Goal: Information Seeking & Learning: Check status

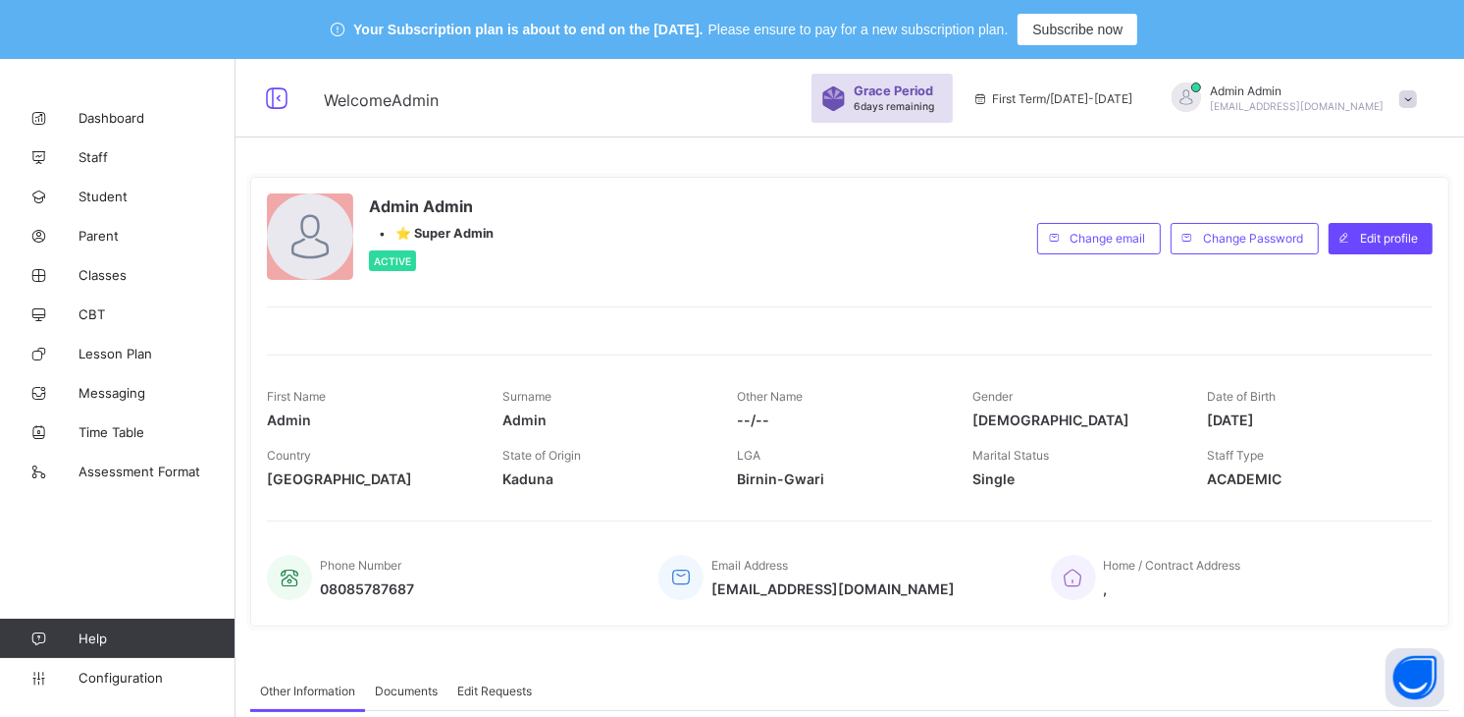
click at [1193, 27] on div "Your Subscription plan is about to end on the Oct 15, 2025. Please ensure to pa…" at bounding box center [732, 29] width 1464 height 59
click at [148, 350] on span "Broadsheet" at bounding box center [157, 354] width 157 height 16
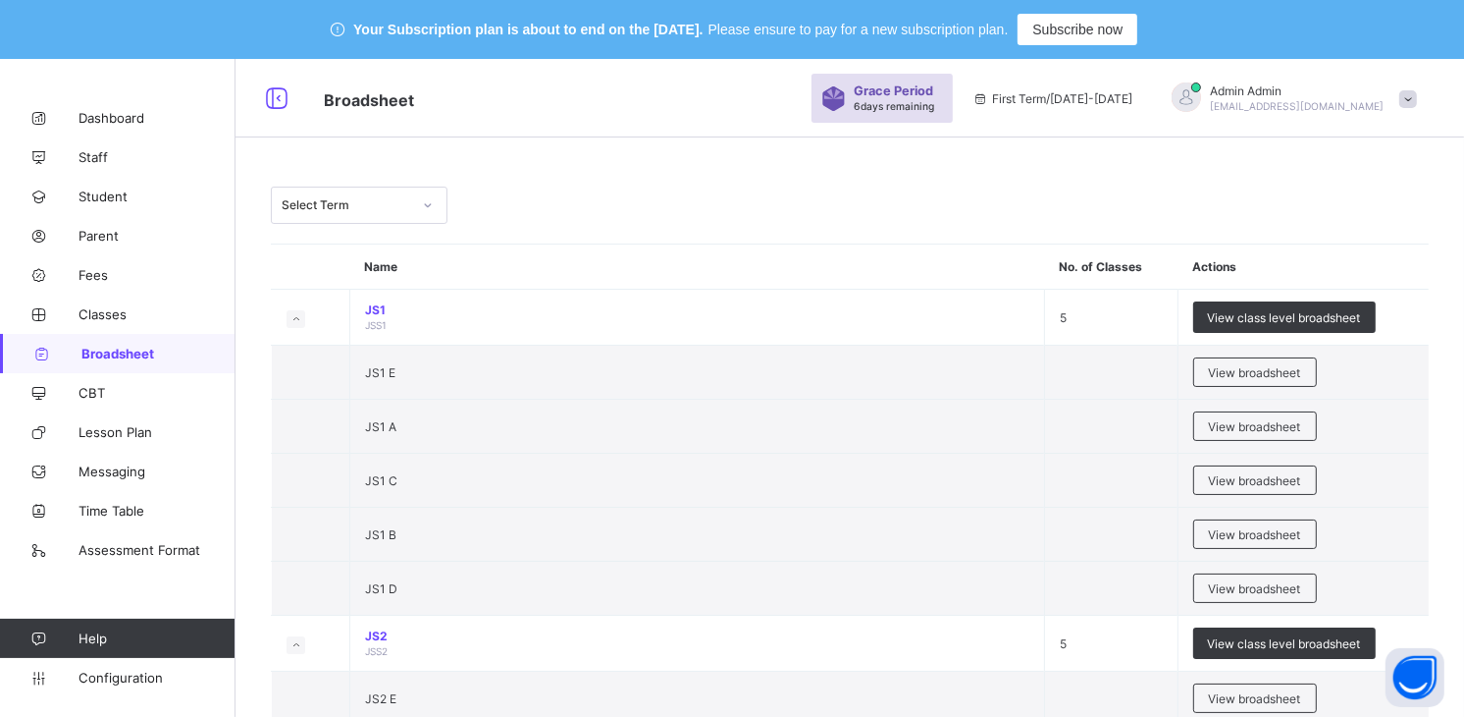
click at [439, 207] on div at bounding box center [427, 204] width 33 height 31
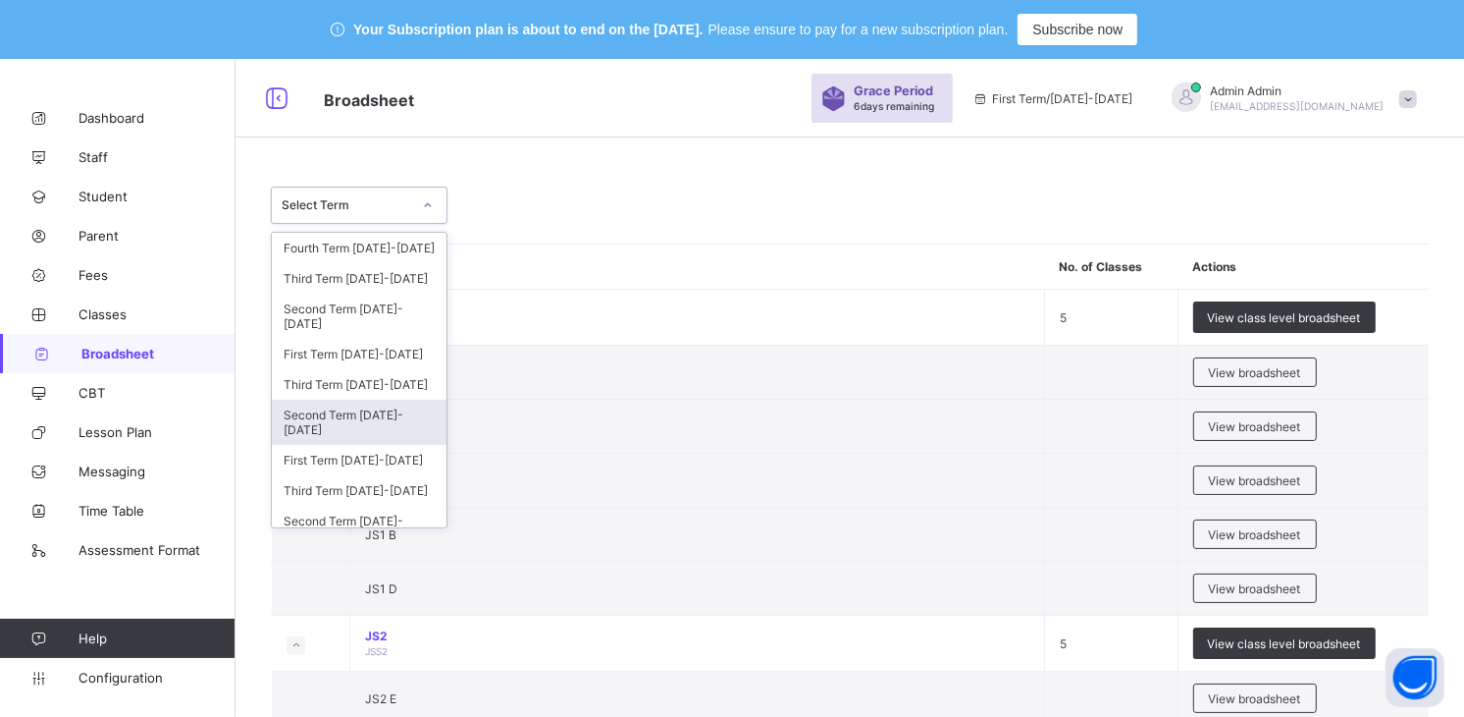
click at [390, 429] on div "Second Term [DATE]-[DATE]" at bounding box center [359, 421] width 175 height 45
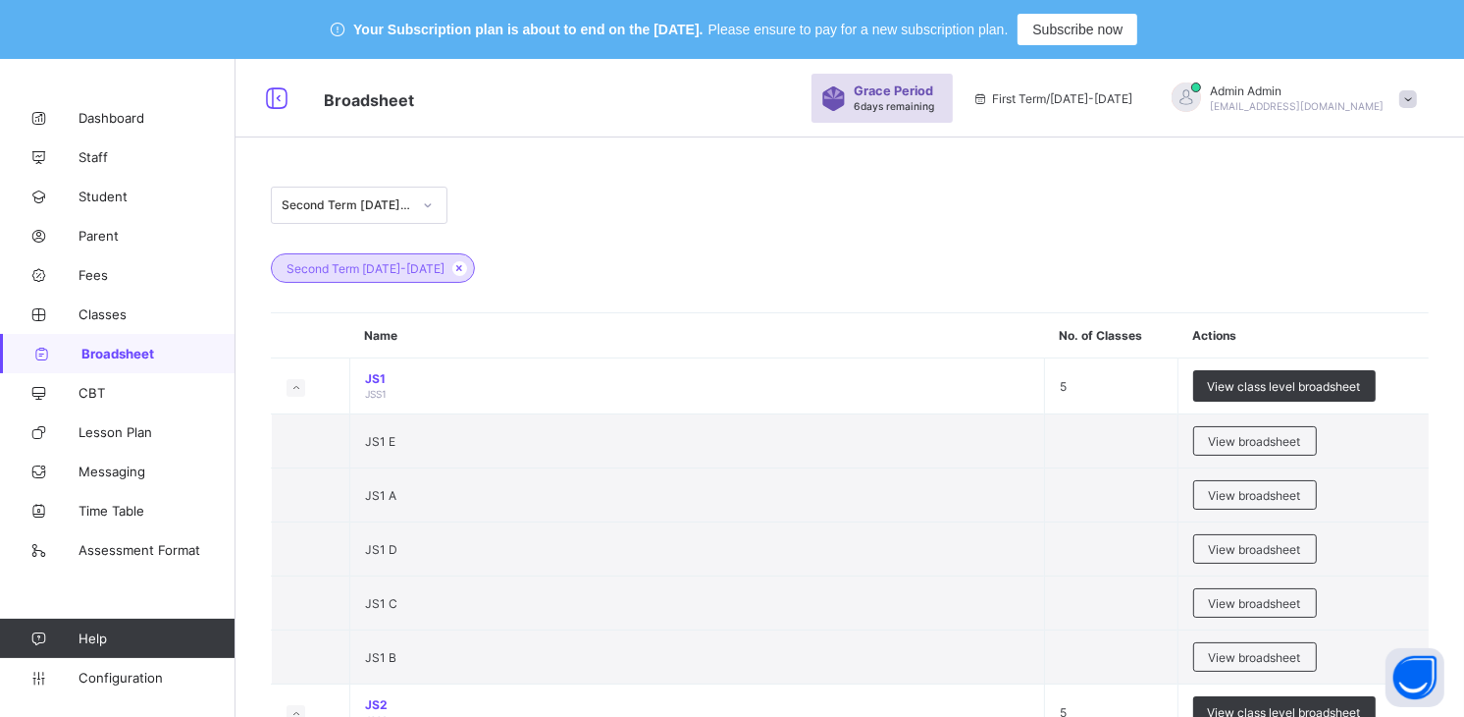
click at [415, 200] on div at bounding box center [427, 204] width 33 height 31
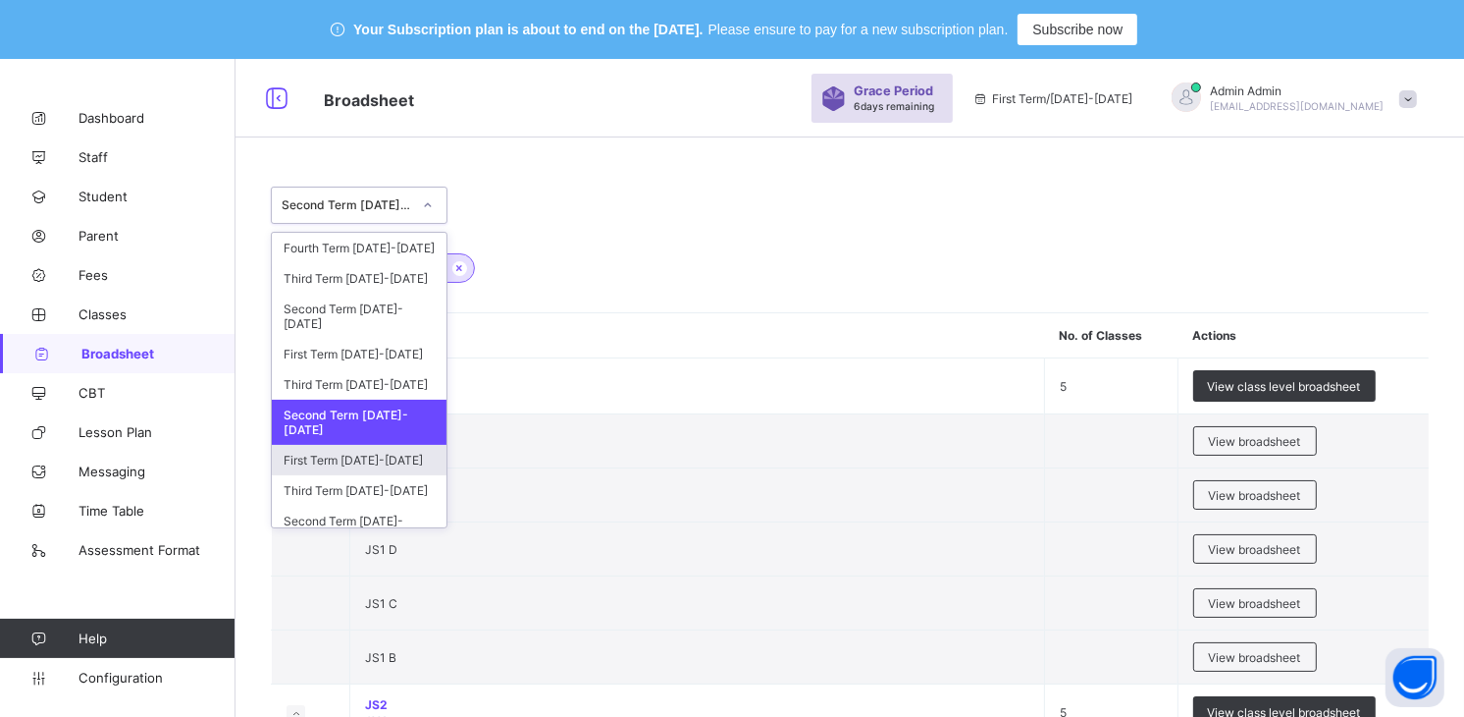
click at [346, 475] on div "First Term 2024-2025" at bounding box center [359, 460] width 175 height 30
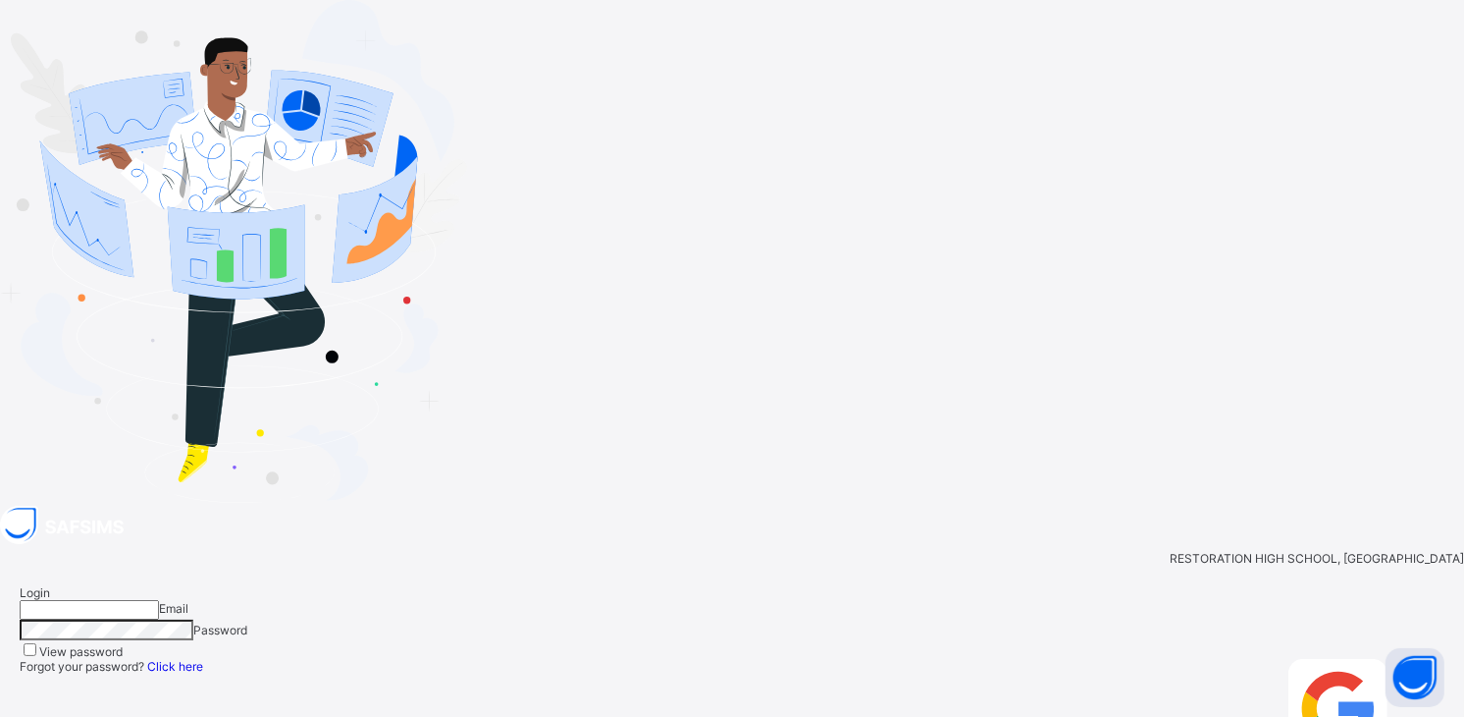
type input "**********"
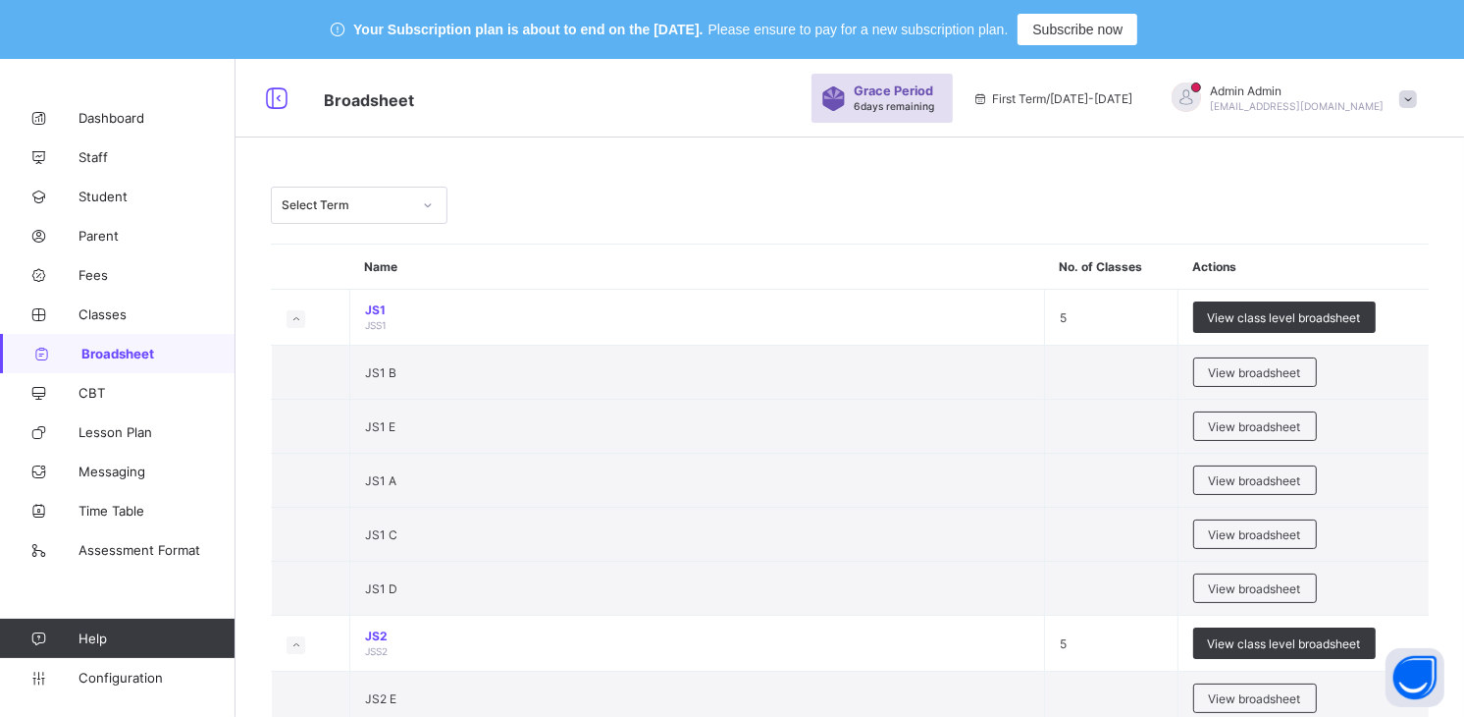
click at [428, 208] on icon at bounding box center [428, 205] width 12 height 20
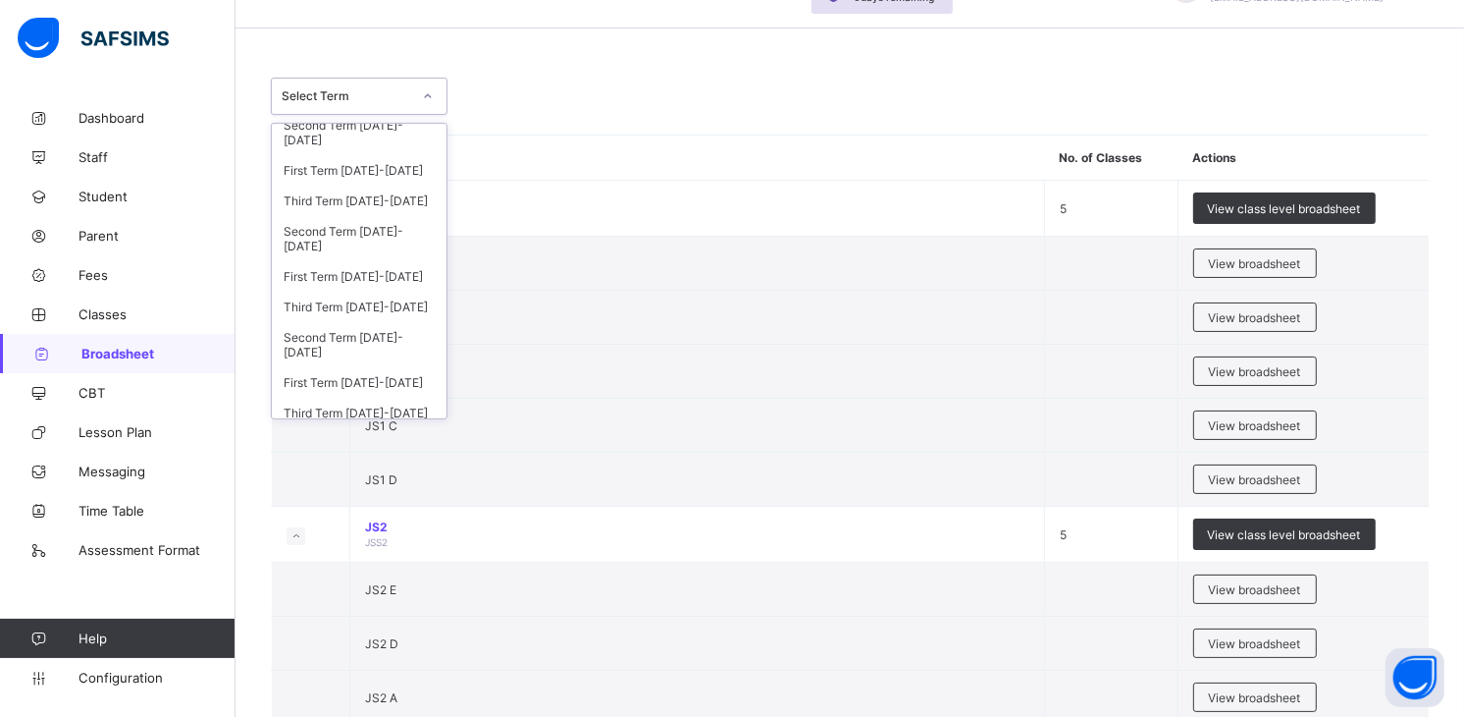
scroll to position [169, 0]
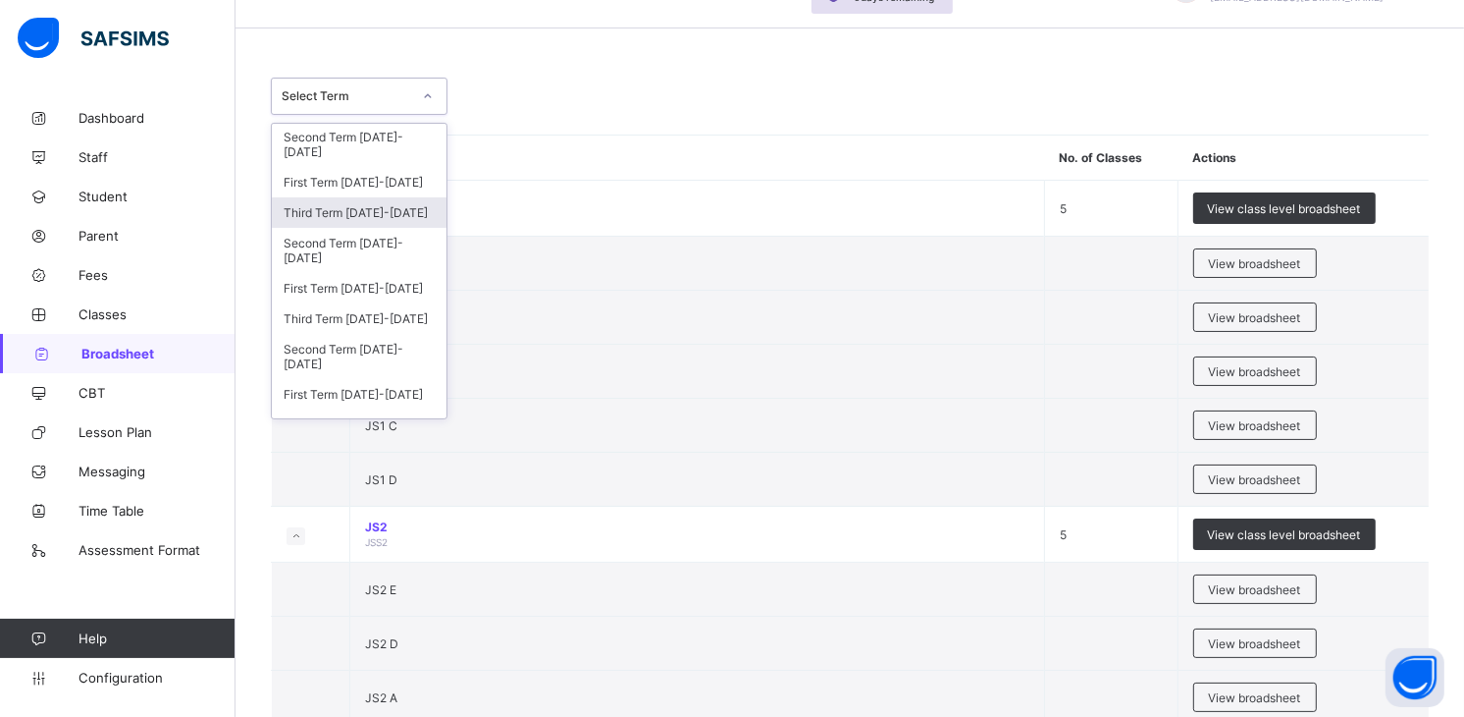
click at [390, 224] on div "Third Term [DATE]-[DATE]" at bounding box center [359, 212] width 175 height 30
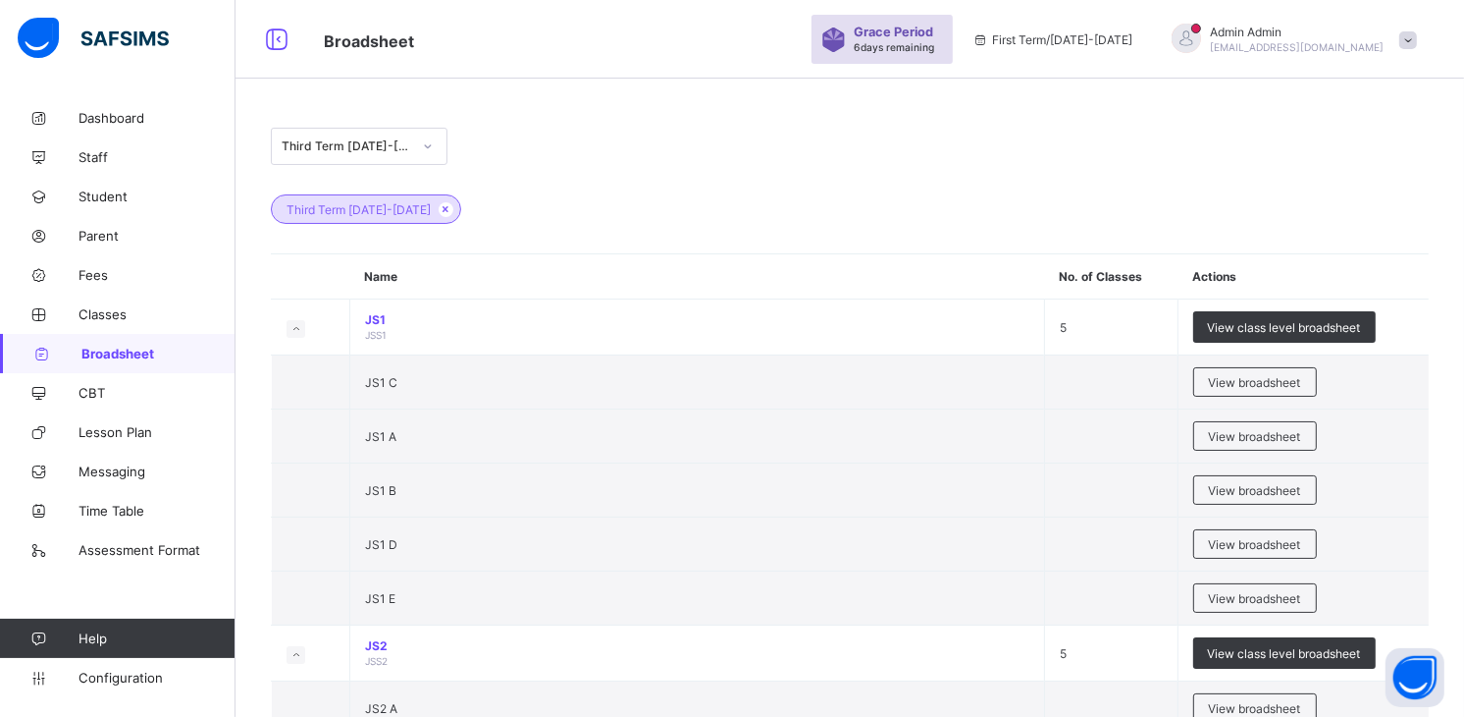
scroll to position [16, 0]
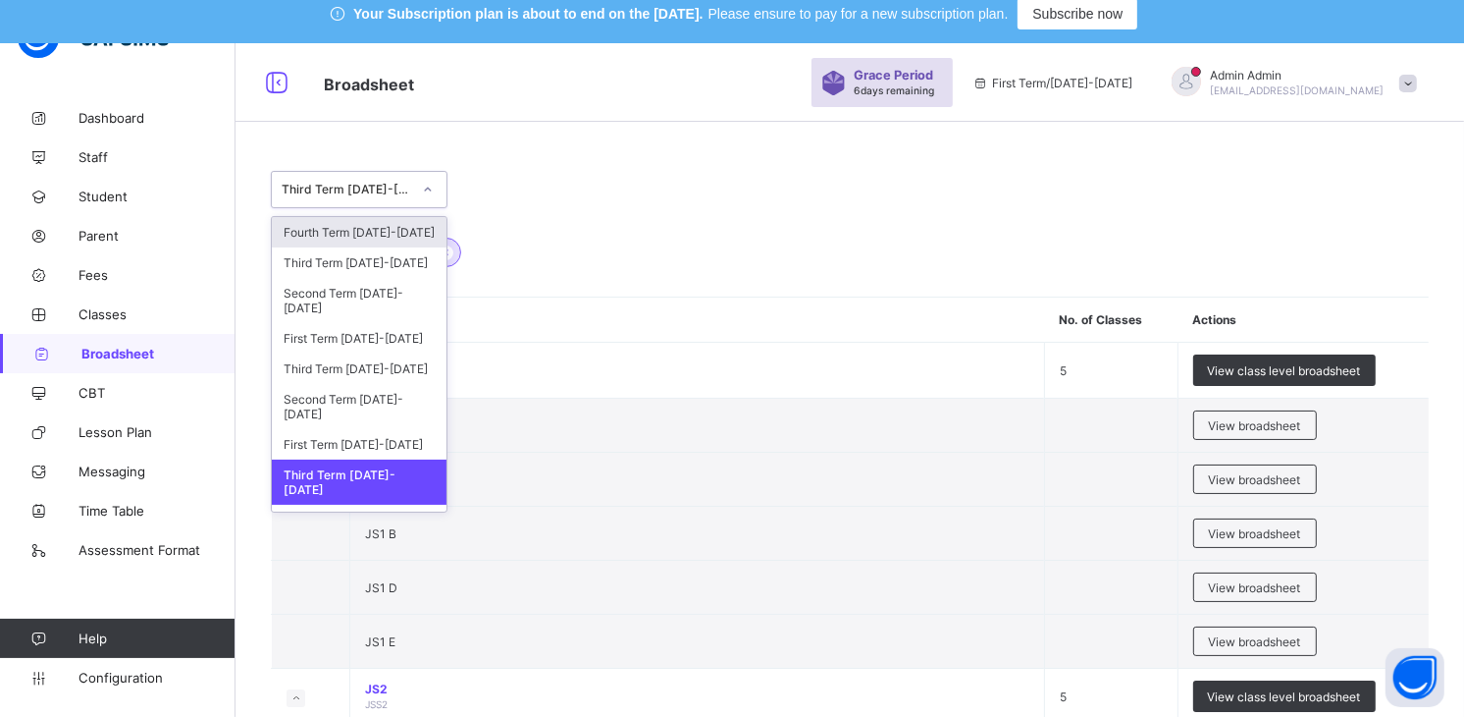
click at [428, 184] on icon at bounding box center [428, 190] width 12 height 20
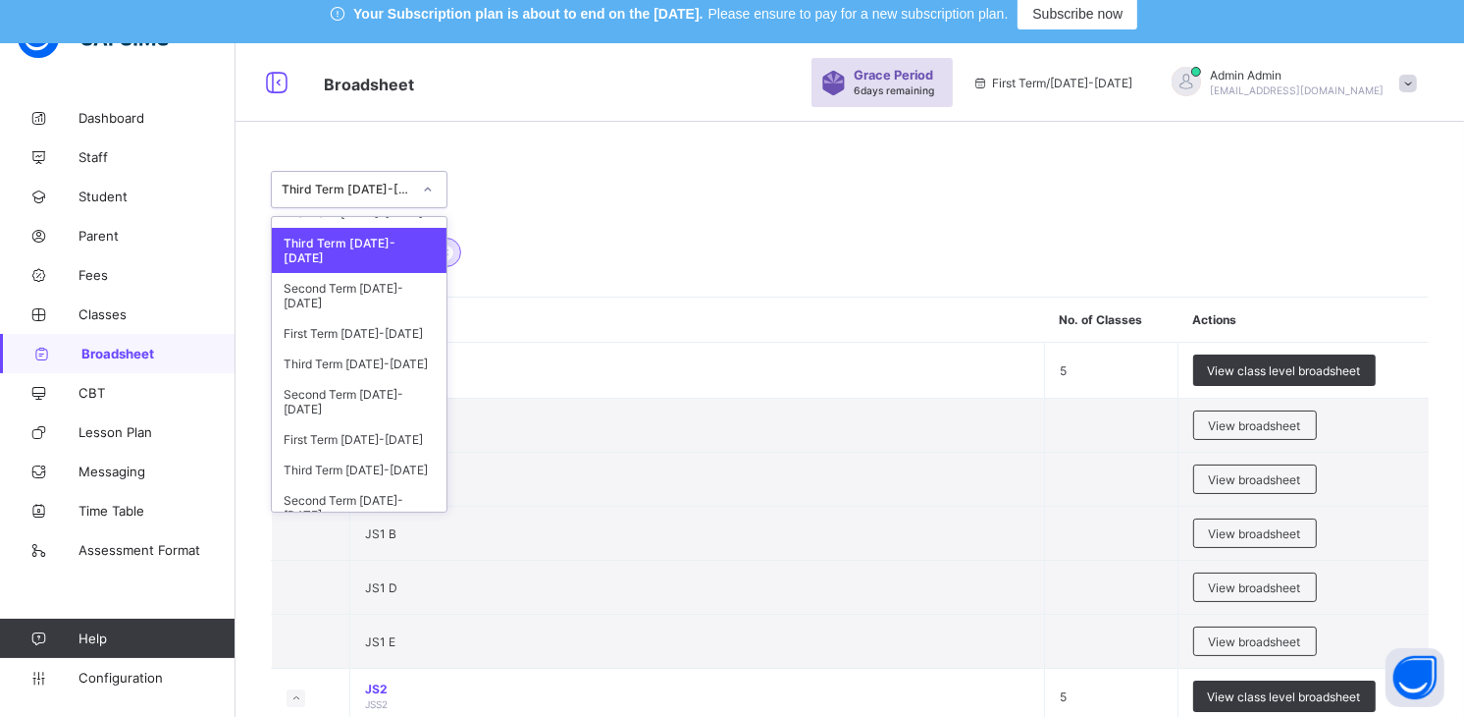
scroll to position [237, 0]
click at [386, 347] on div "Third Term 2022-2023" at bounding box center [359, 359] width 175 height 30
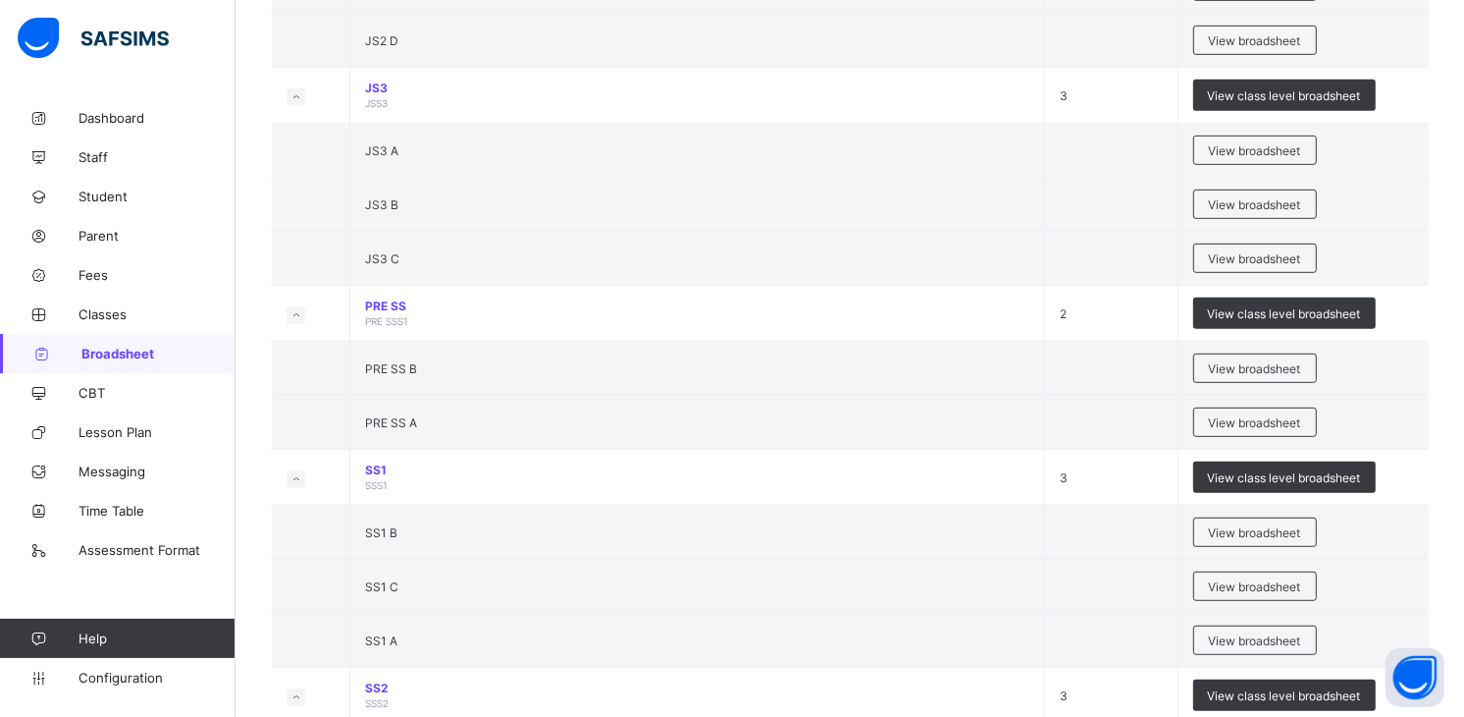
scroll to position [997, 0]
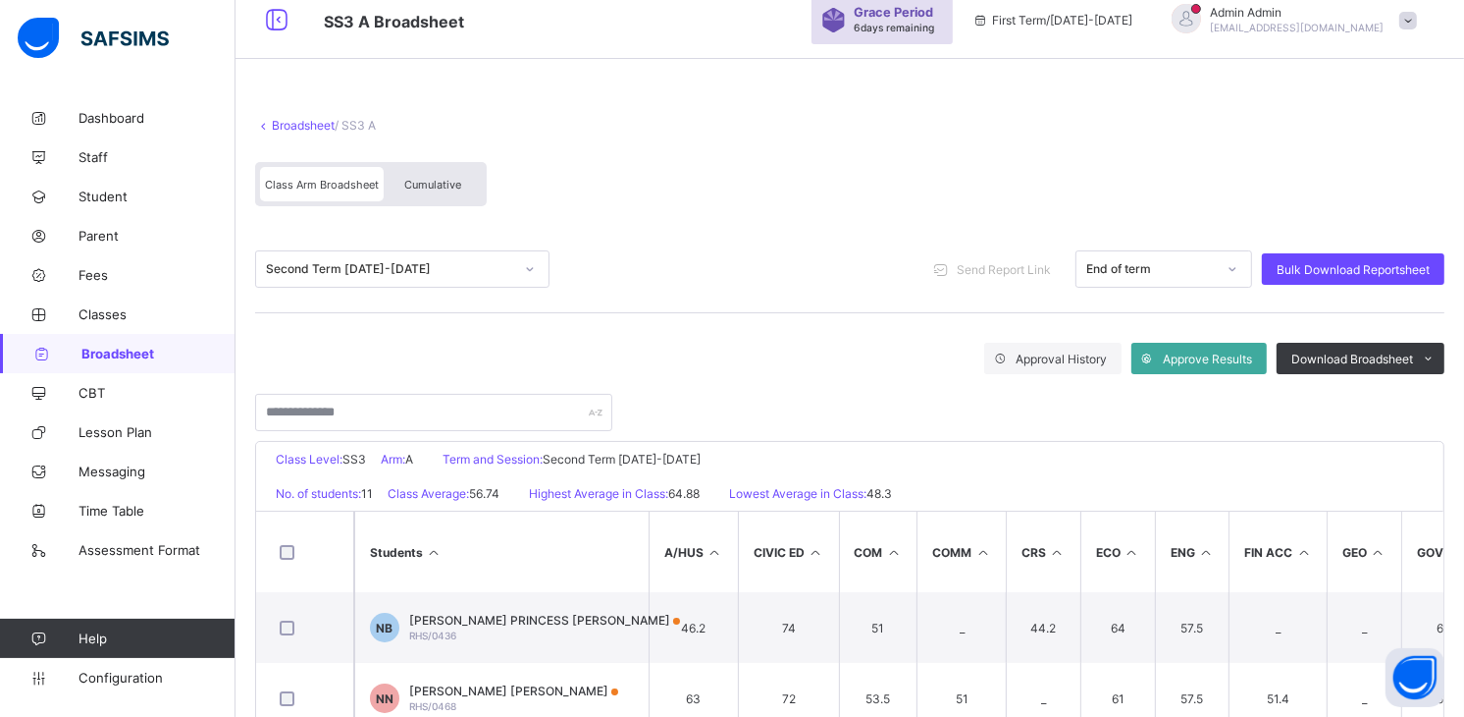
scroll to position [74, 0]
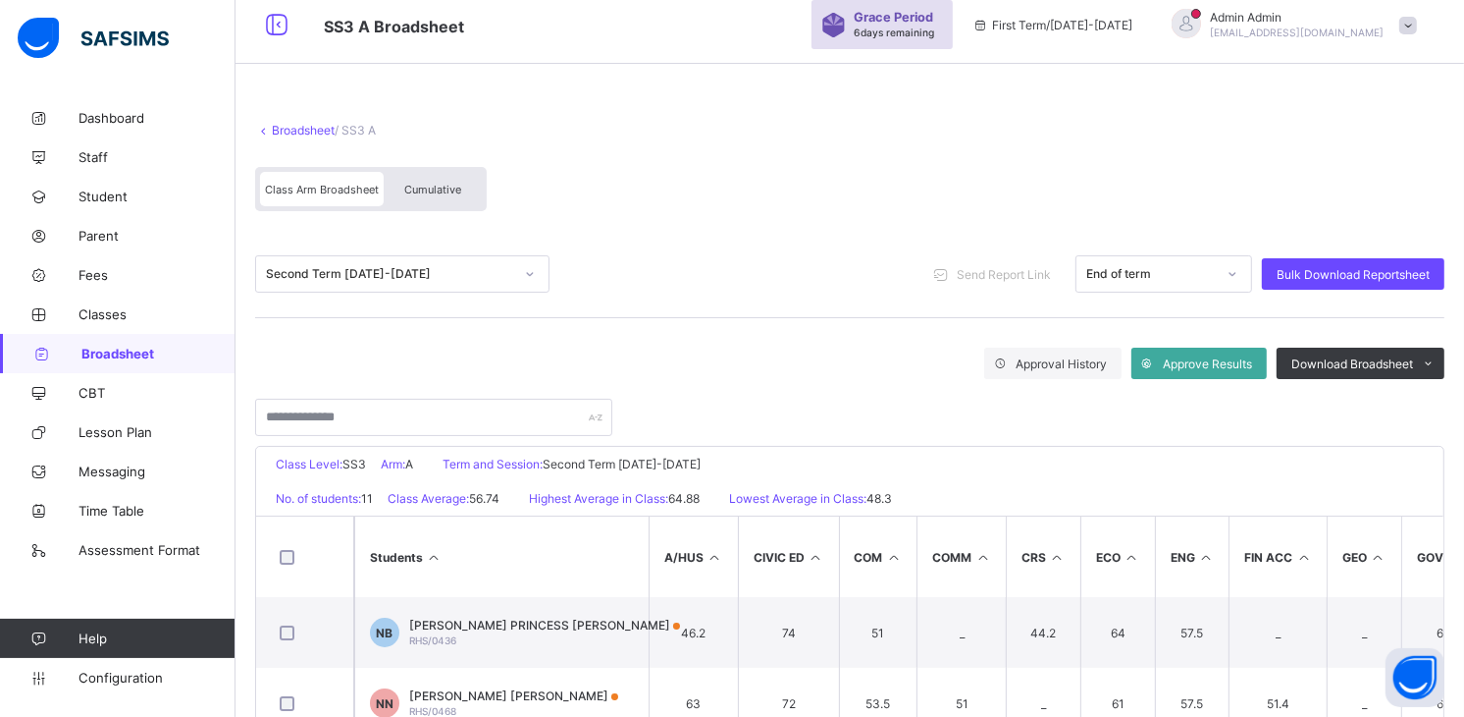
click at [449, 184] on span "Cumulative" at bounding box center [432, 190] width 57 height 14
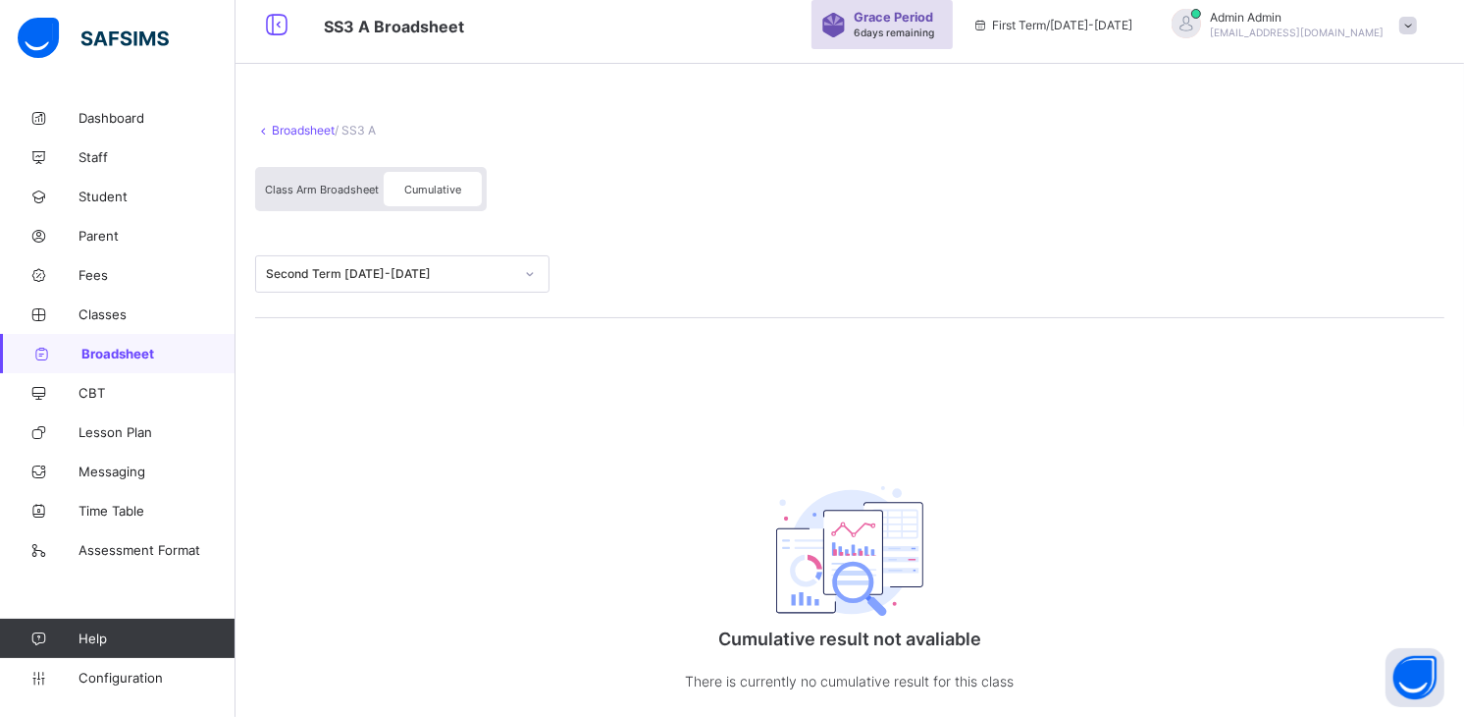
click at [361, 196] on div "Class Arm Broadsheet" at bounding box center [322, 189] width 124 height 34
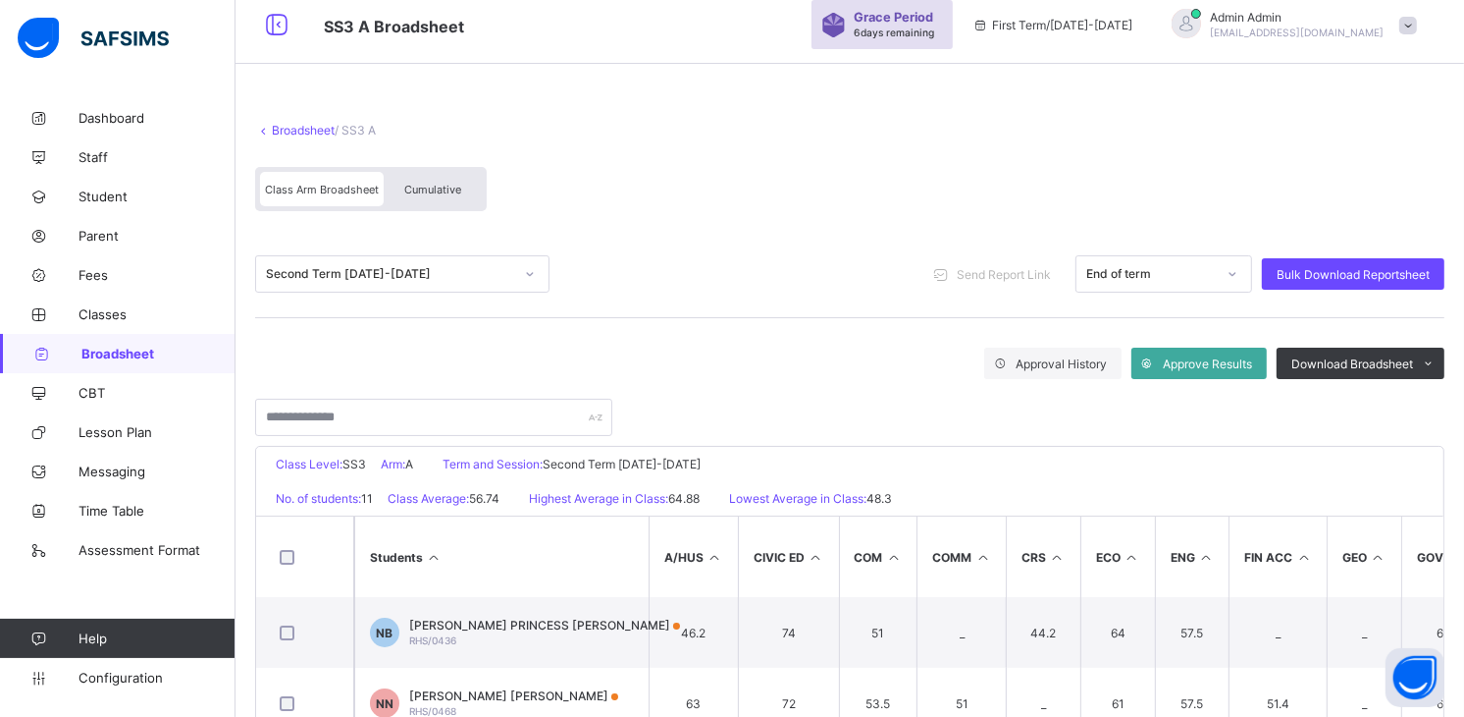
click at [434, 185] on span "Cumulative" at bounding box center [432, 190] width 57 height 14
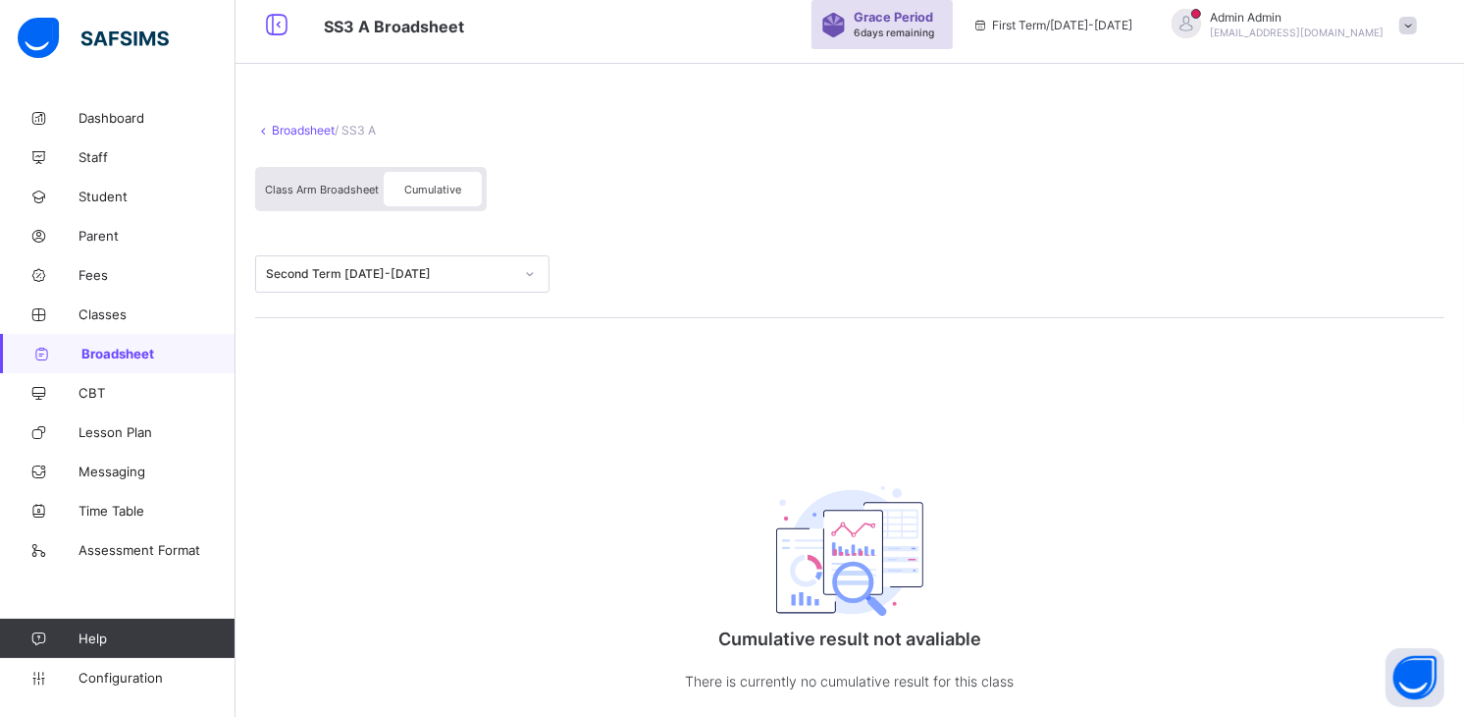
scroll to position [131, 0]
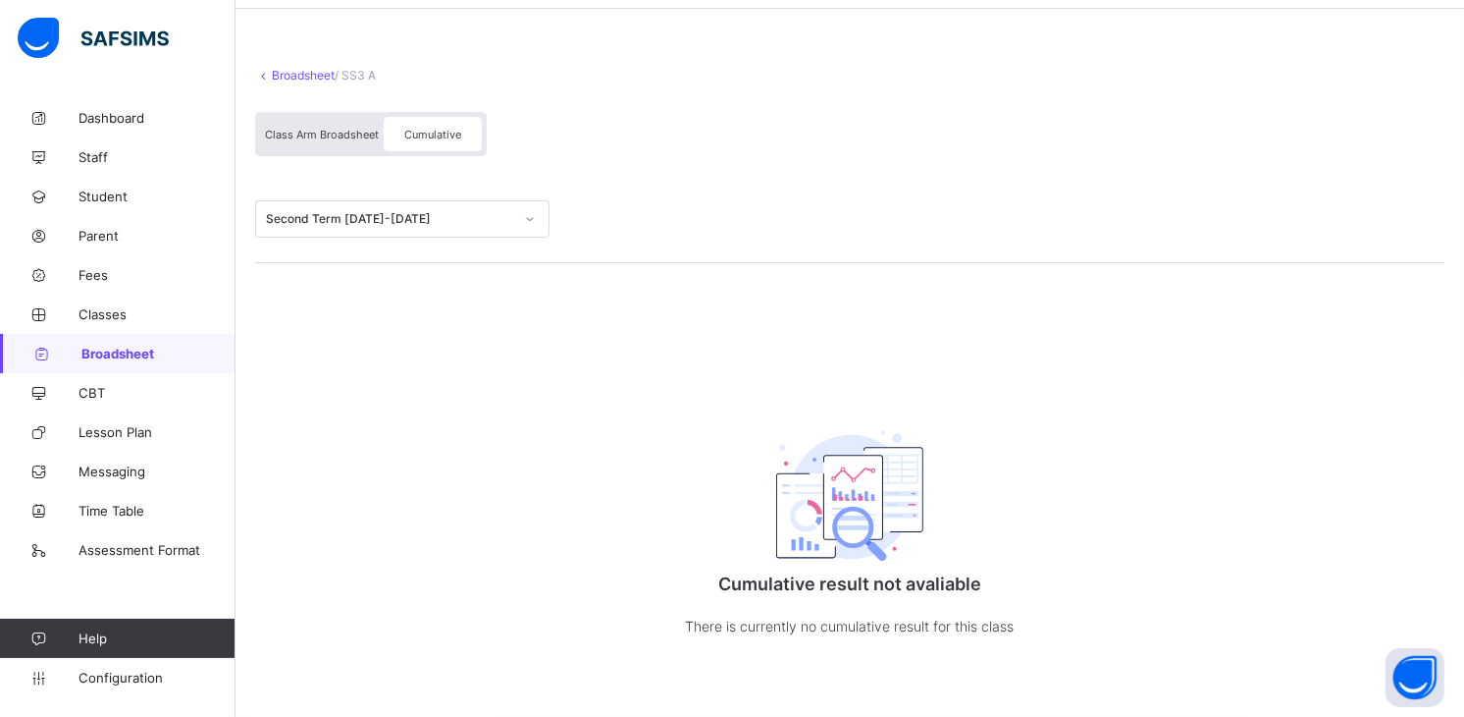
click at [838, 486] on img at bounding box center [849, 496] width 147 height 130
click at [310, 137] on div "Class Arm Broadsheet" at bounding box center [322, 134] width 124 height 34
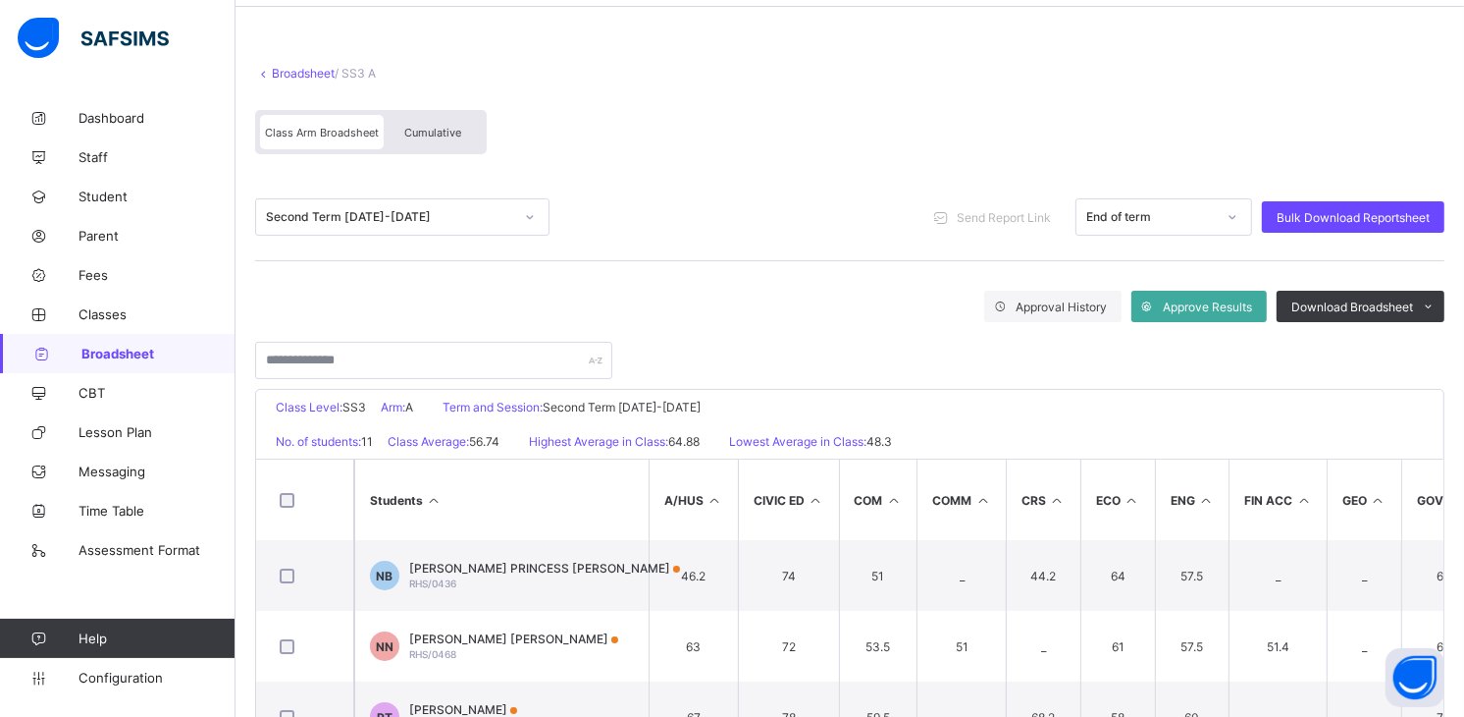
click at [417, 137] on div "Cumulative" at bounding box center [433, 132] width 98 height 34
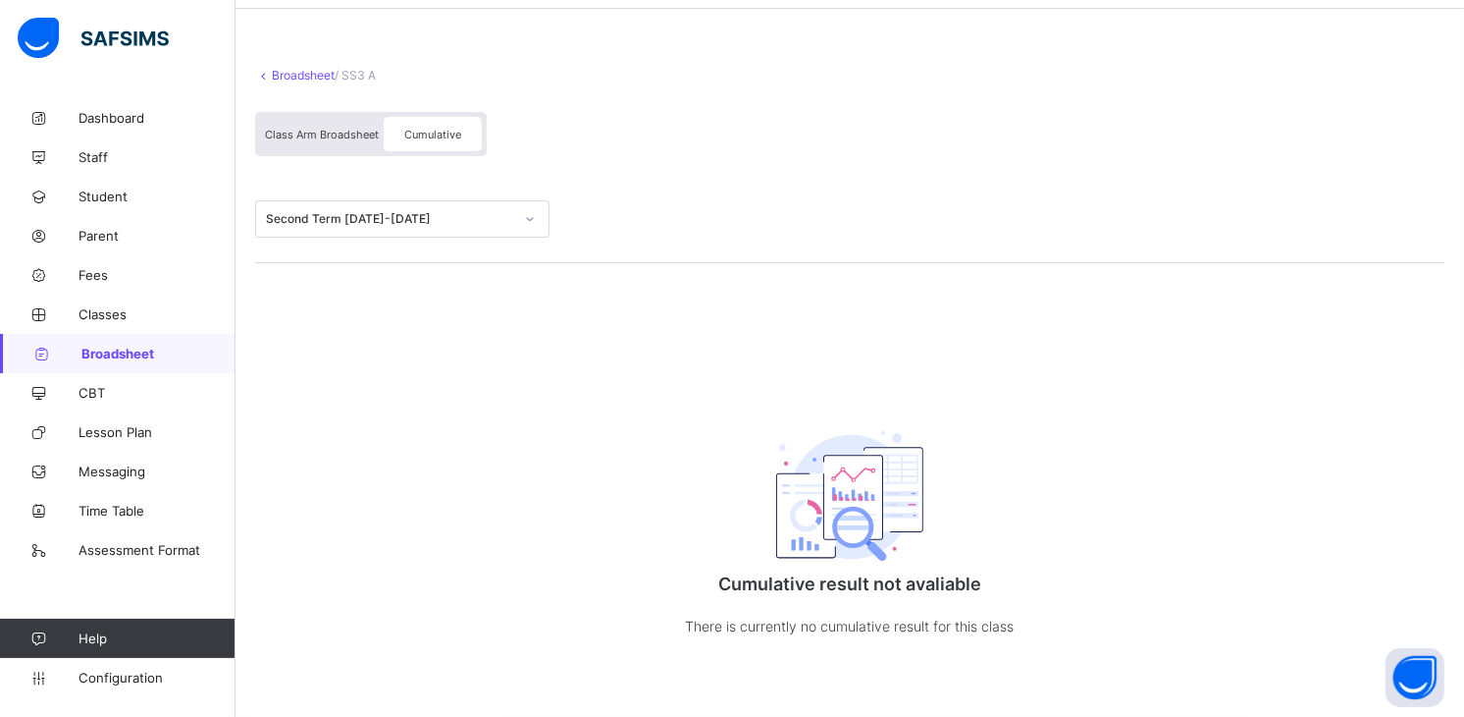
click at [306, 129] on span "Class Arm Broadsheet" at bounding box center [322, 135] width 114 height 14
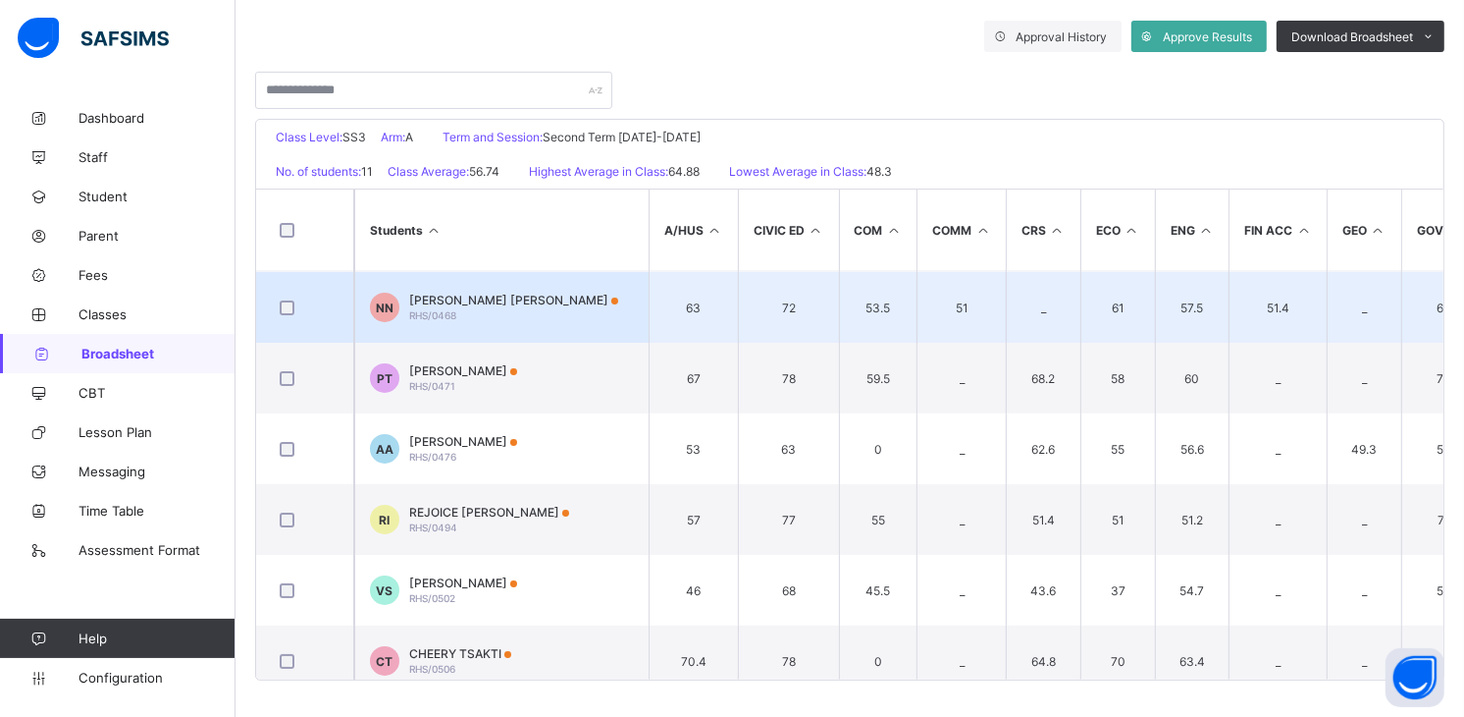
scroll to position [49, 0]
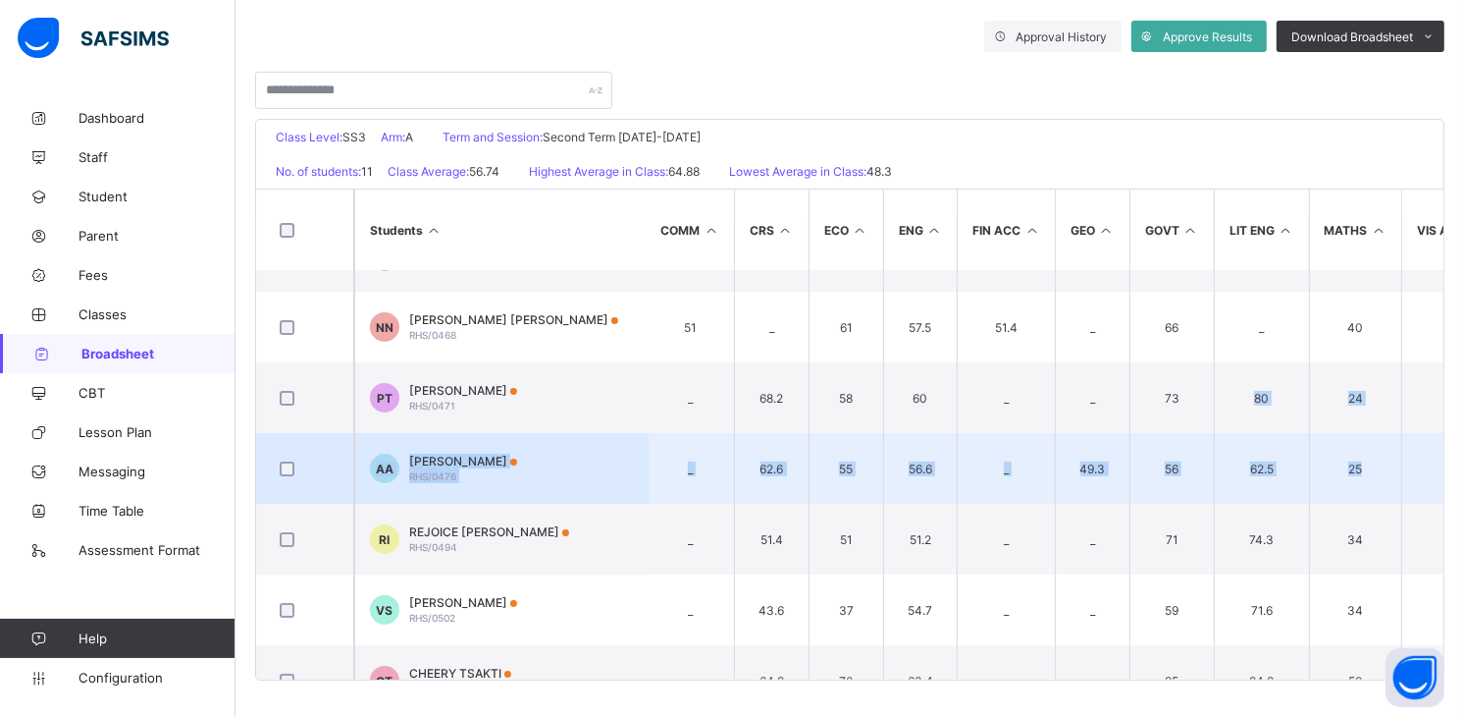
drag, startPoint x: 1463, startPoint y: 402, endPoint x: 1449, endPoint y: 477, distance: 75.9
click at [1445, 477] on div "RESTORATION HIGH SCHOOL, YOLA Date: 9th Oct 2025, 2:23:46 pm Class Level: SS3 A…" at bounding box center [850, 399] width 1190 height 561
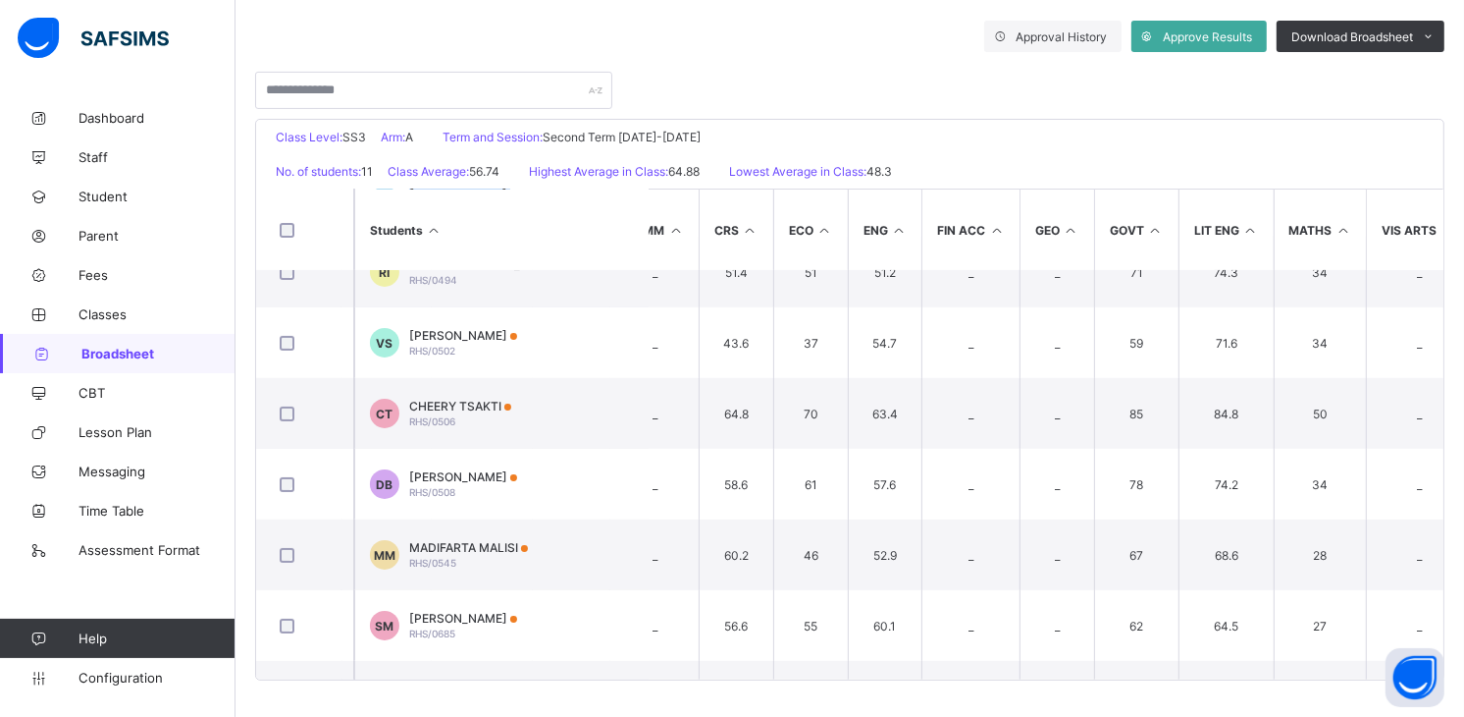
scroll to position [322, 307]
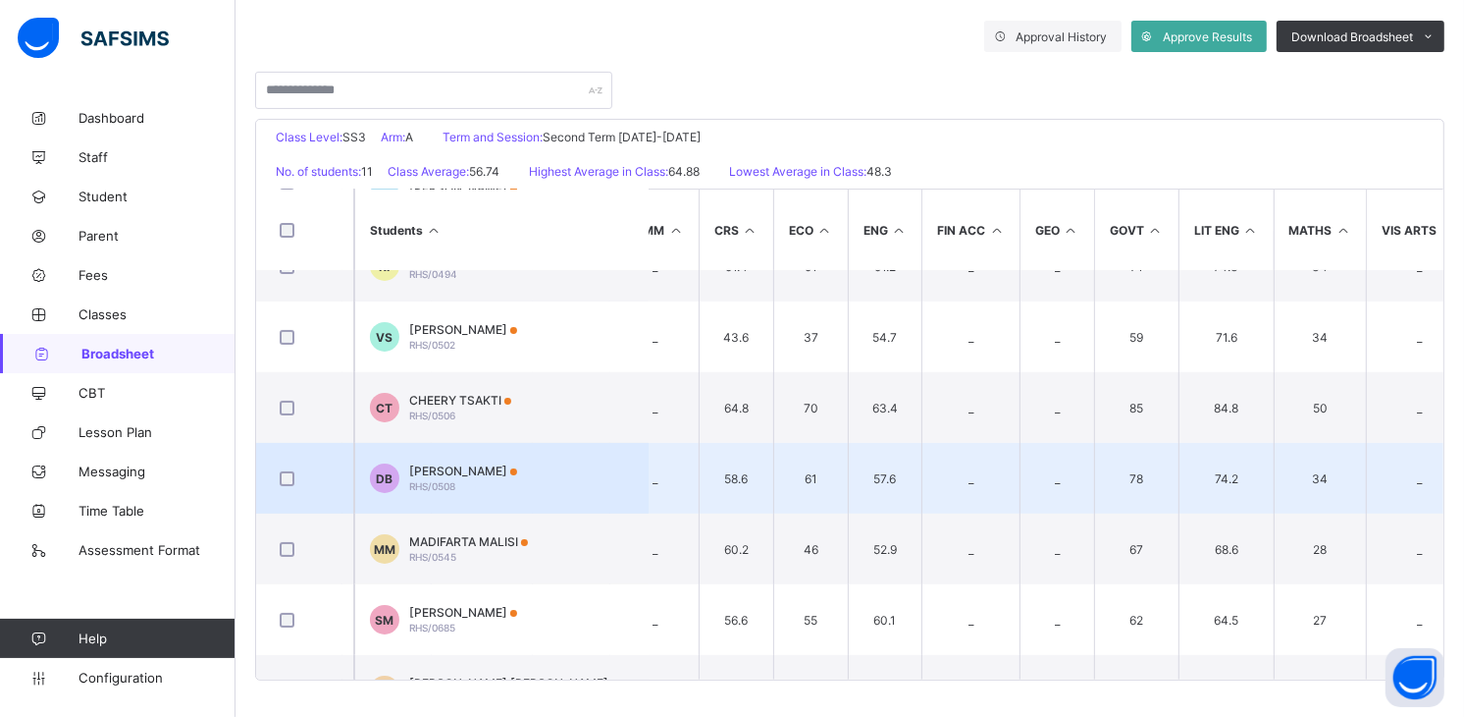
click at [483, 465] on span "[PERSON_NAME]" at bounding box center [463, 470] width 108 height 15
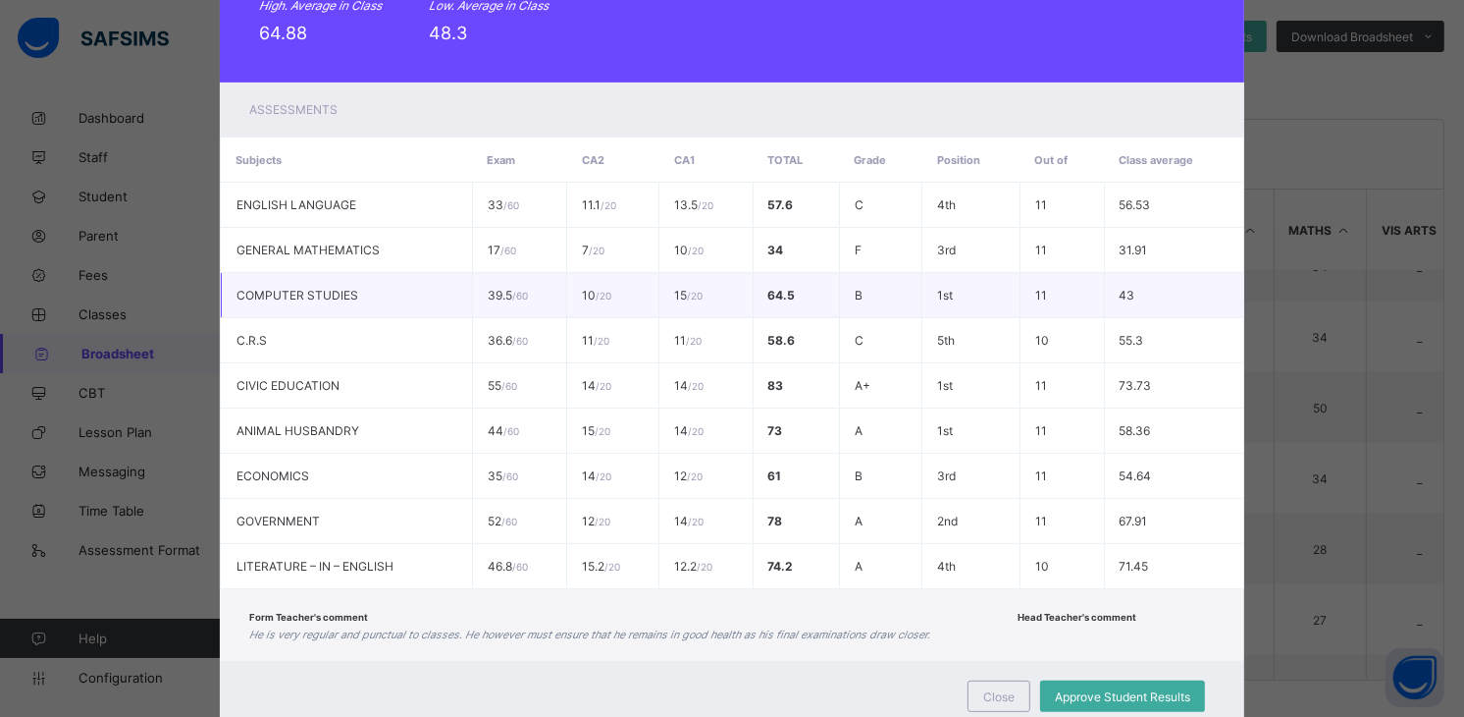
scroll to position [327, 0]
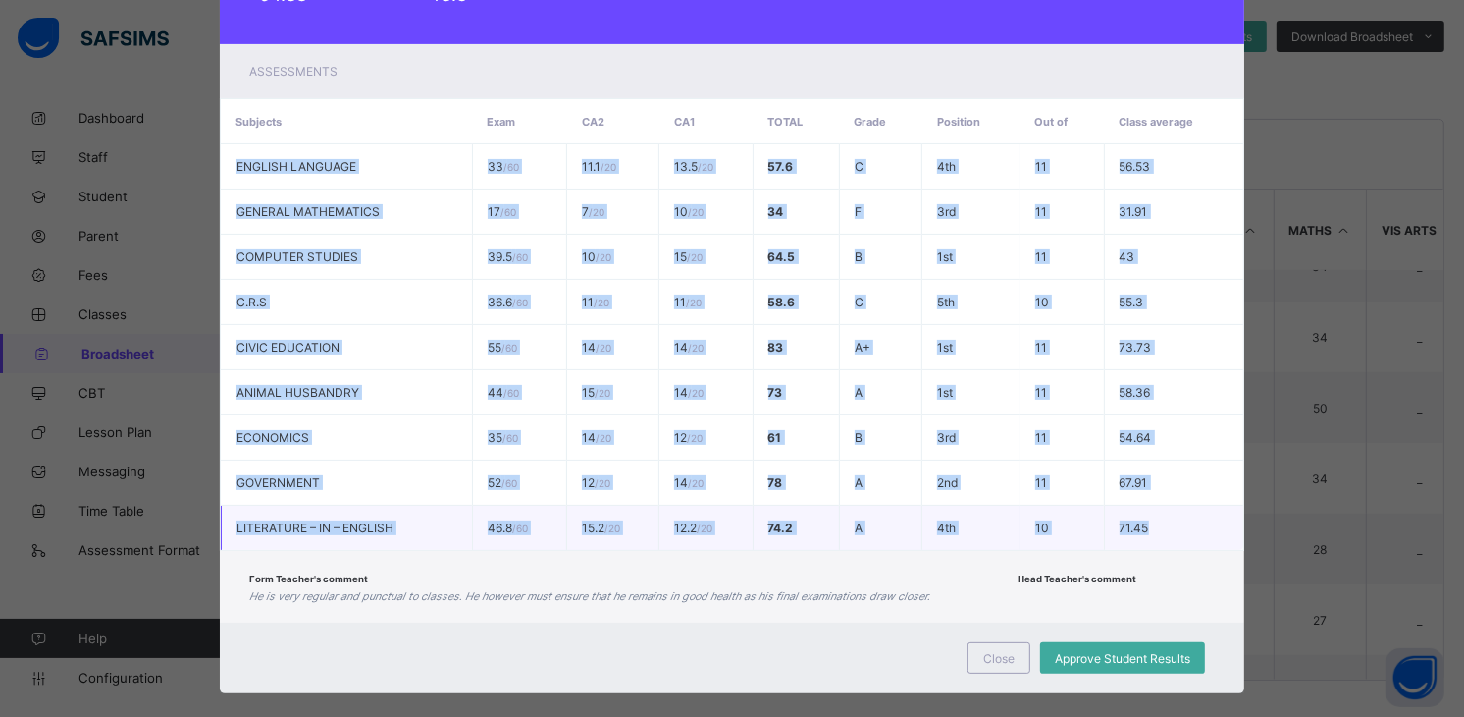
drag, startPoint x: 226, startPoint y: 167, endPoint x: 1151, endPoint y: 525, distance: 992.5
click at [1151, 525] on tbody "ENGLISH LANGUAGE 33 / 60 11.1 / 20 13.5 / 20 57.6 C 4th 11 56.53 GENERAL MATHEM…" at bounding box center [732, 347] width 1023 height 406
copy tbody "ENGLISH LANGUAGE 33 / 60 11.1 / 20 13.5 / 20 57.6 C 4th 11 56.53 GENERAL MATHEM…"
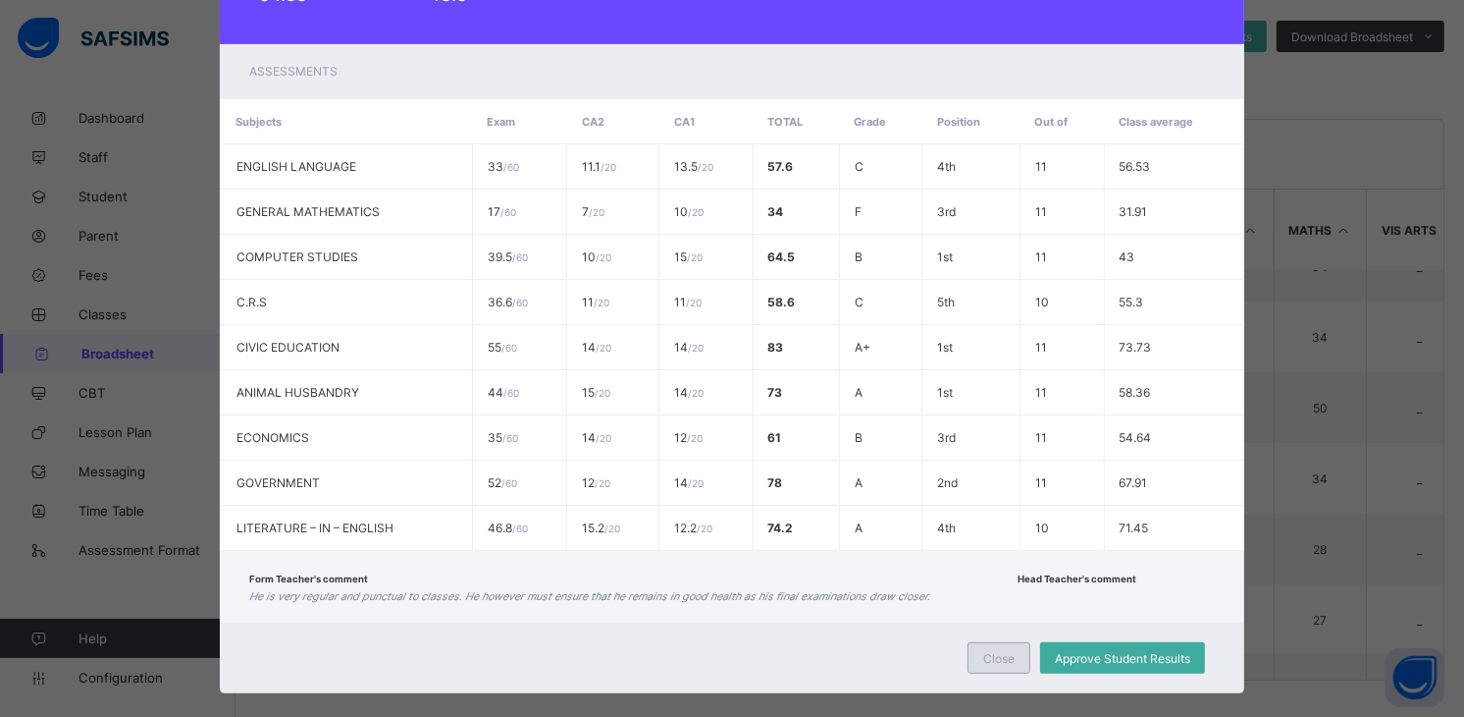
click at [994, 659] on span "Close" at bounding box center [999, 658] width 31 height 15
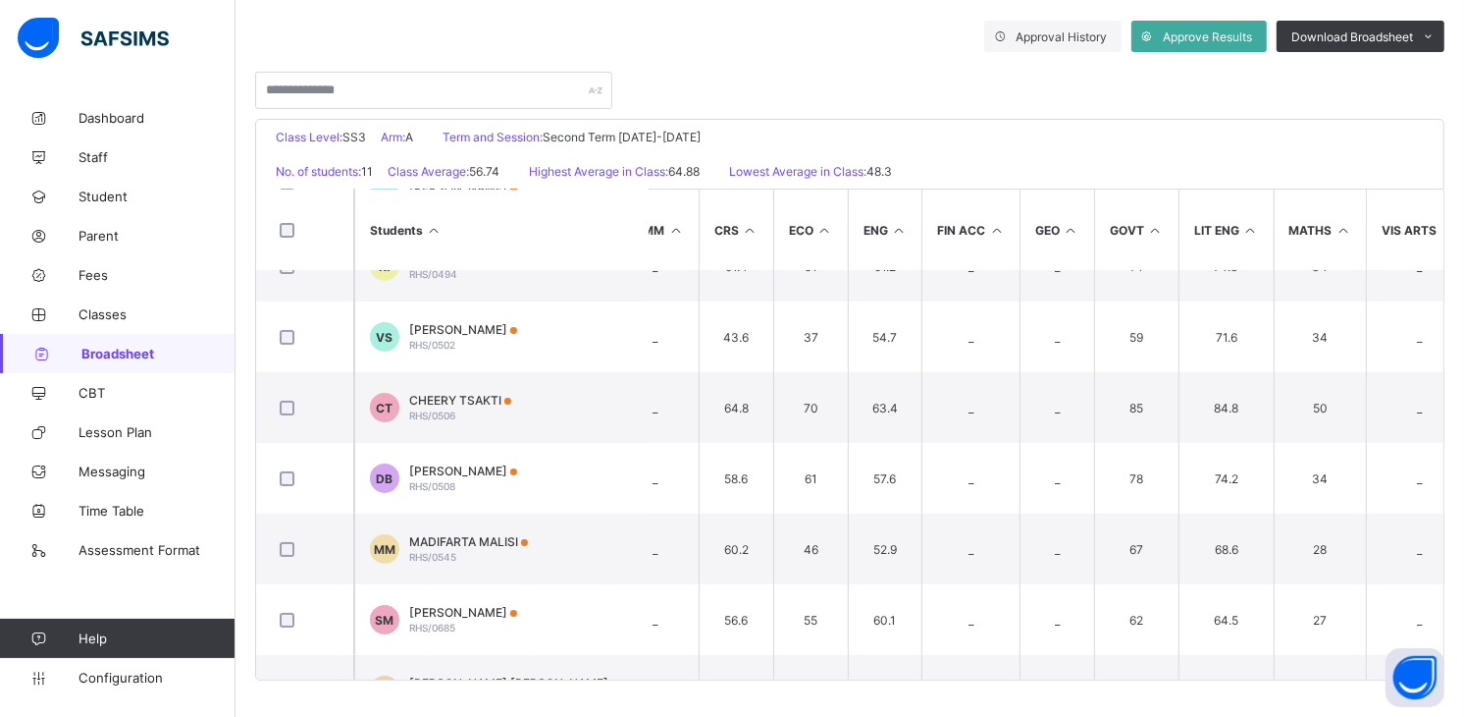
click at [368, 675] on div "Students A/HUS CIVIC ED COM COMM CRS ECO ENG FIN ACC GEO GOVT LIT ENG MATHS VIS…" at bounding box center [850, 433] width 1188 height 491
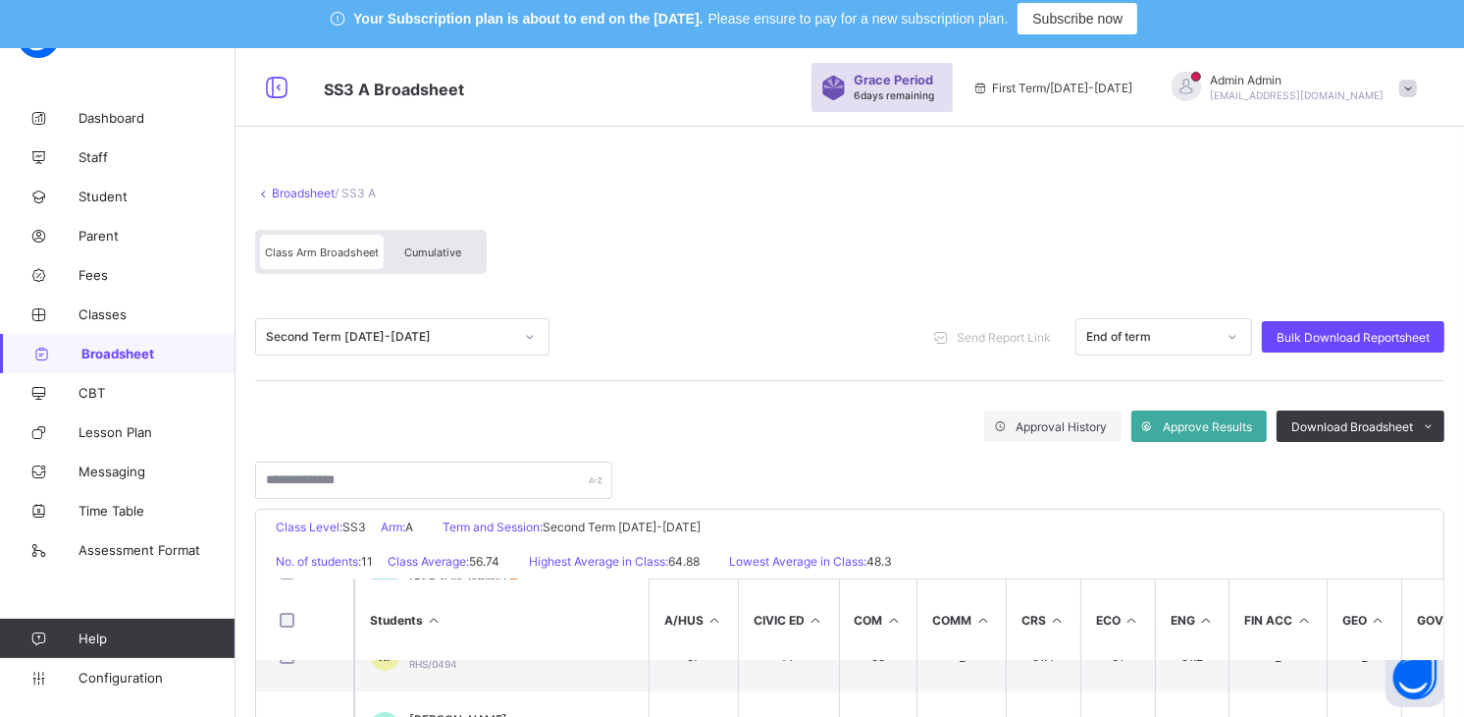
scroll to position [0, 0]
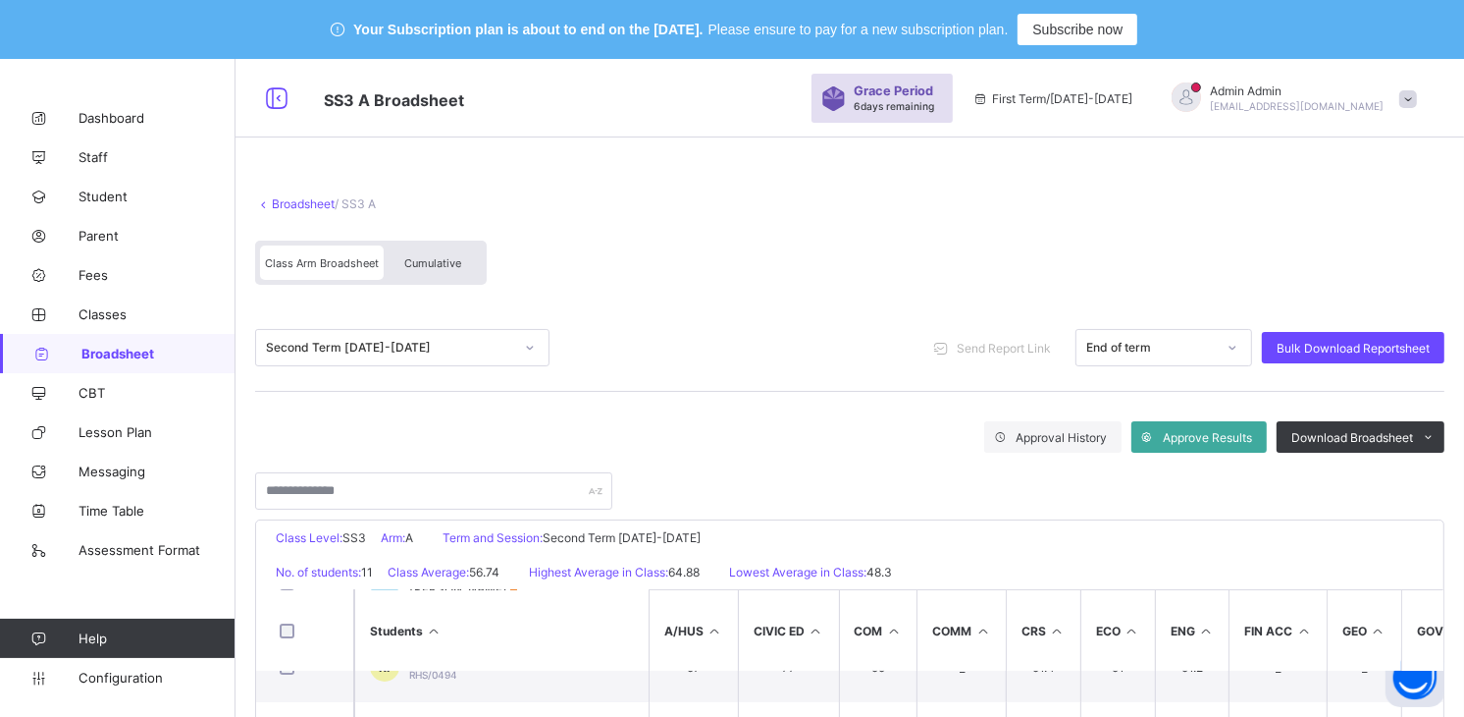
click at [414, 349] on div "Second Term [DATE]-[DATE]" at bounding box center [389, 348] width 247 height 15
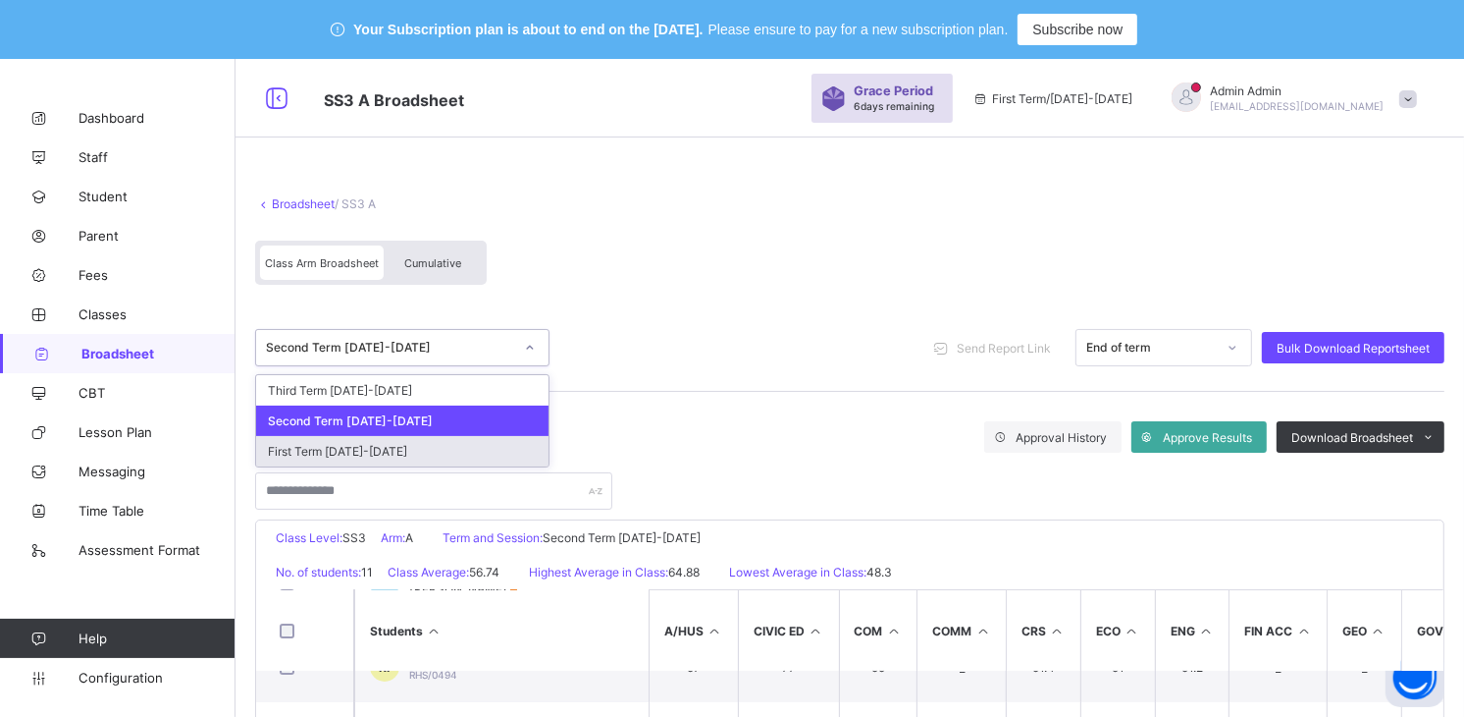
click at [405, 443] on div "First Term [DATE]-[DATE]" at bounding box center [402, 451] width 293 height 30
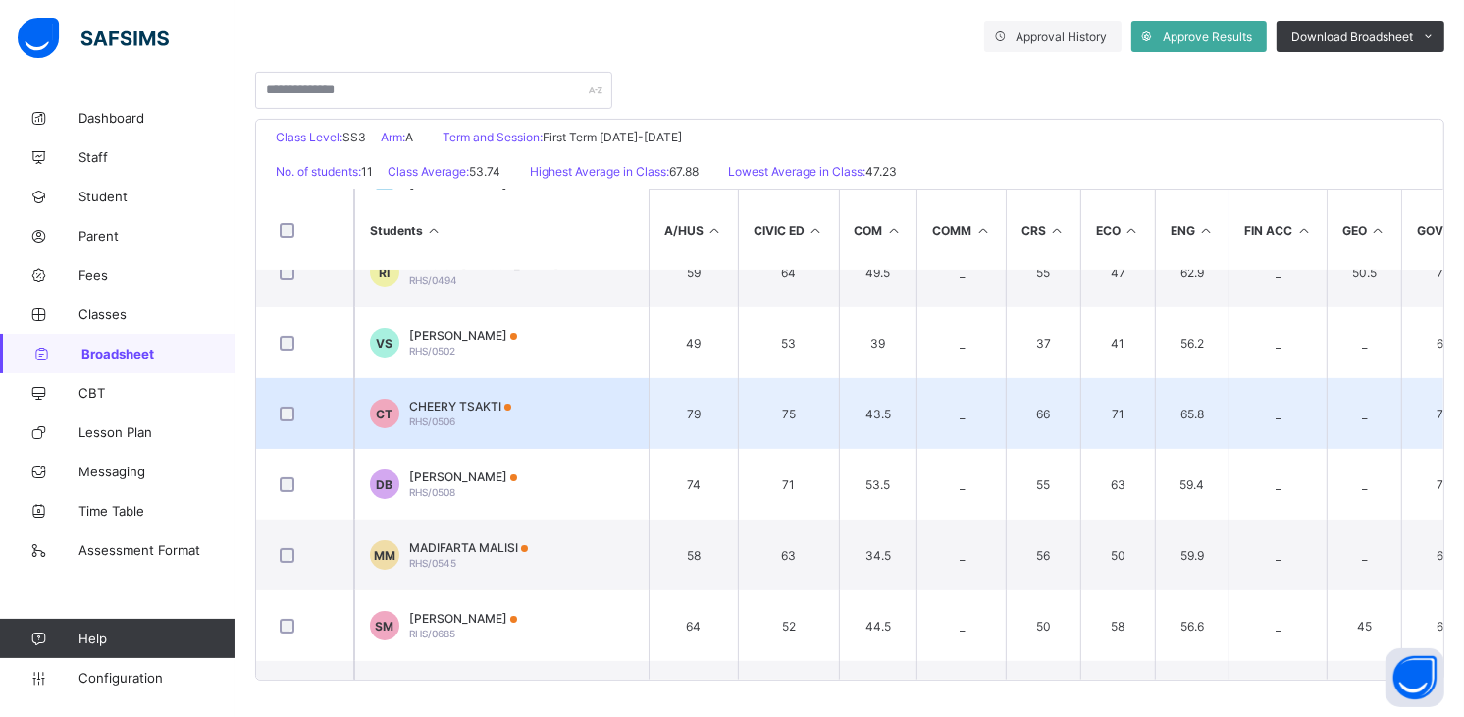
scroll to position [327, 0]
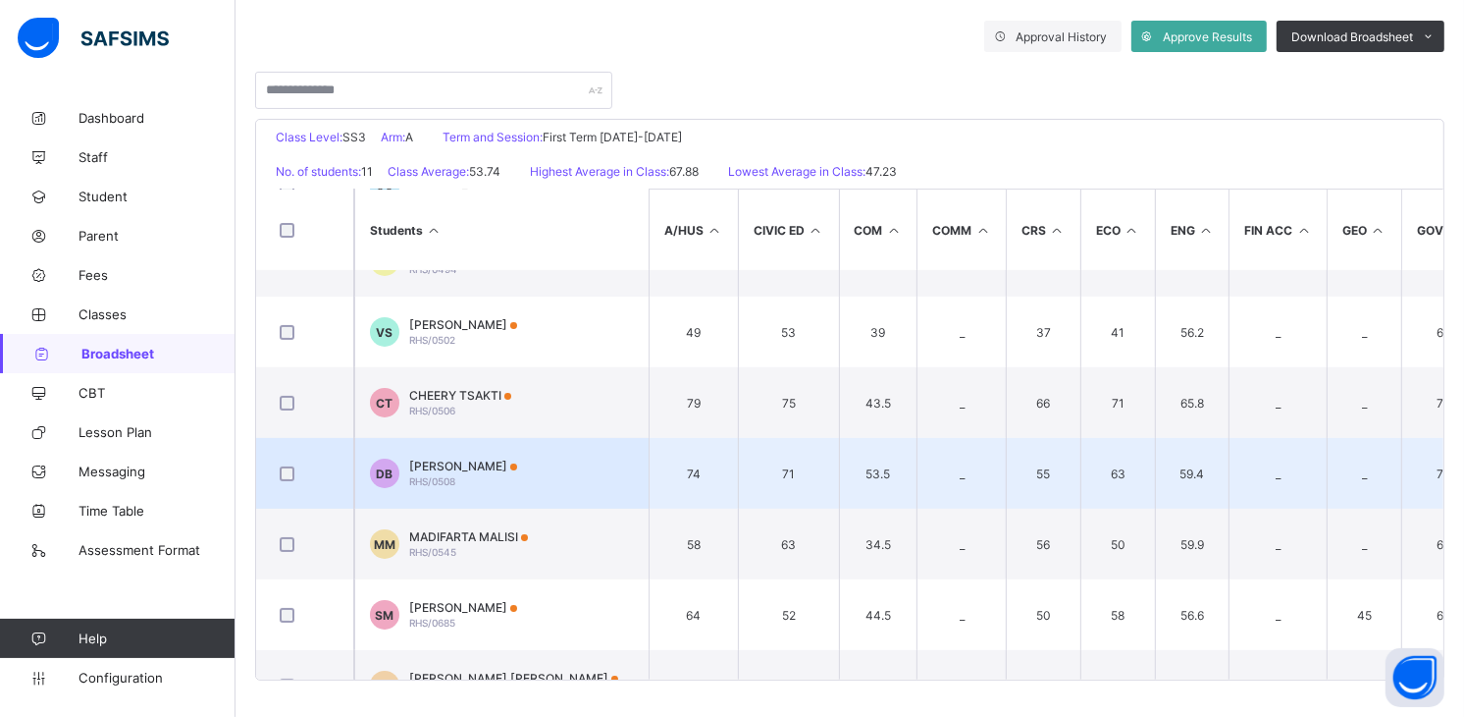
click at [489, 464] on span "[PERSON_NAME]" at bounding box center [463, 465] width 108 height 15
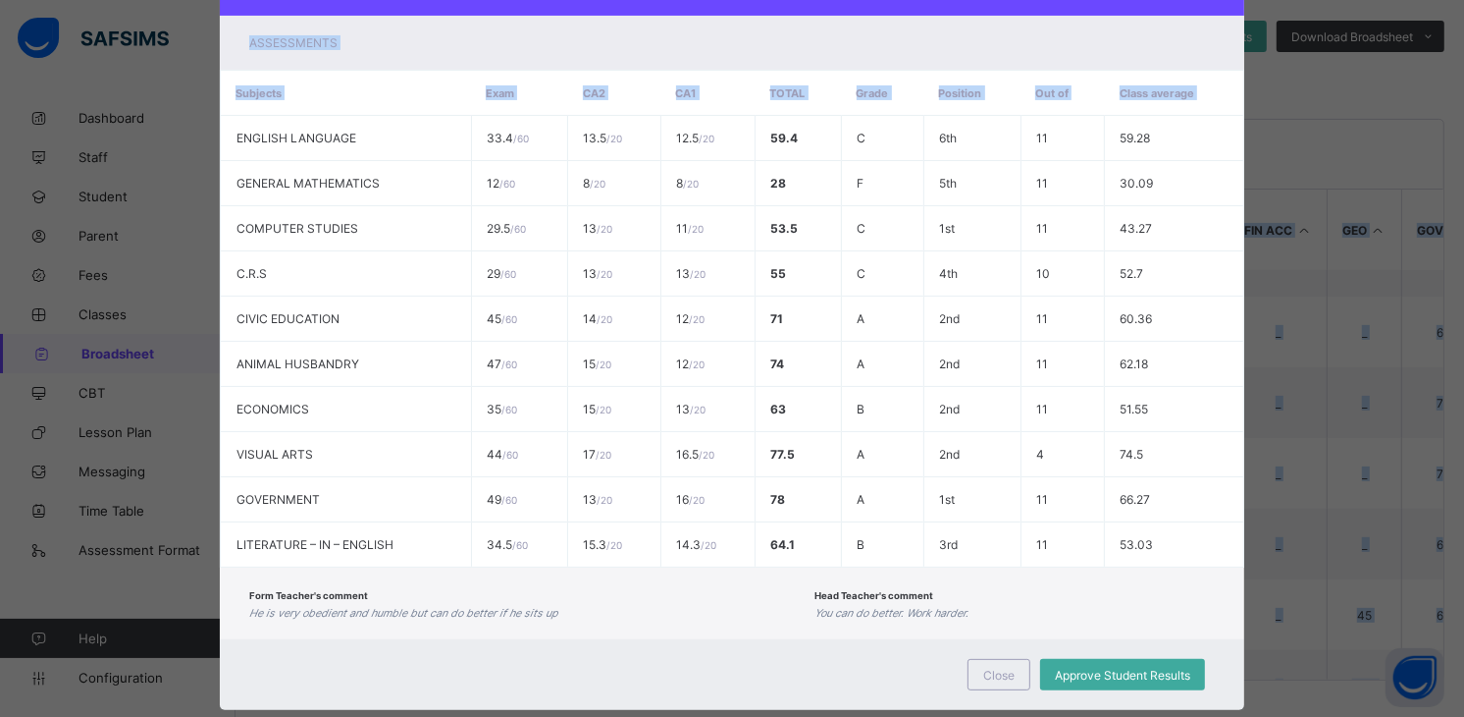
scroll to position [391, 0]
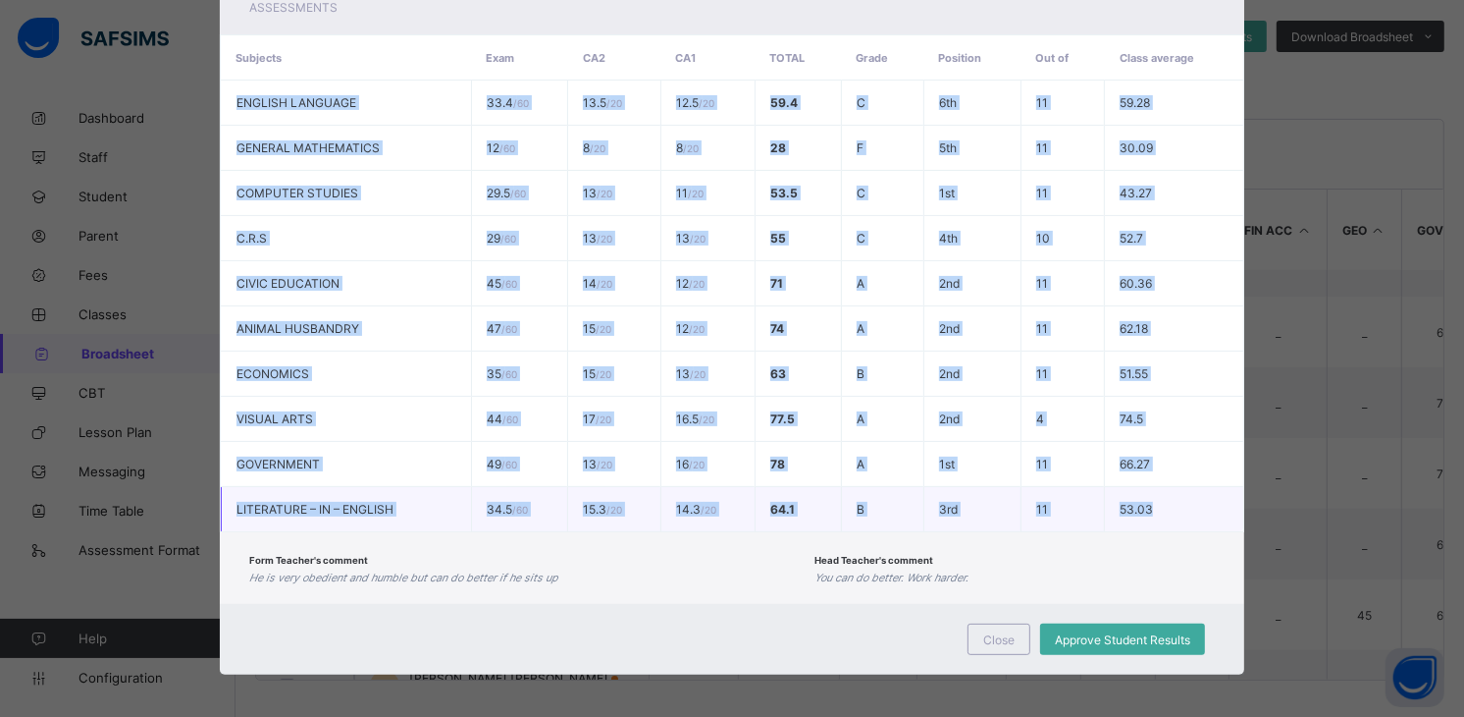
drag, startPoint x: 222, startPoint y: 489, endPoint x: 1160, endPoint y: 494, distance: 938.4
click at [1160, 494] on tbody "ENGLISH LANGUAGE 33.4 / 60 13.5 / 20 12.5 / 20 59.4 C 6th 11 59.28 GENERAL MATH…" at bounding box center [732, 306] width 1023 height 452
copy tbody "ENGLISH LANGUAGE 33.4 / 60 13.5 / 20 12.5 / 20 59.4 C 6th 11 59.28 GENERAL MATH…"
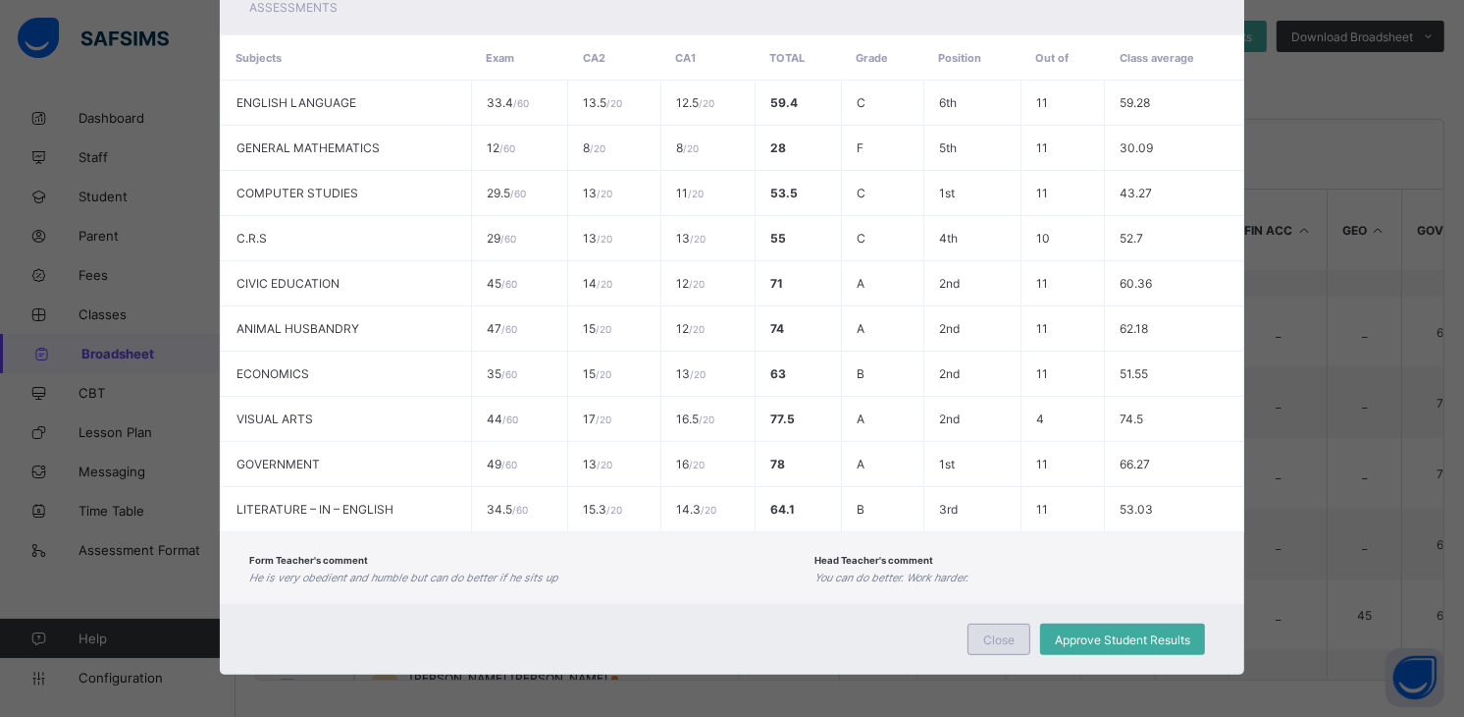
click at [984, 635] on span "Close" at bounding box center [999, 639] width 31 height 15
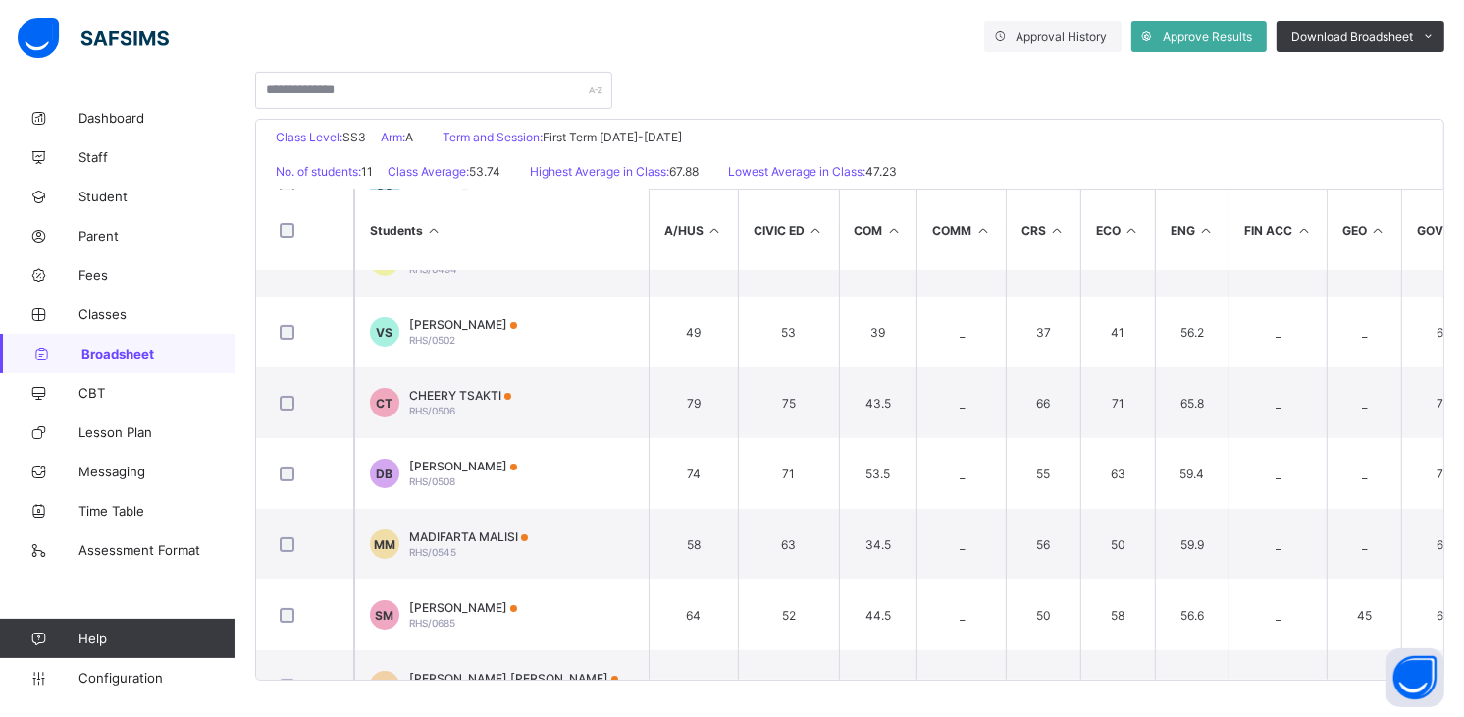
click at [665, 36] on div "Approval History Approve Results Download Broadsheet PDF Excel sheet" at bounding box center [850, 36] width 1190 height 31
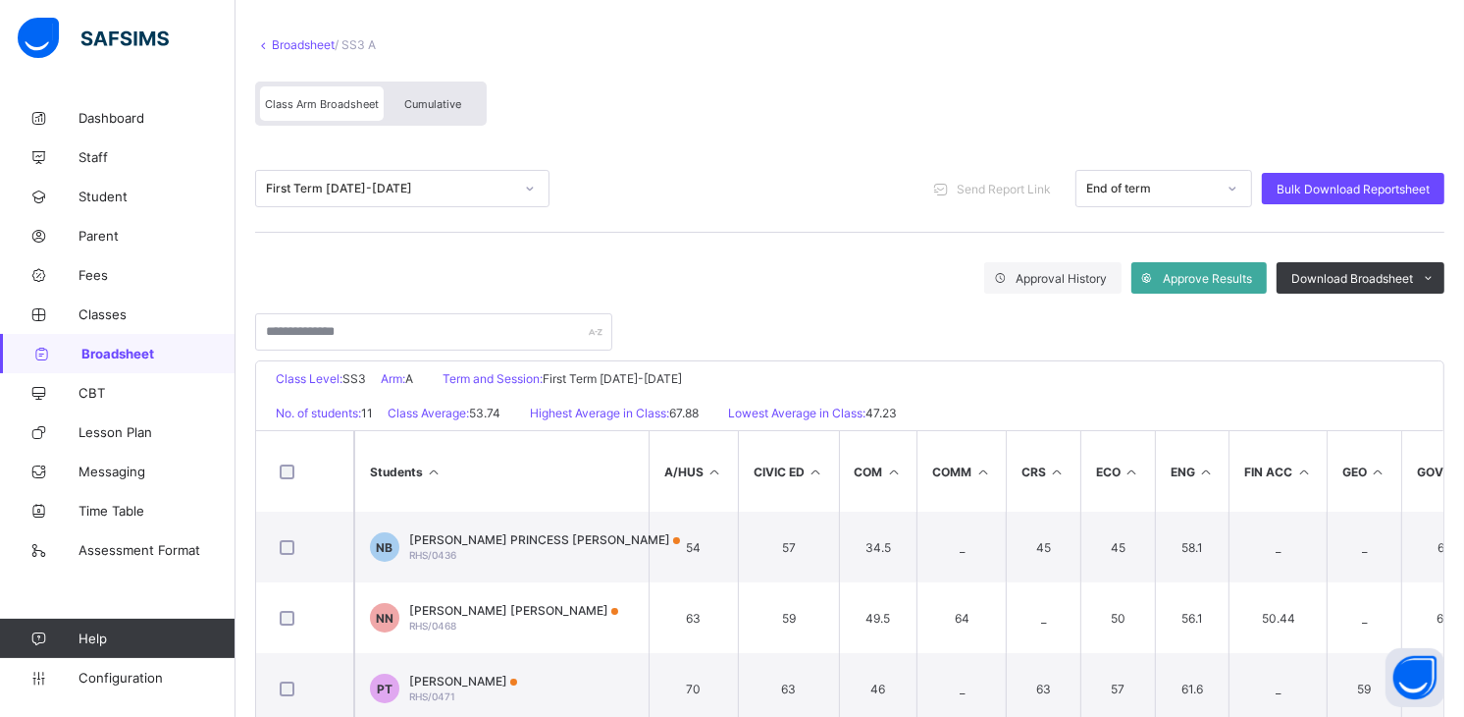
scroll to position [292, 0]
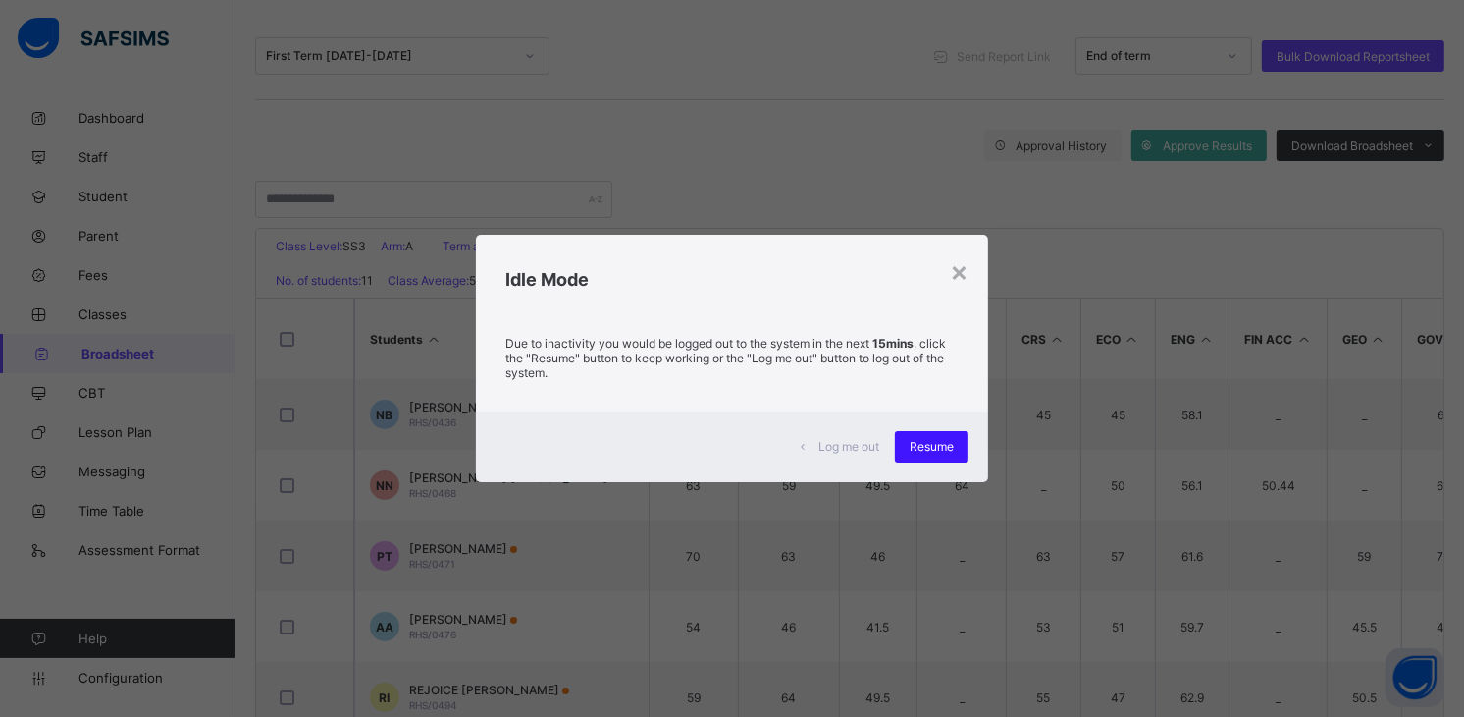
click at [924, 439] on span "Resume" at bounding box center [932, 446] width 44 height 15
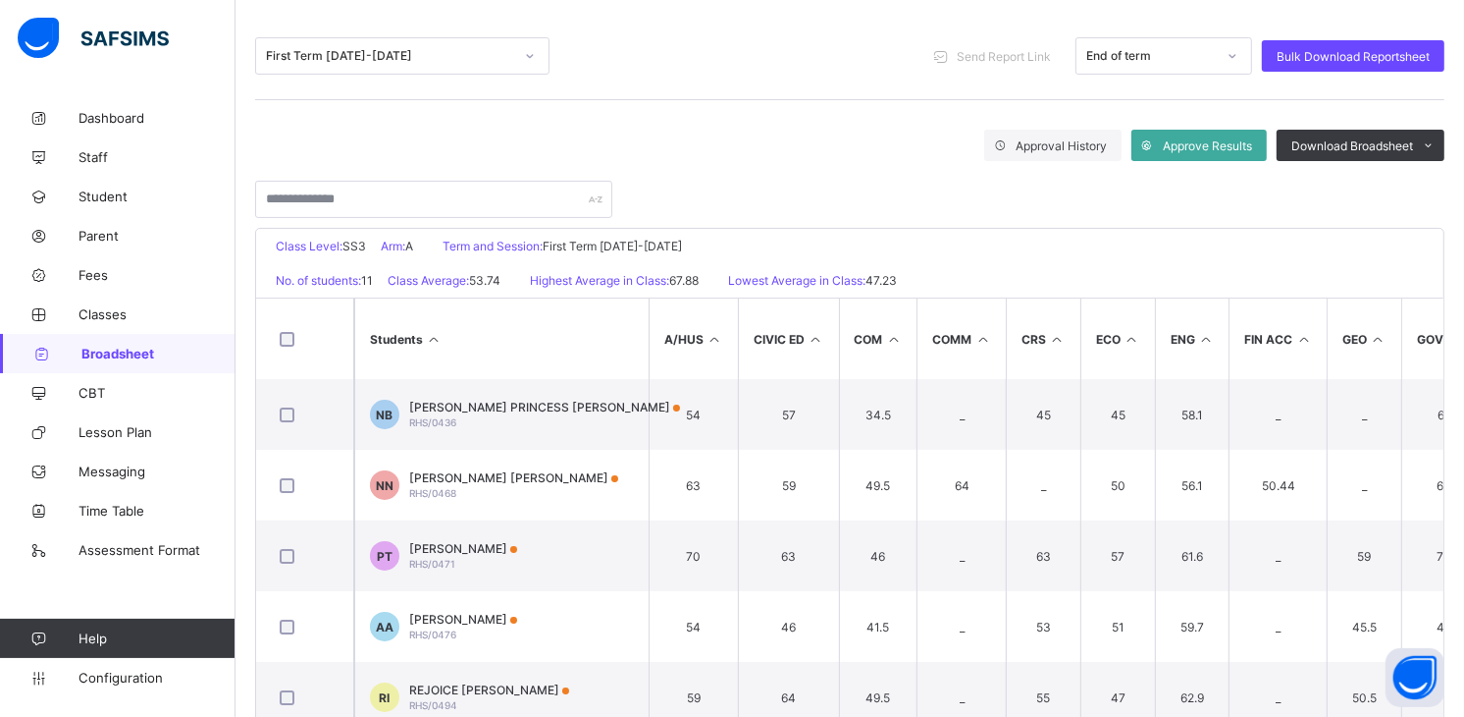
scroll to position [183, 0]
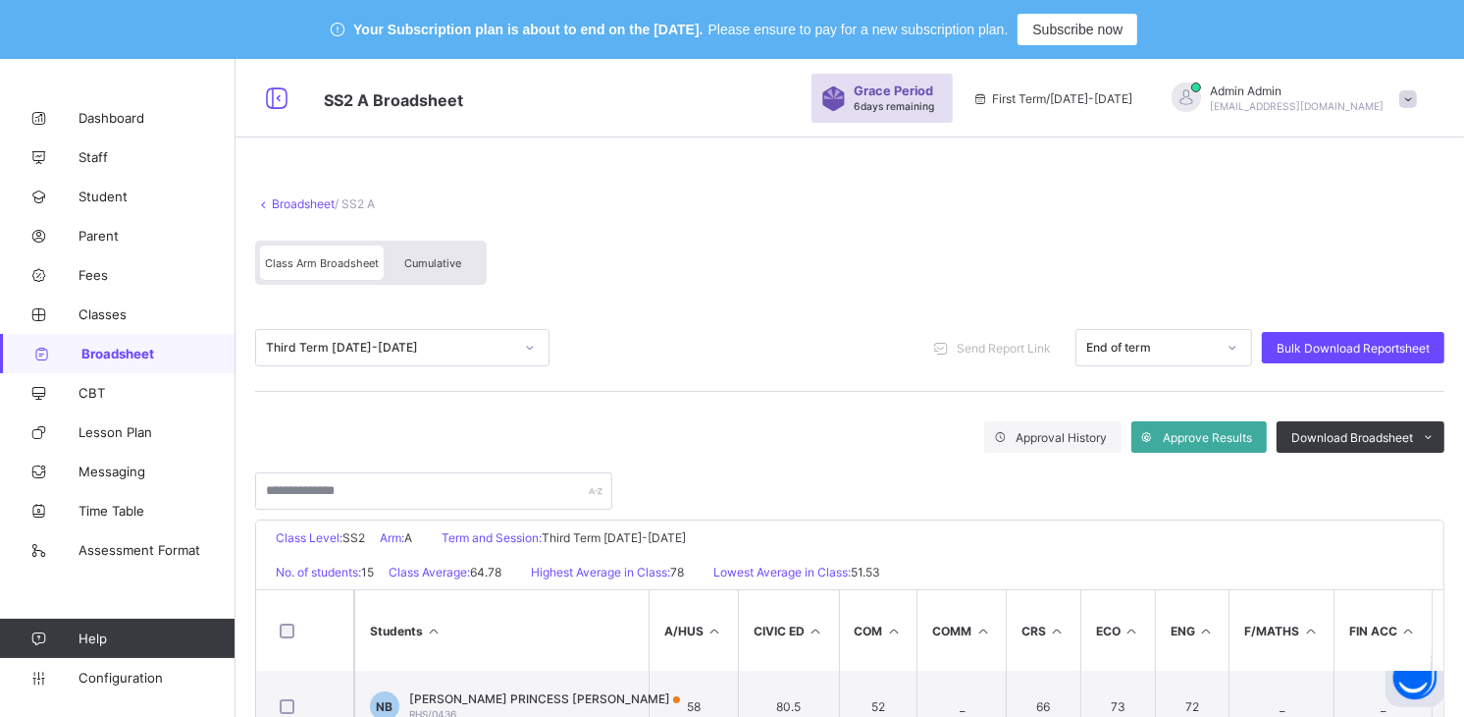
scroll to position [109, 0]
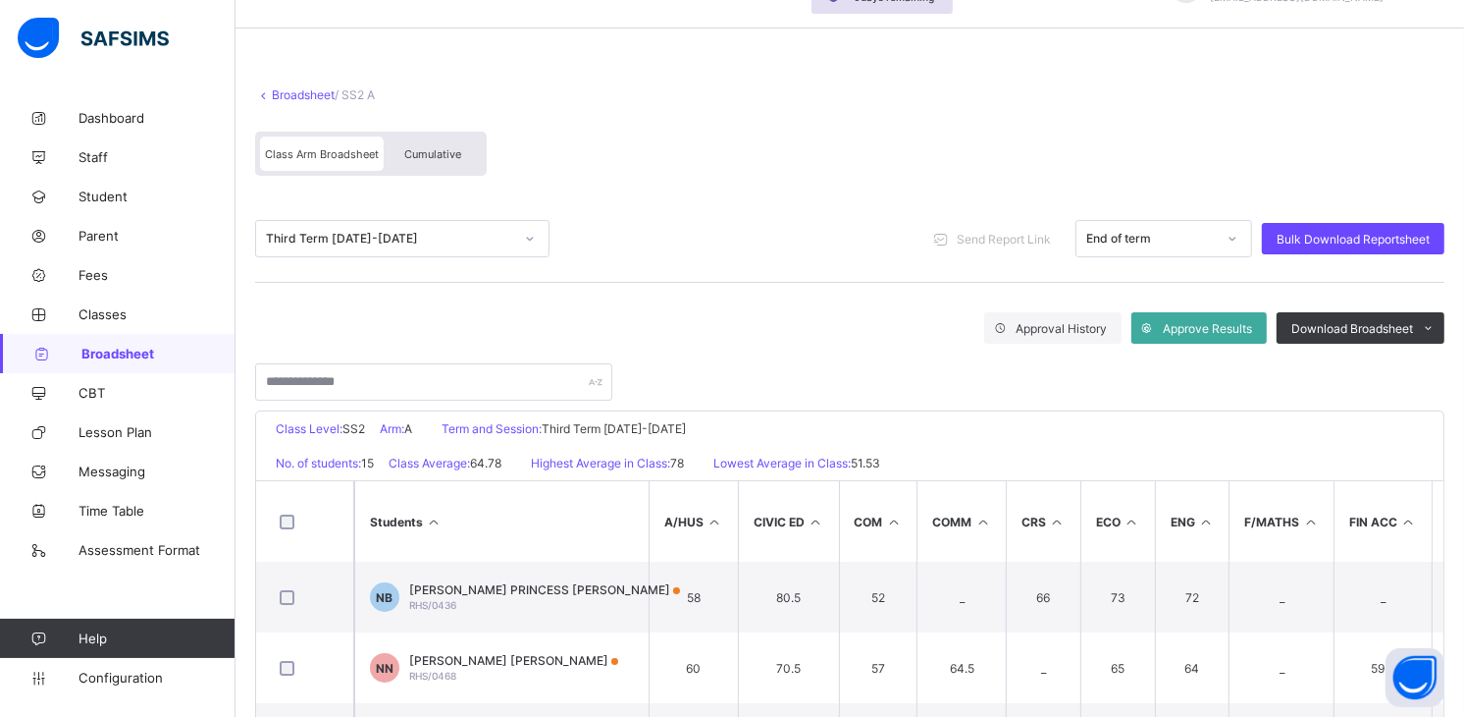
click at [442, 148] on span "Cumulative" at bounding box center [432, 154] width 57 height 14
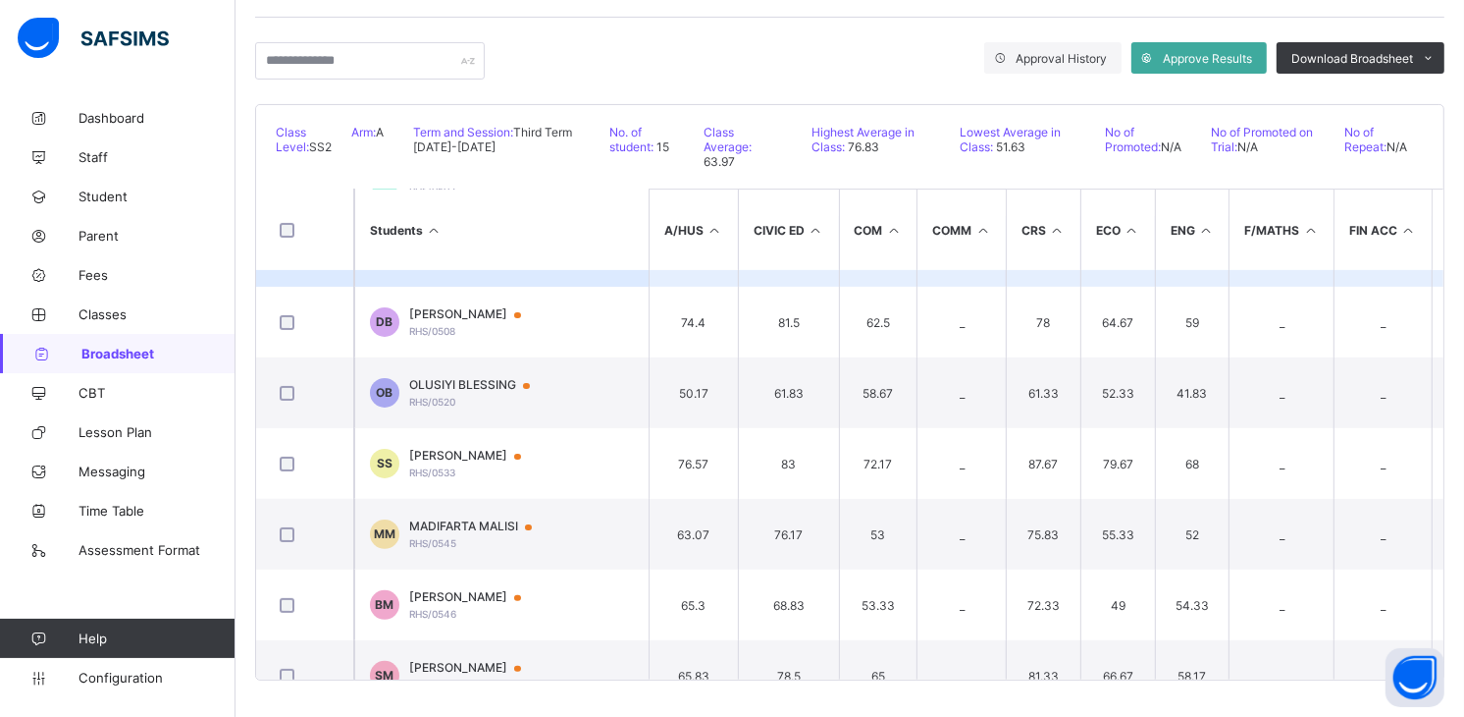
scroll to position [440, 0]
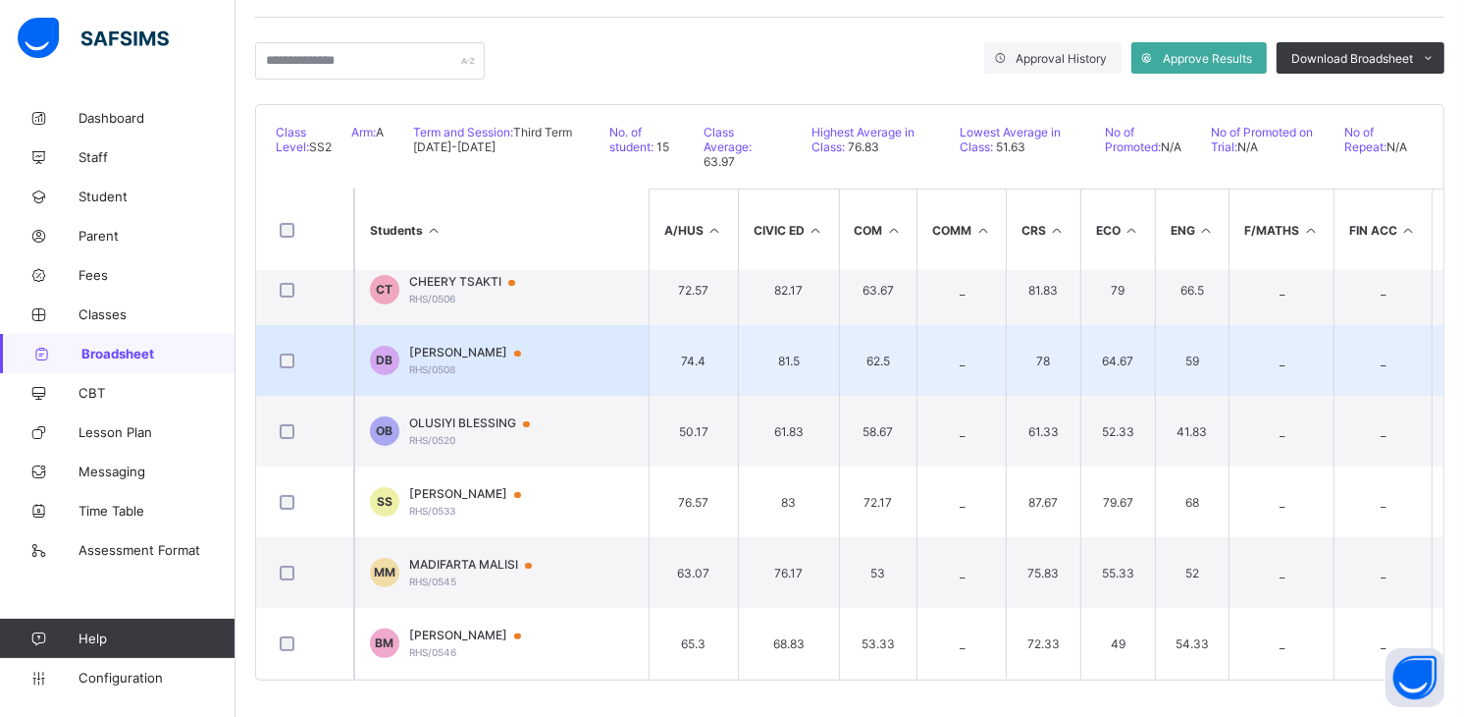
click at [476, 347] on span "[PERSON_NAME]" at bounding box center [474, 353] width 131 height 16
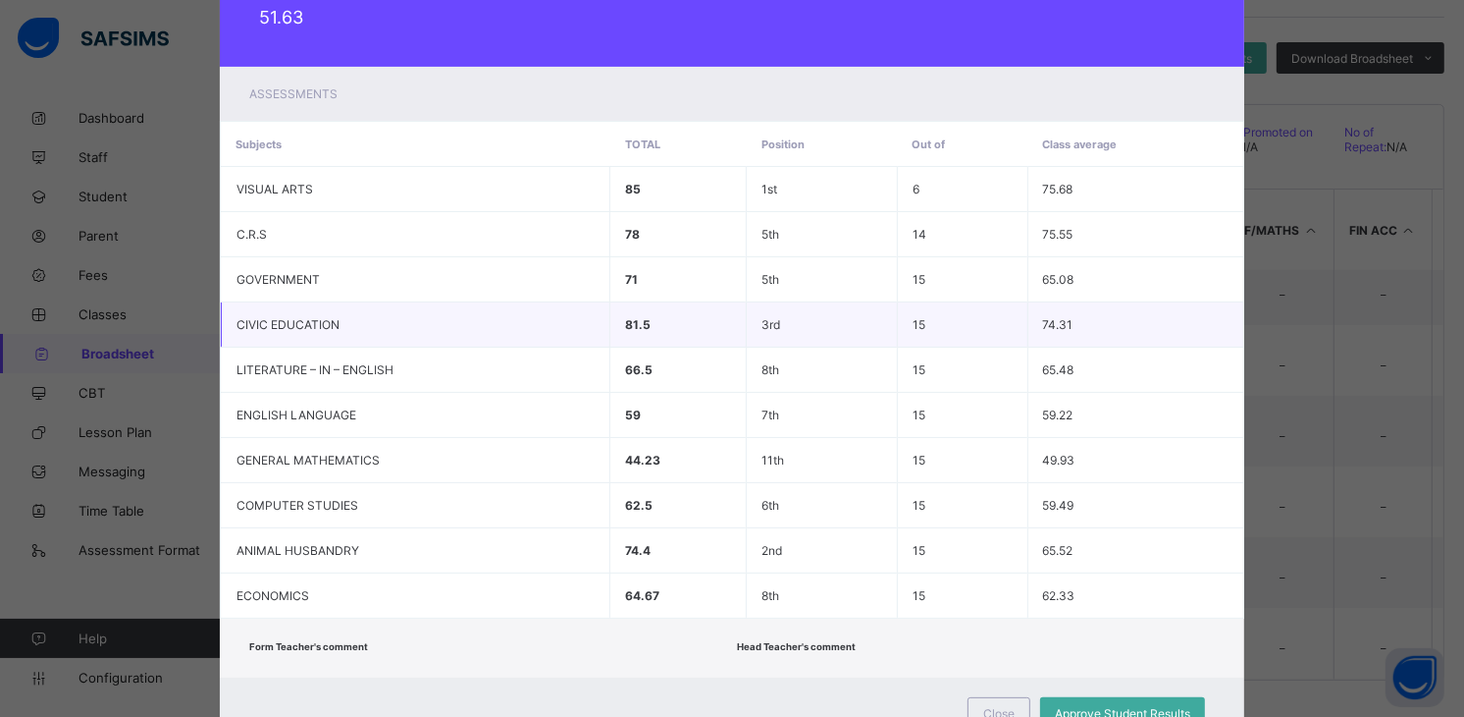
scroll to position [52, 0]
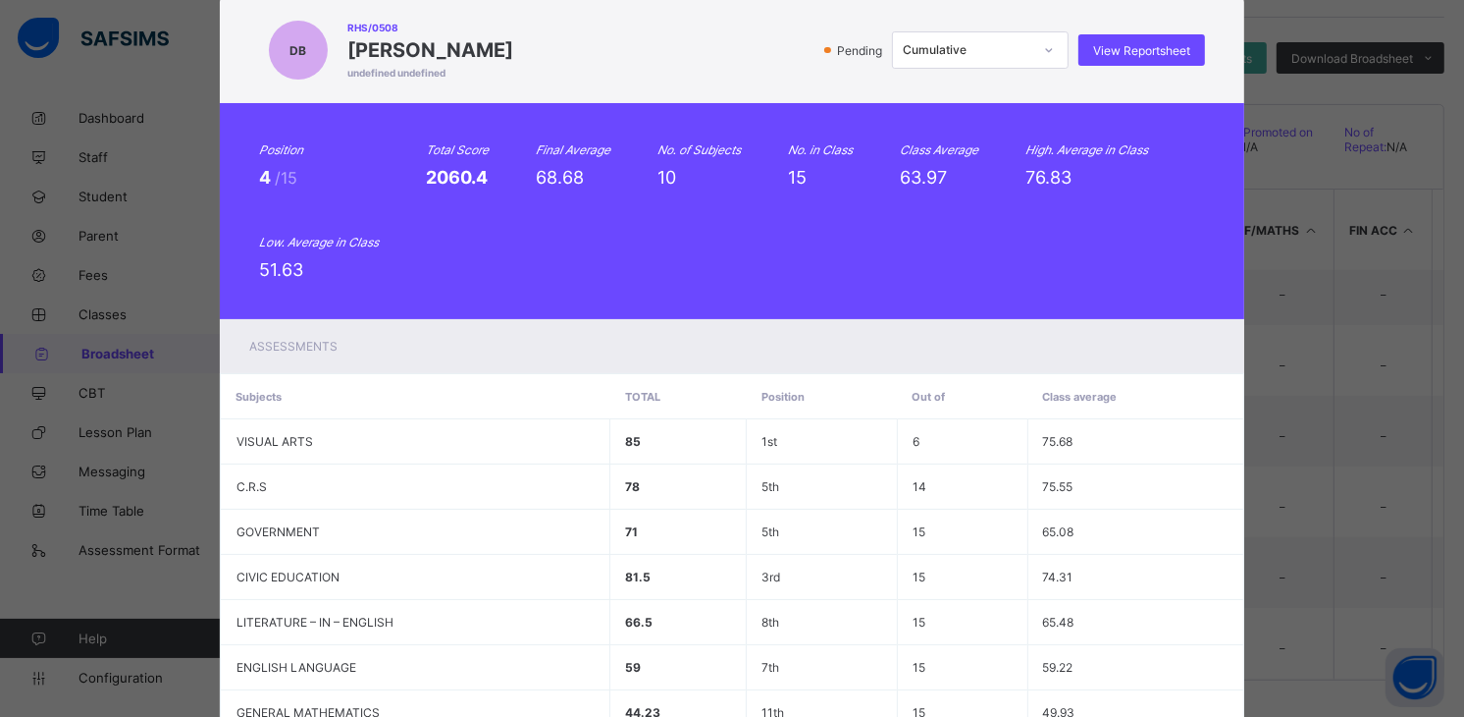
click at [1302, 128] on div "DB RHS/0508 DAVID BENJAMIN undefined undefined Pending Cumulative View Reportsh…" at bounding box center [732, 358] width 1464 height 717
click at [1261, 29] on div "DB RHS/0508 DAVID BENJAMIN undefined undefined Pending Cumulative View Reportsh…" at bounding box center [732, 358] width 1464 height 717
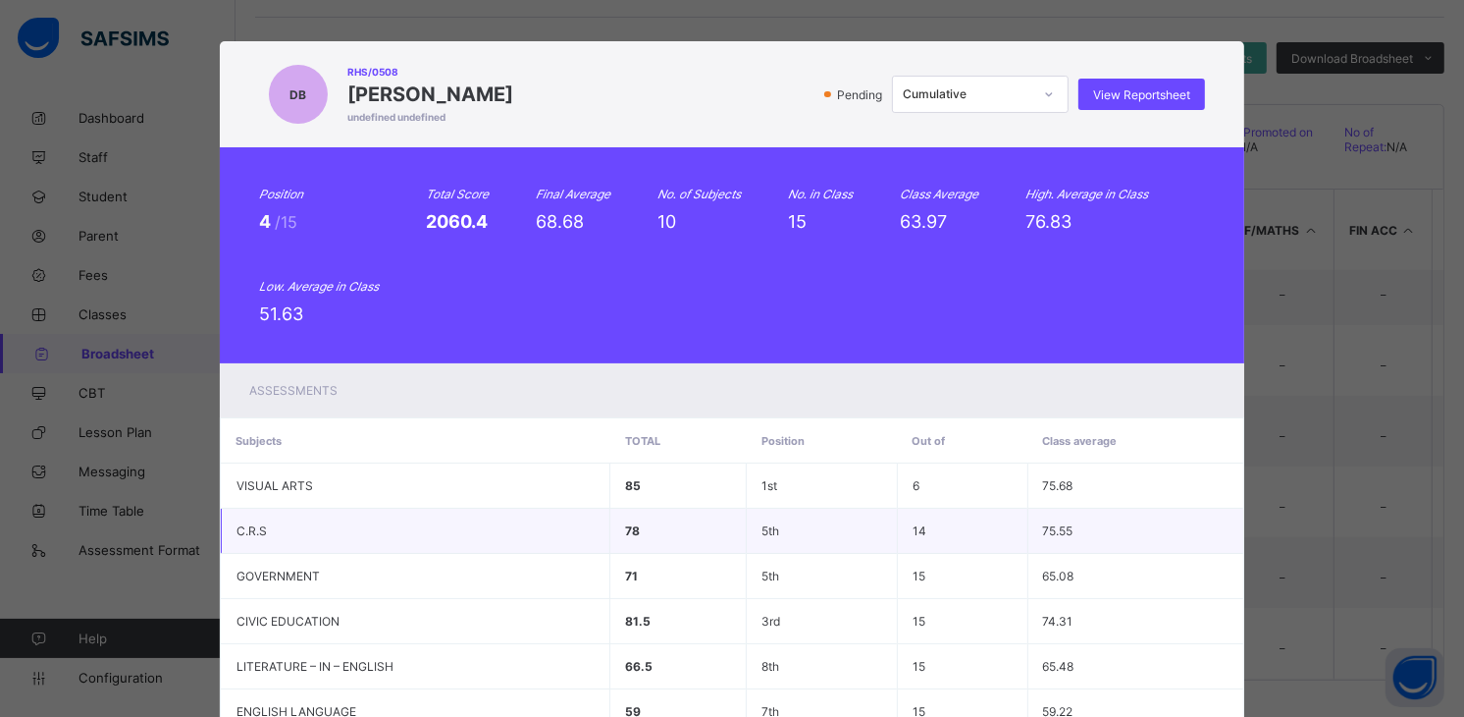
scroll to position [0, 0]
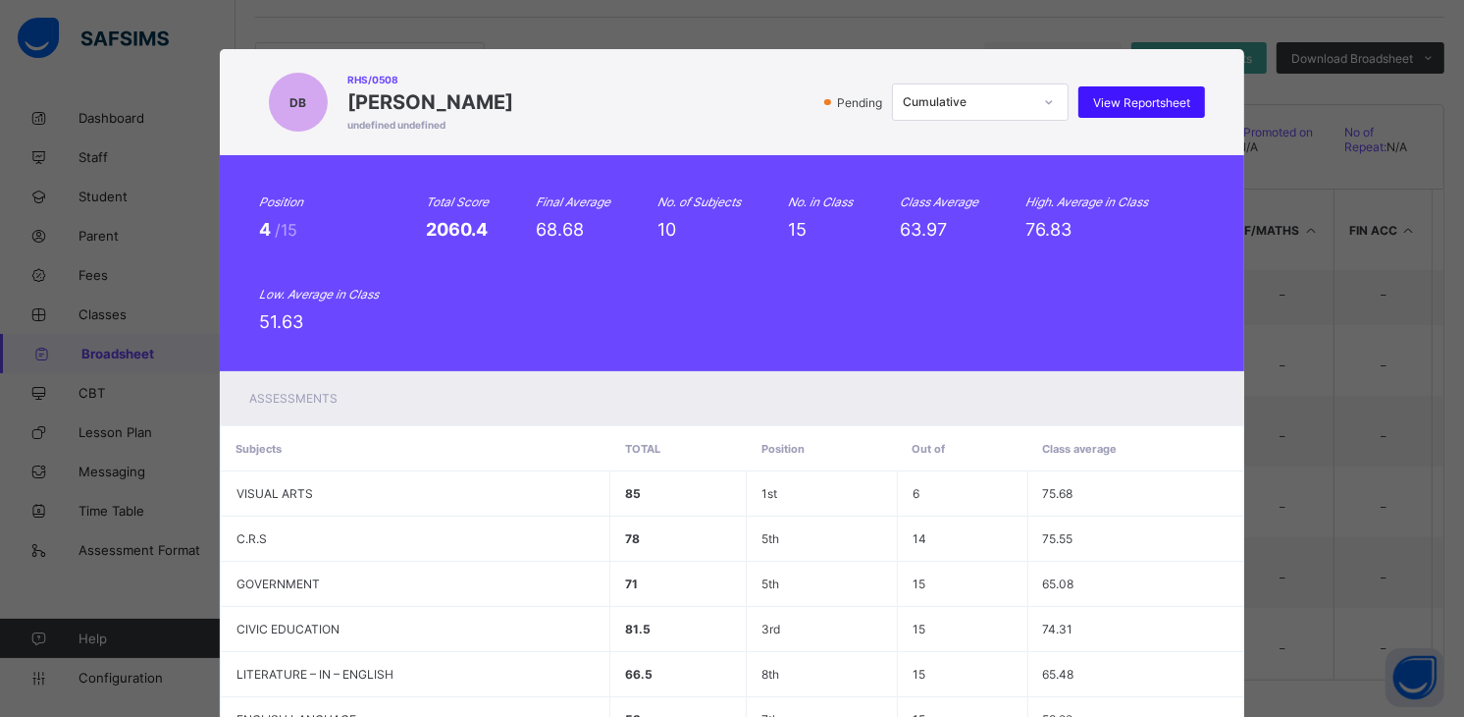
click at [1112, 110] on div "View Reportsheet" at bounding box center [1142, 101] width 127 height 31
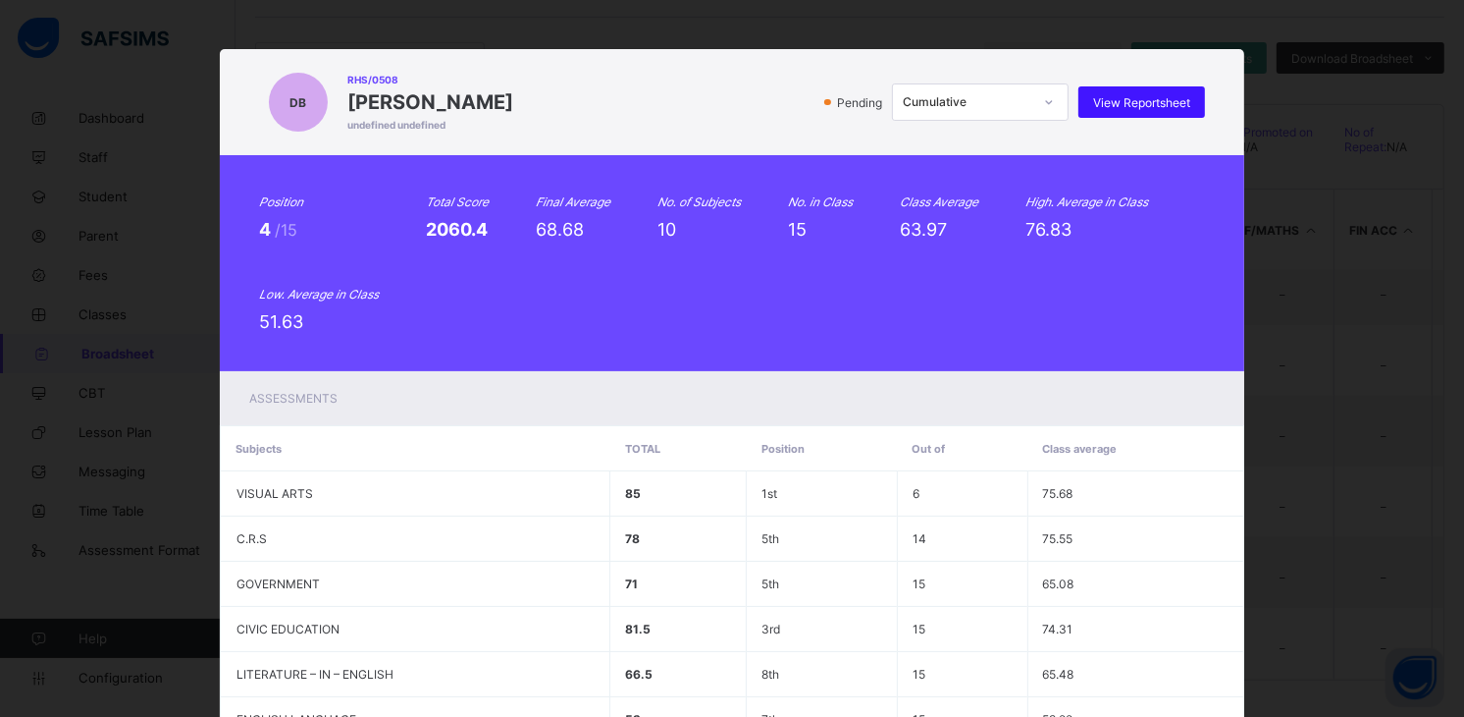
click at [1106, 104] on span "View Reportsheet" at bounding box center [1141, 102] width 97 height 15
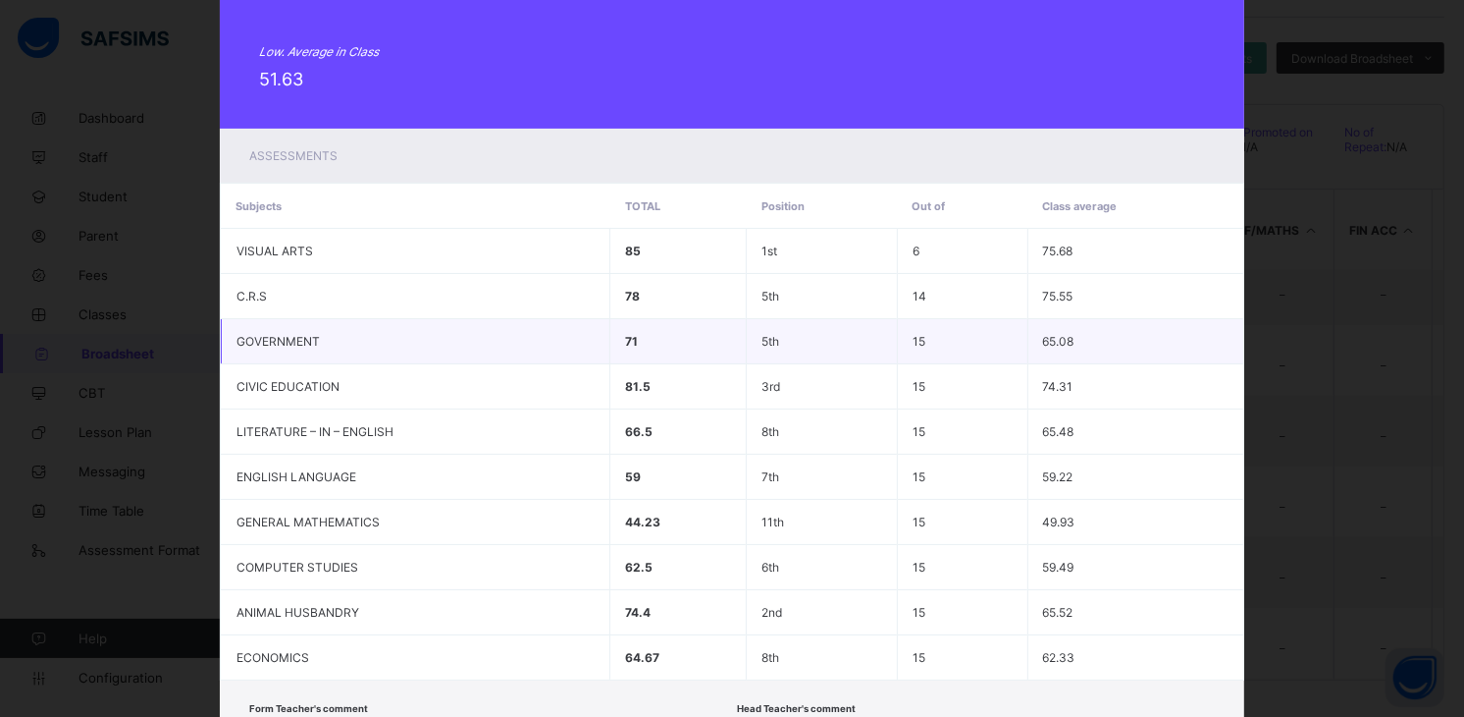
scroll to position [379, 0]
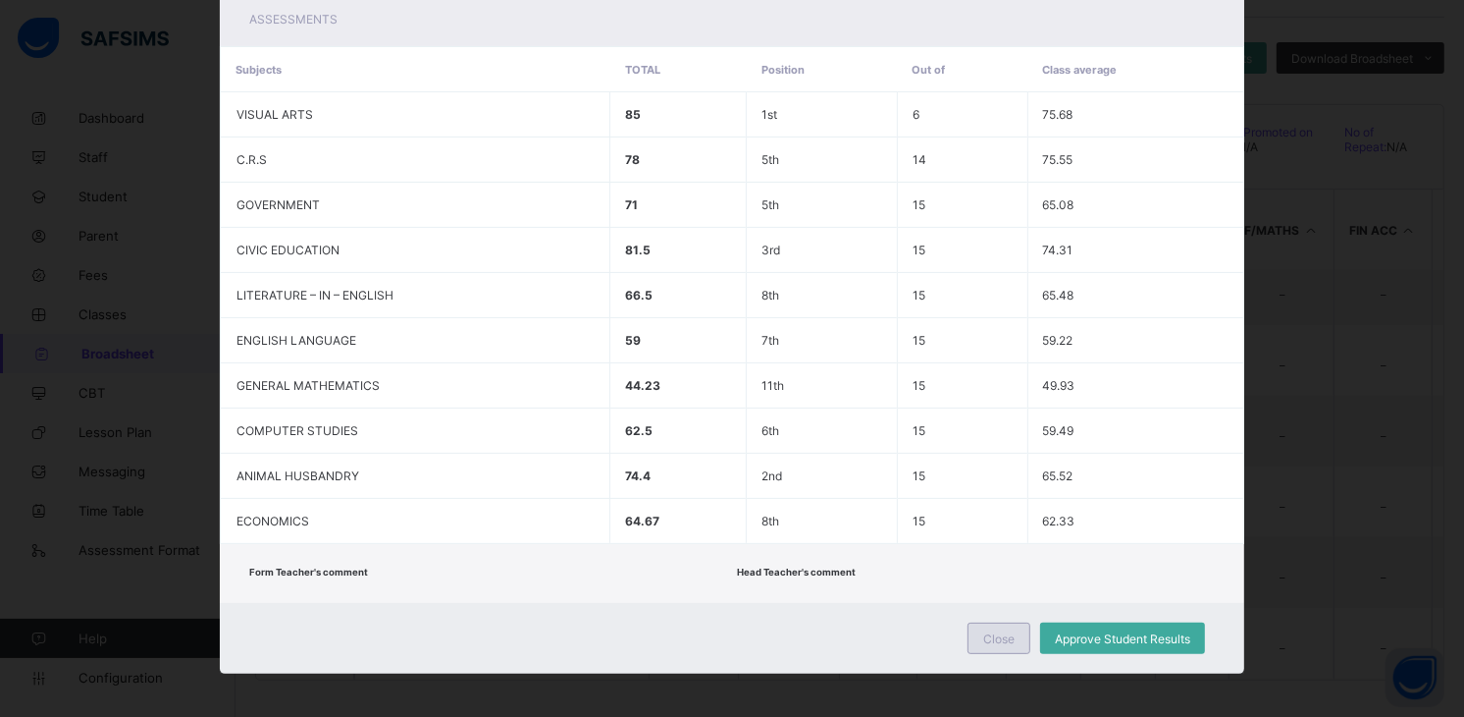
click at [1005, 632] on span "Close" at bounding box center [999, 638] width 31 height 15
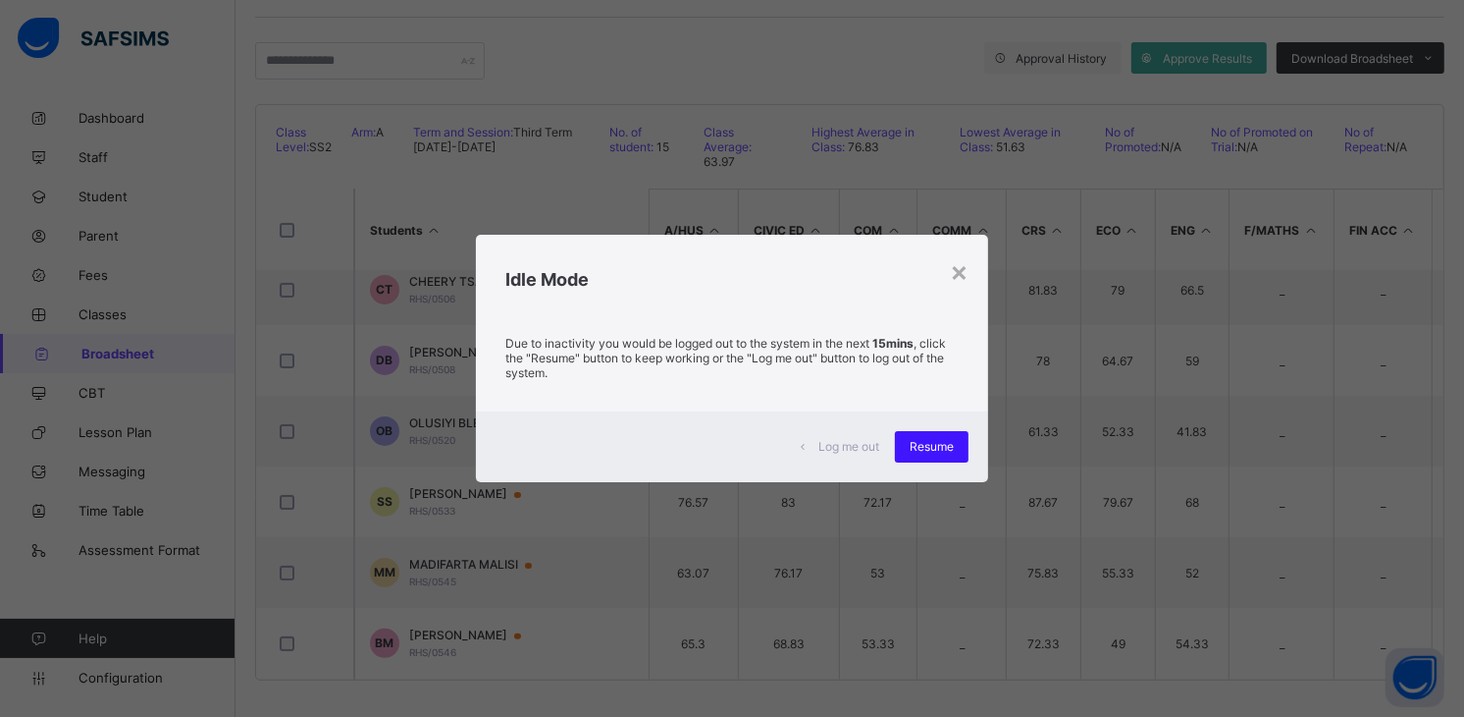
click at [944, 445] on span "Resume" at bounding box center [932, 446] width 44 height 15
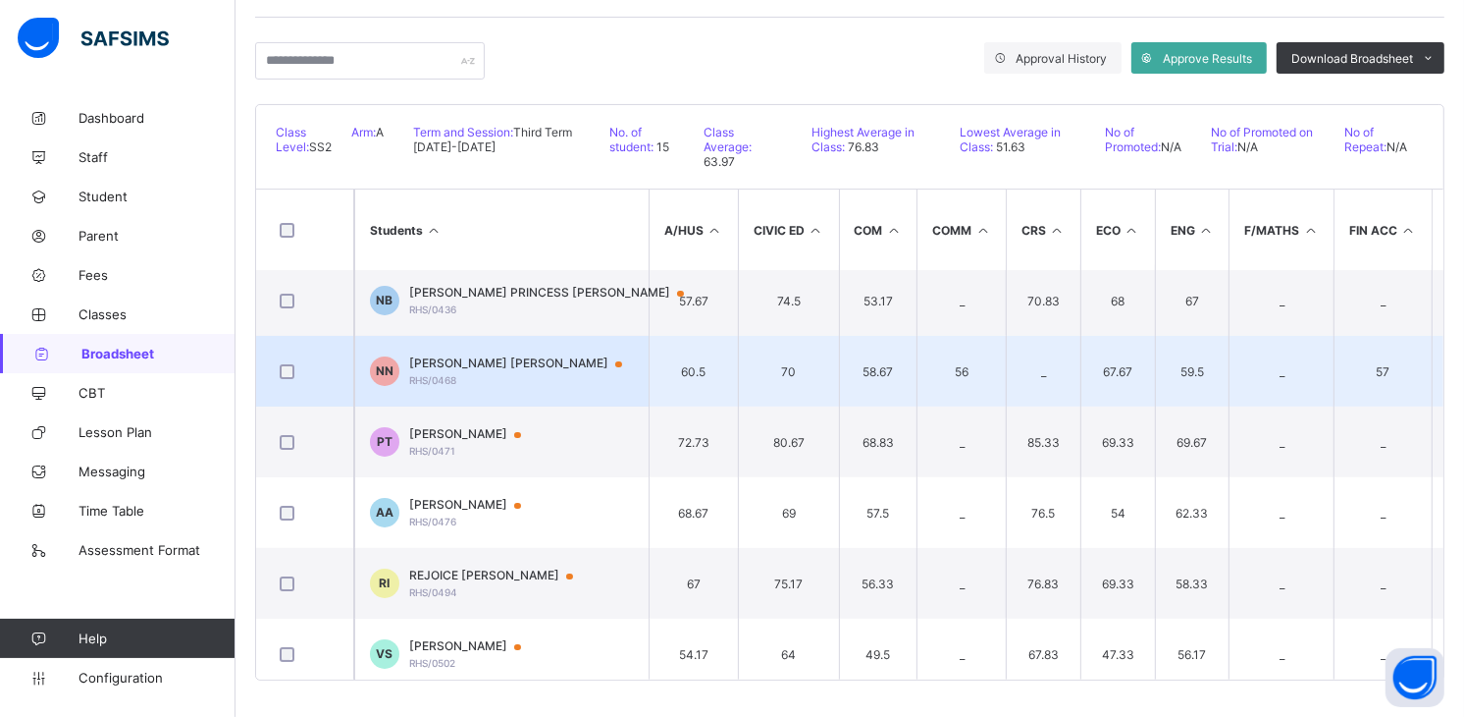
scroll to position [4, 0]
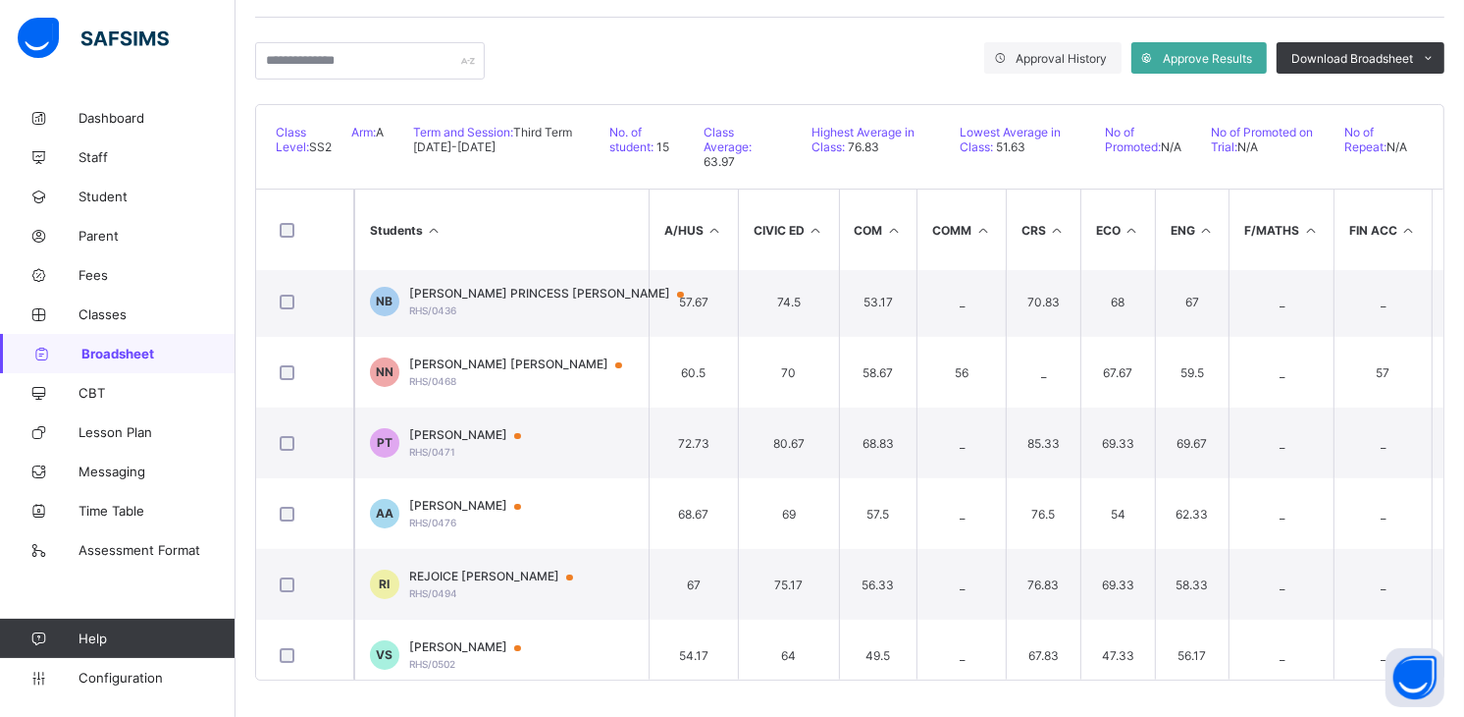
click at [761, 54] on div "Approval History Approve Results Download Broadsheet PDF Excel sheet" at bounding box center [850, 61] width 1190 height 86
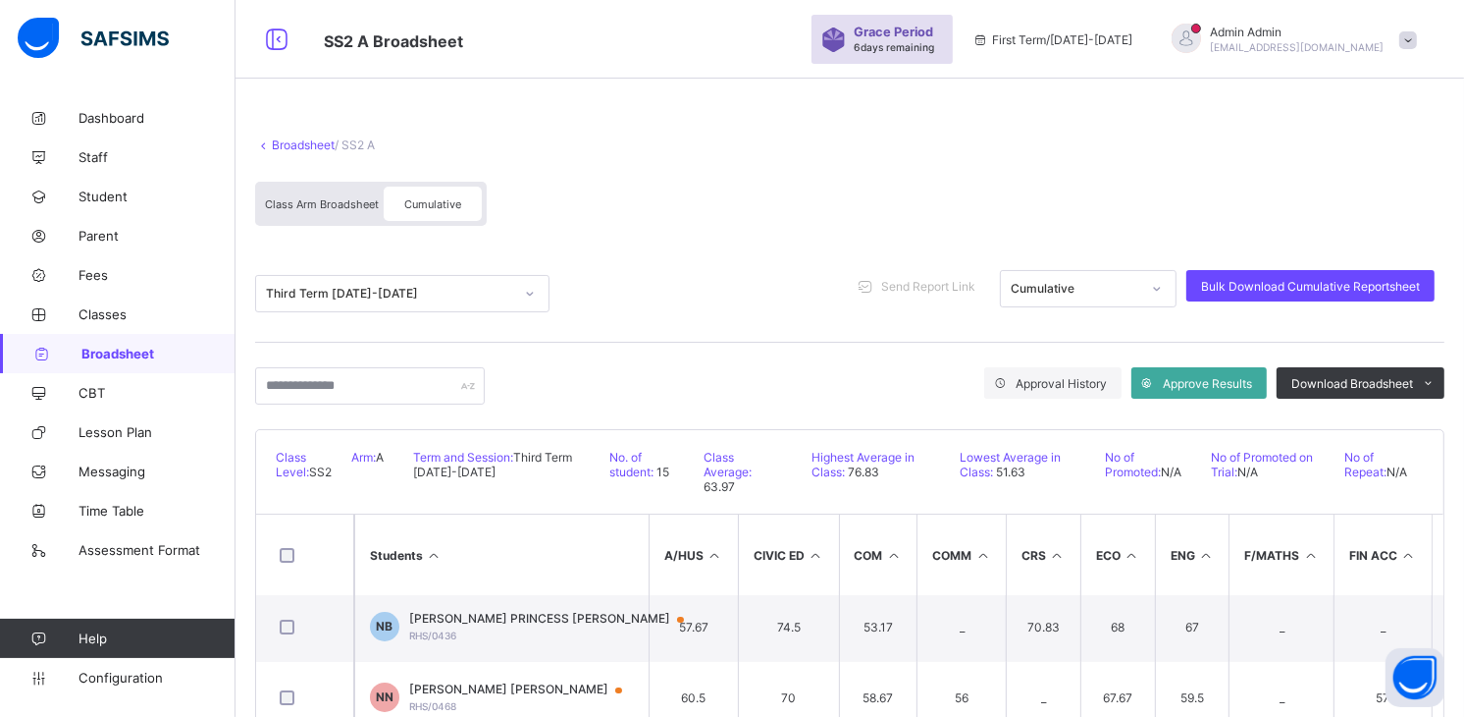
scroll to position [0, 0]
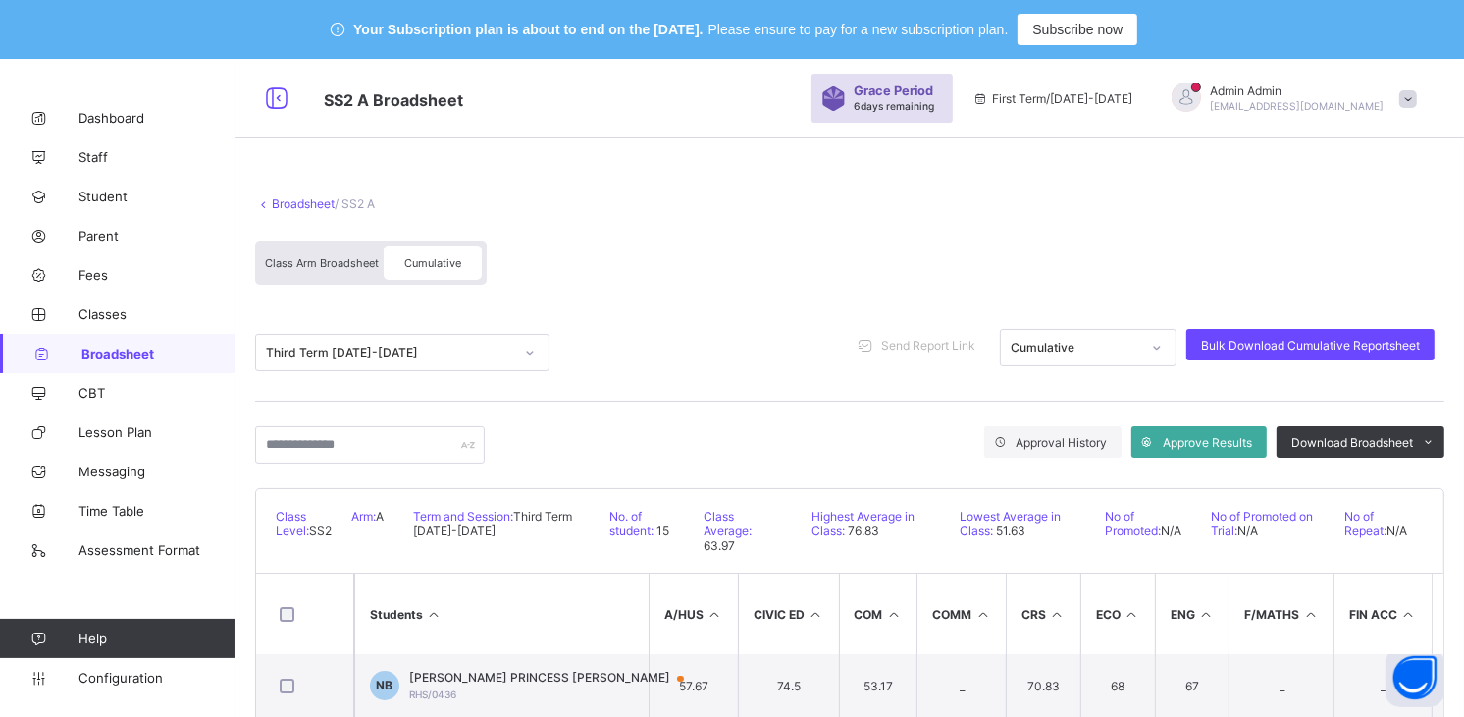
click at [347, 256] on span "Class Arm Broadsheet" at bounding box center [322, 263] width 114 height 14
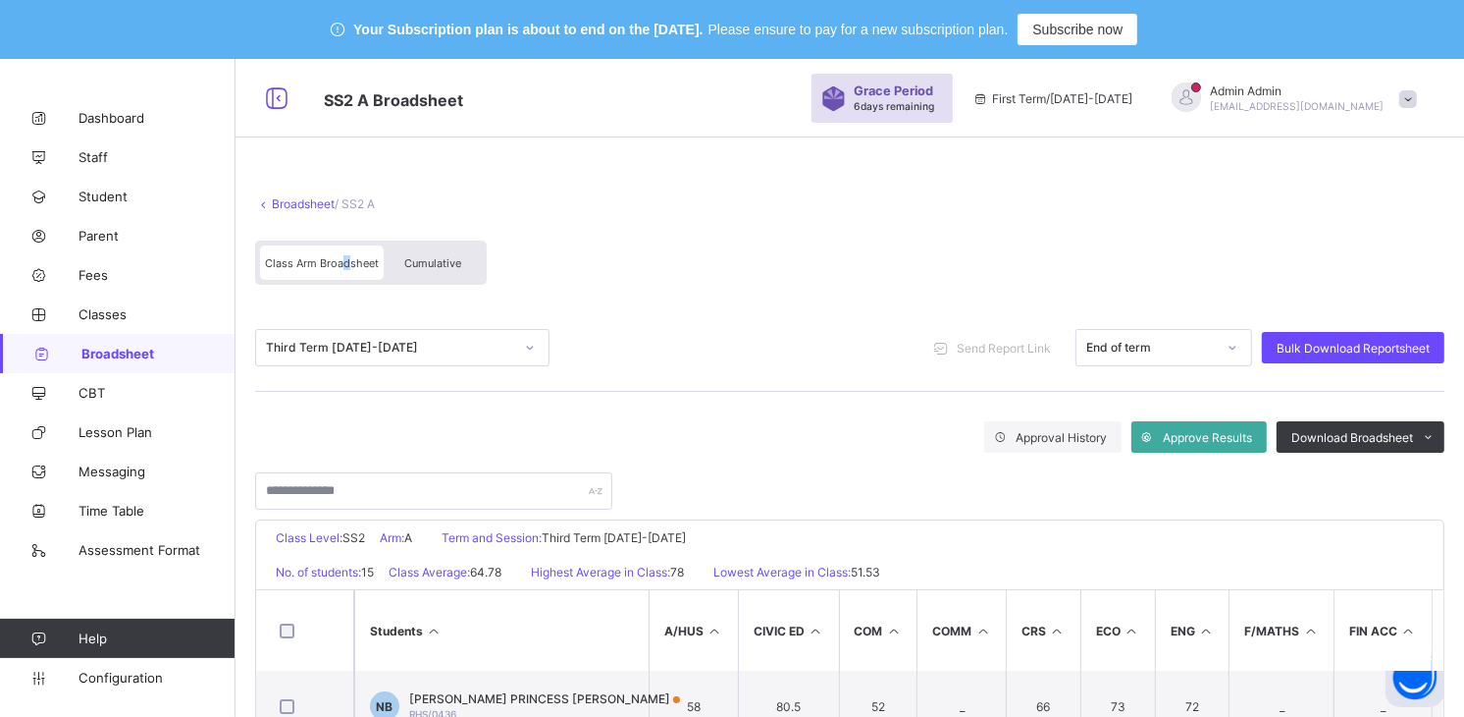
click at [346, 249] on div "Class Arm Broadsheet" at bounding box center [322, 262] width 124 height 34
click at [311, 261] on span "Class Arm Broadsheet" at bounding box center [322, 263] width 114 height 14
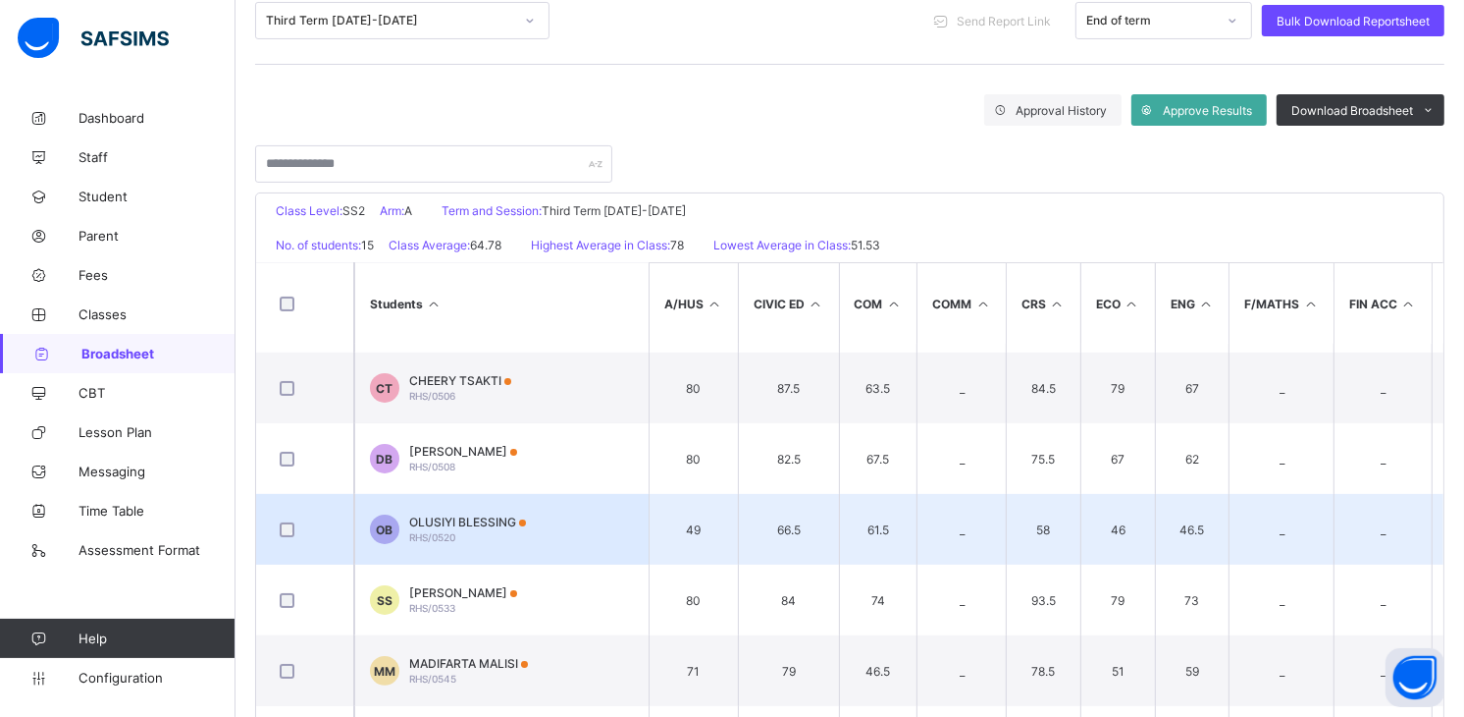
scroll to position [436, 0]
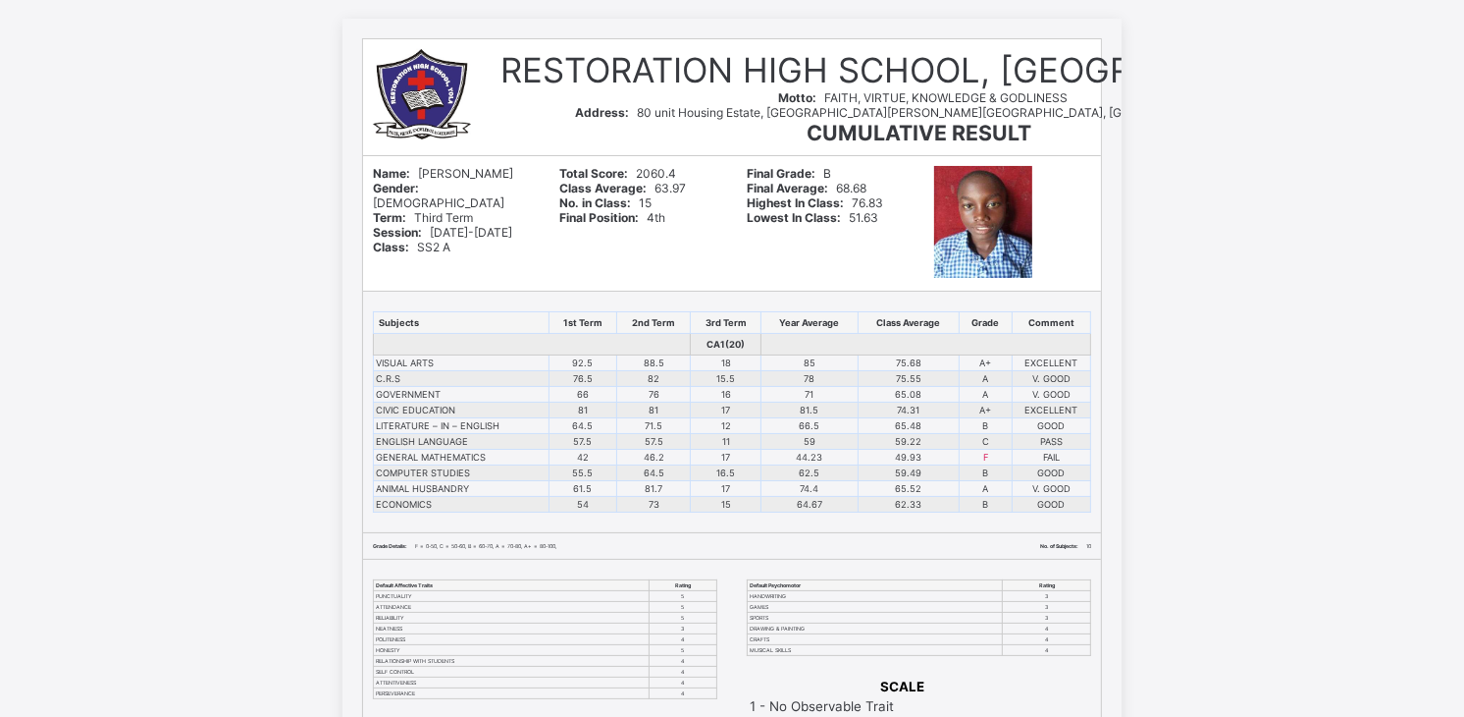
scroll to position [218, 0]
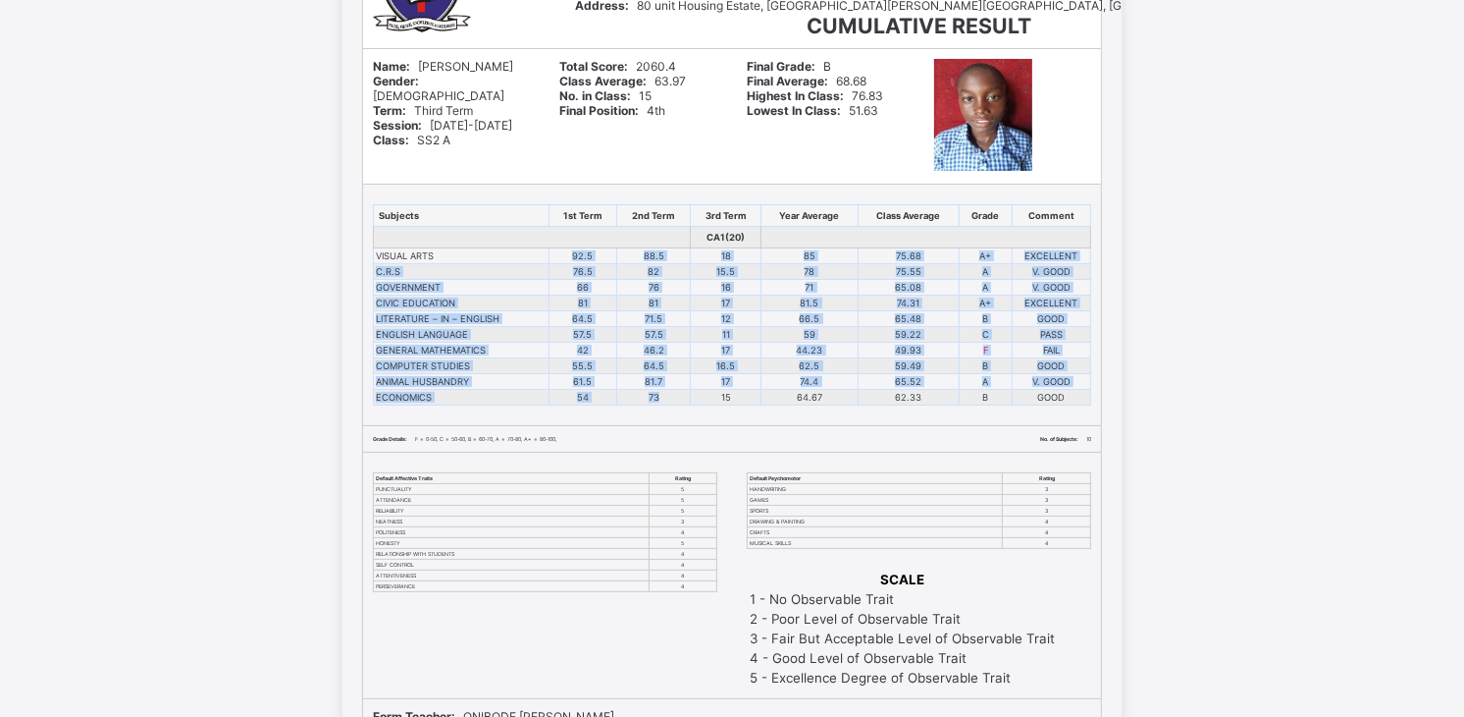
drag, startPoint x: 571, startPoint y: 255, endPoint x: 670, endPoint y: 394, distance: 170.2
click at [670, 394] on tbody "VISUAL ARTS 92.5 88.5 18 85 75.68 A+ EXCELLENT C.R.S 76.5 82 15.5 78 75.55 A V.…" at bounding box center [733, 326] width 718 height 157
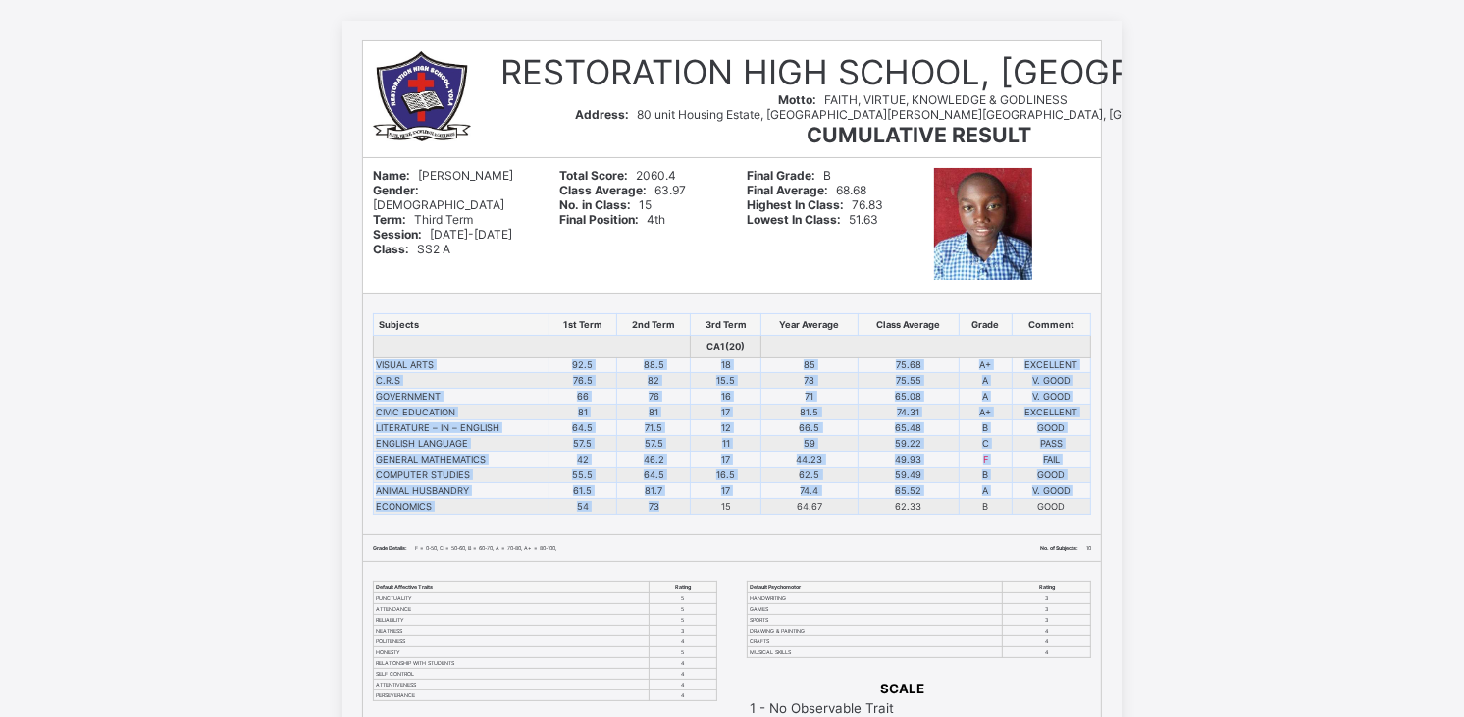
drag, startPoint x: 386, startPoint y: 363, endPoint x: 671, endPoint y: 510, distance: 321.3
click at [671, 510] on tbody "VISUAL ARTS 92.5 88.5 18 85 75.68 A+ EXCELLENT C.R.S 76.5 82 15.5 78 75.55 A V.…" at bounding box center [733, 435] width 718 height 157
copy tbody "VISUAL ARTS 92.5 88.5 18 85 75.68 A+ EXCELLENT C.R.S 76.5 82 15.5 78 75.55 A V.…"
click at [775, 367] on td "85" at bounding box center [810, 365] width 96 height 16
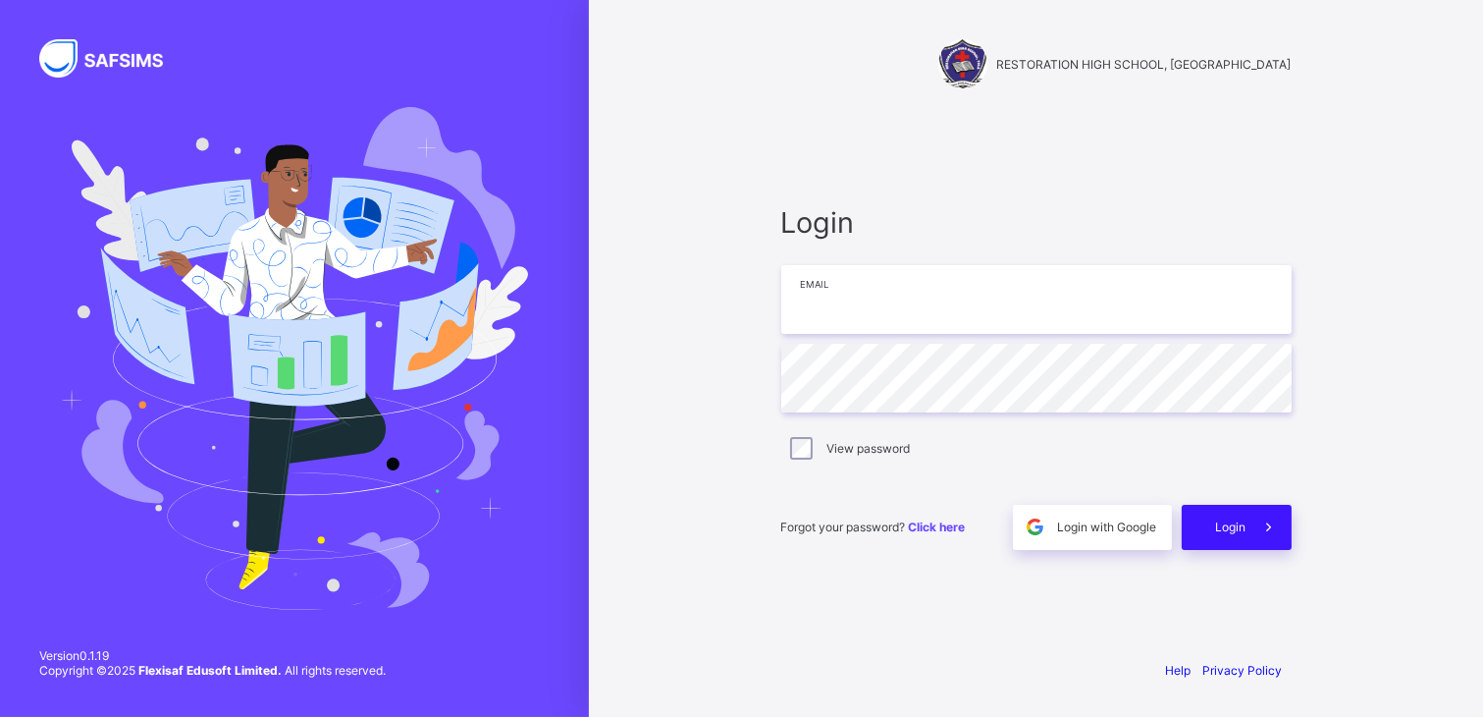
type input "**********"
click at [1219, 505] on div "Login" at bounding box center [1237, 527] width 110 height 45
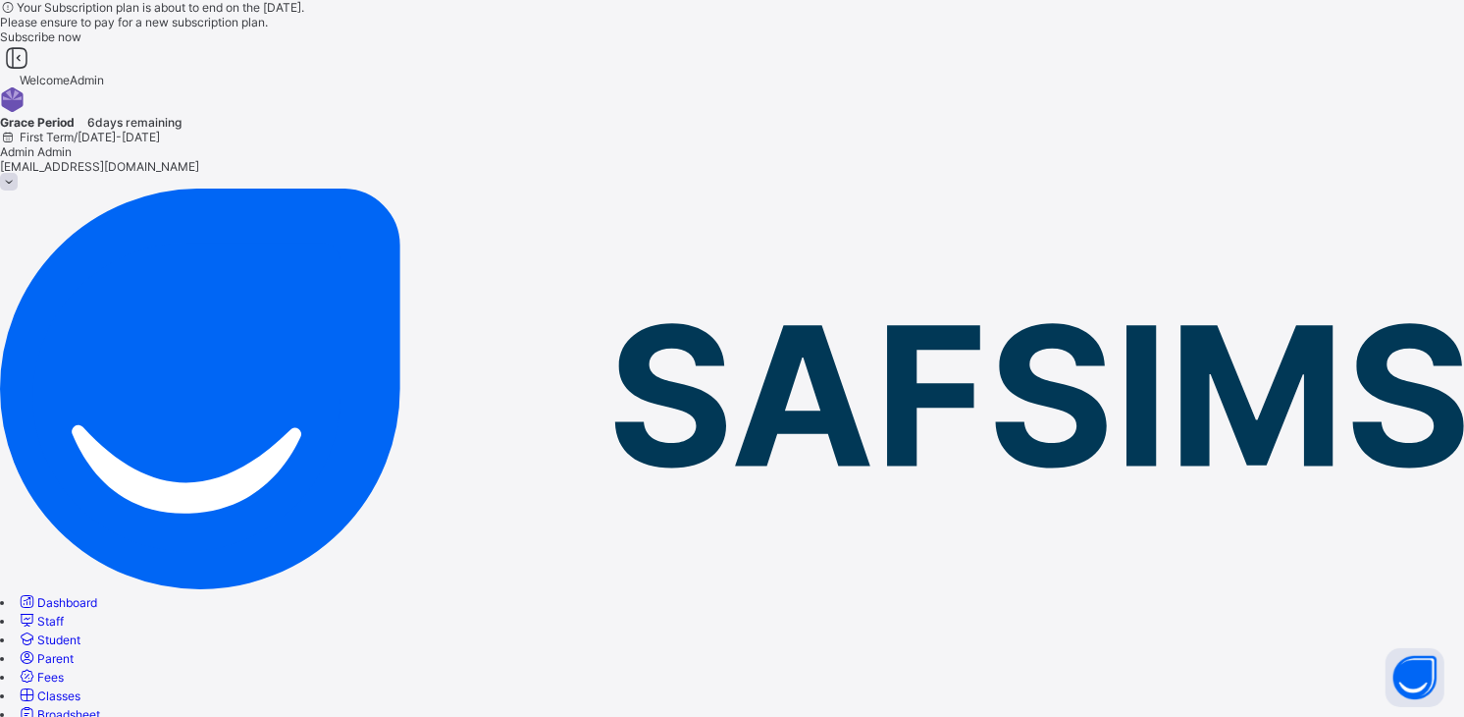
click at [100, 707] on span "Broadsheet" at bounding box center [68, 714] width 63 height 15
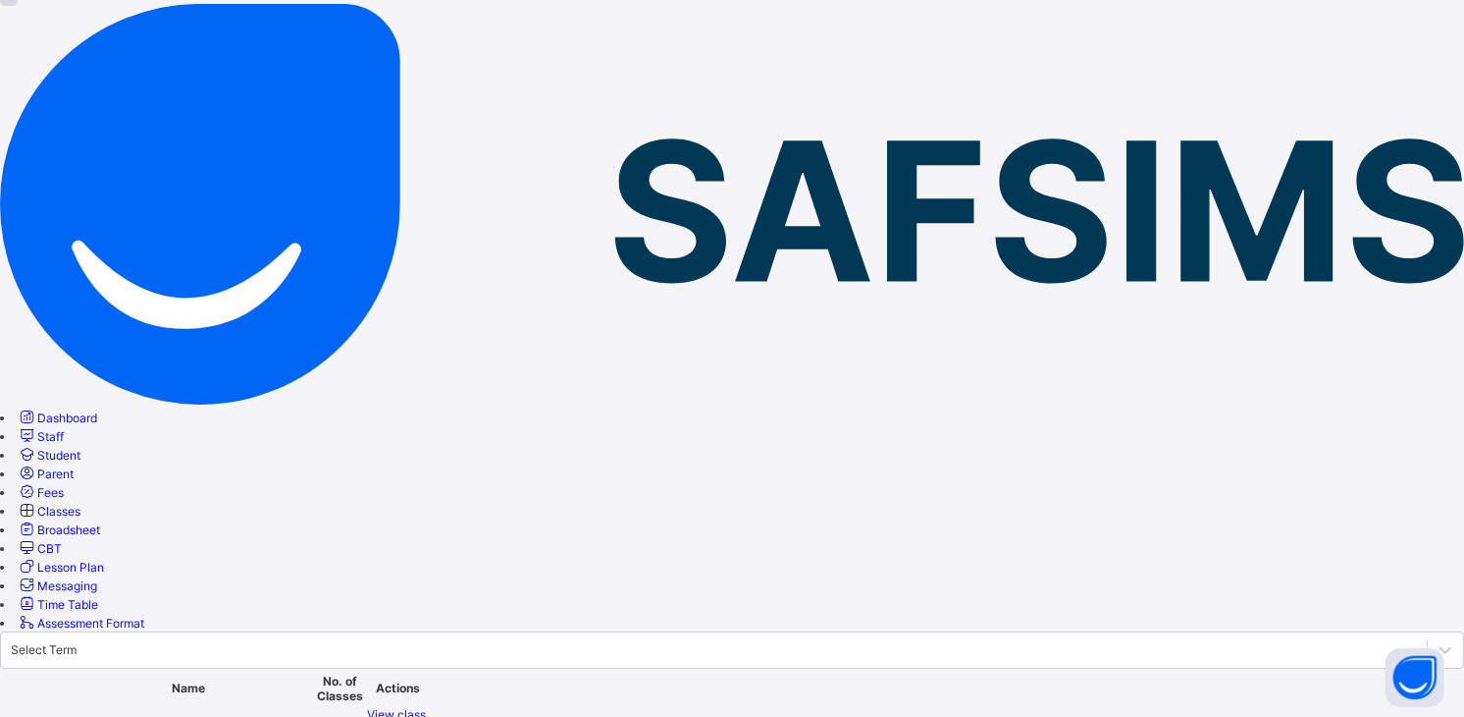
scroll to position [109, 0]
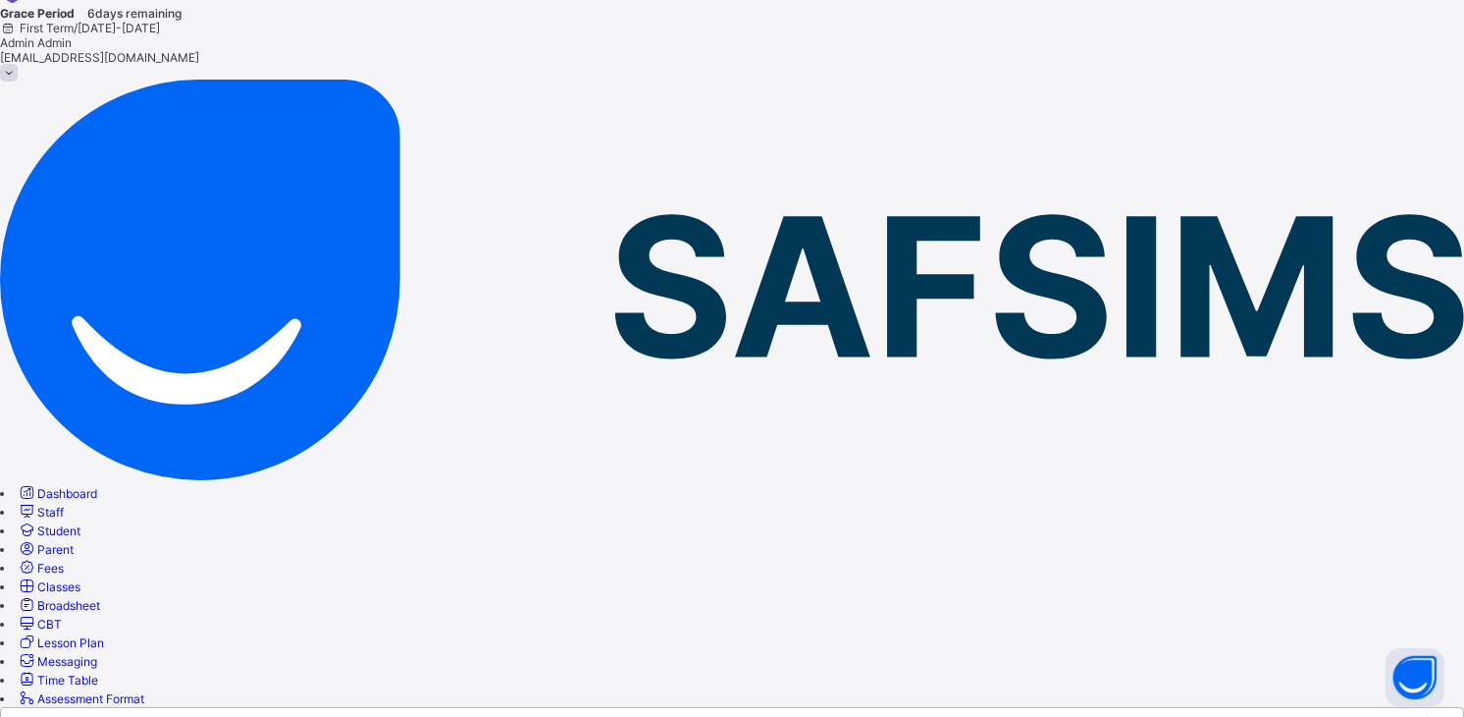
click at [1436, 716] on icon at bounding box center [1446, 726] width 20 height 20
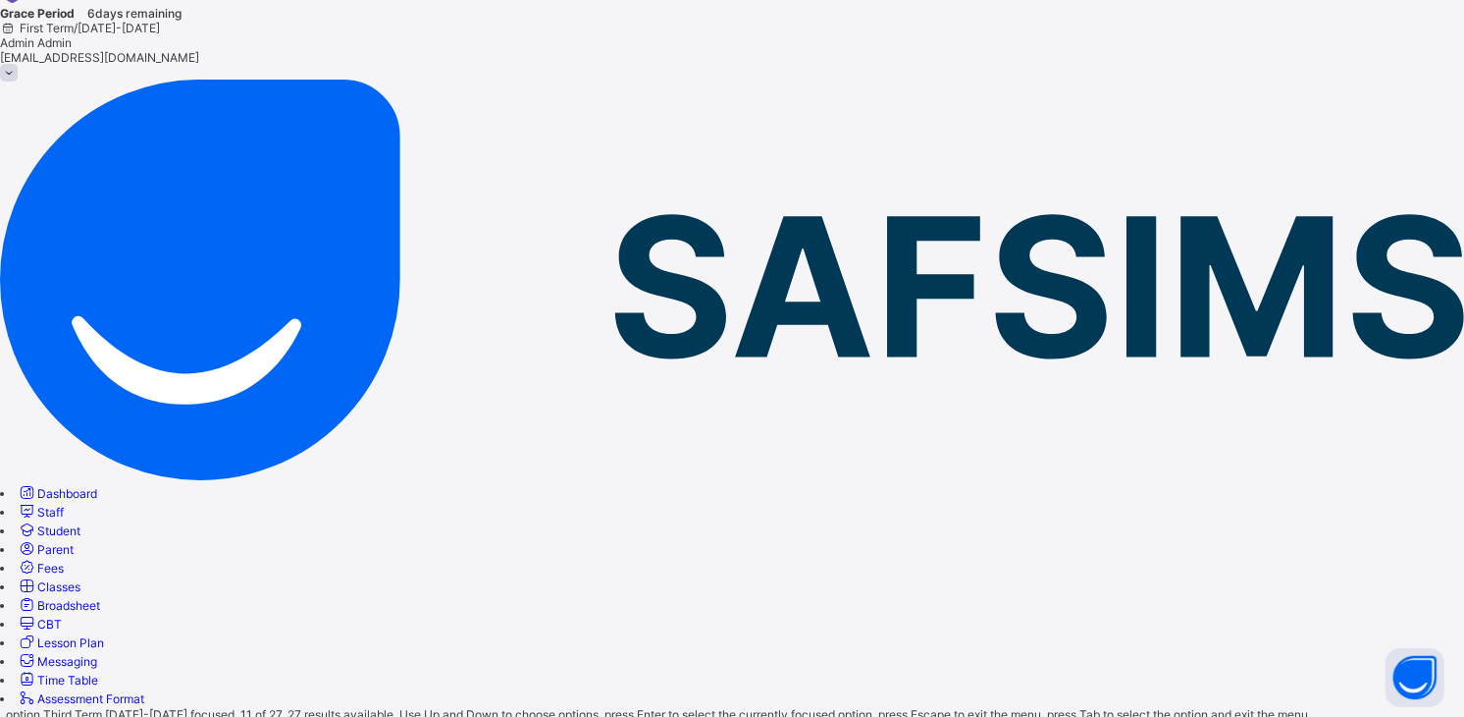
scroll to position [229, 0]
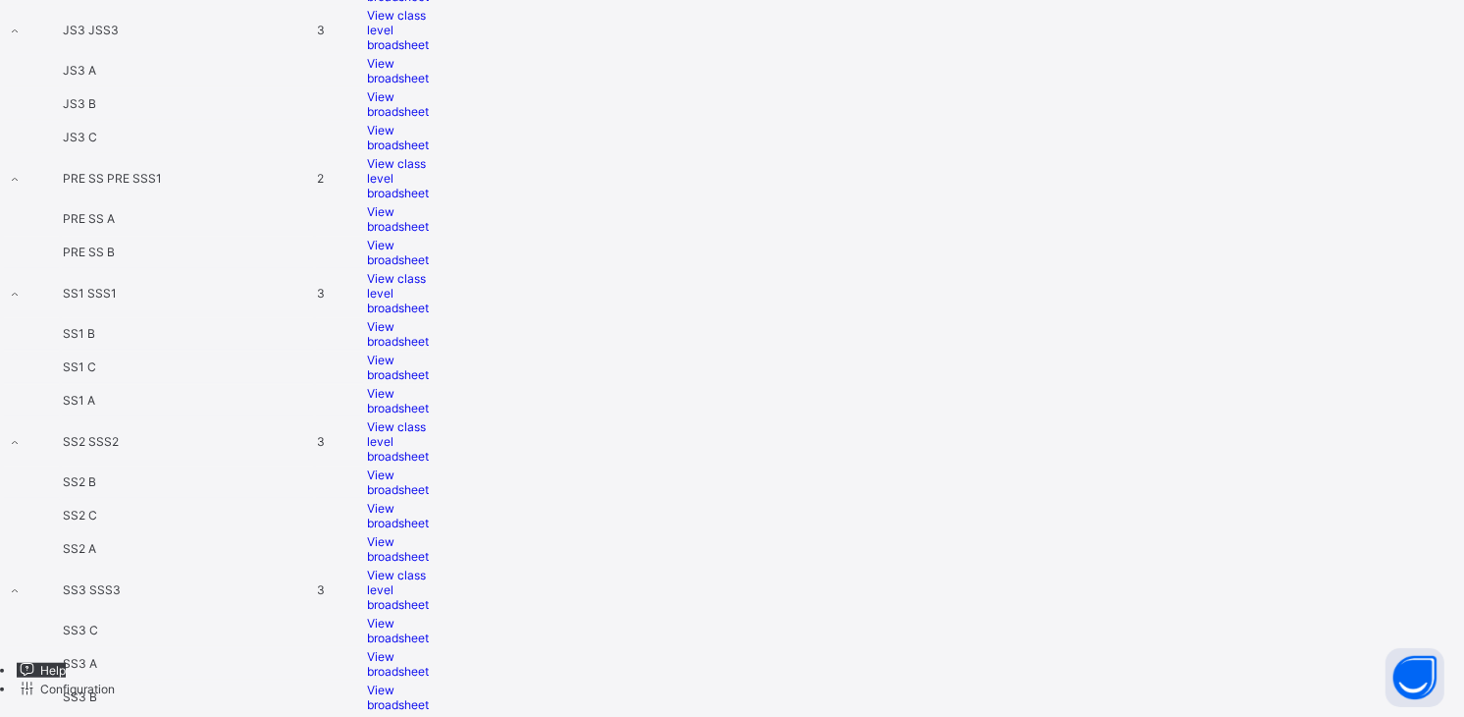
scroll to position [1327, 0]
click at [429, 386] on span "View broadsheet" at bounding box center [398, 400] width 62 height 29
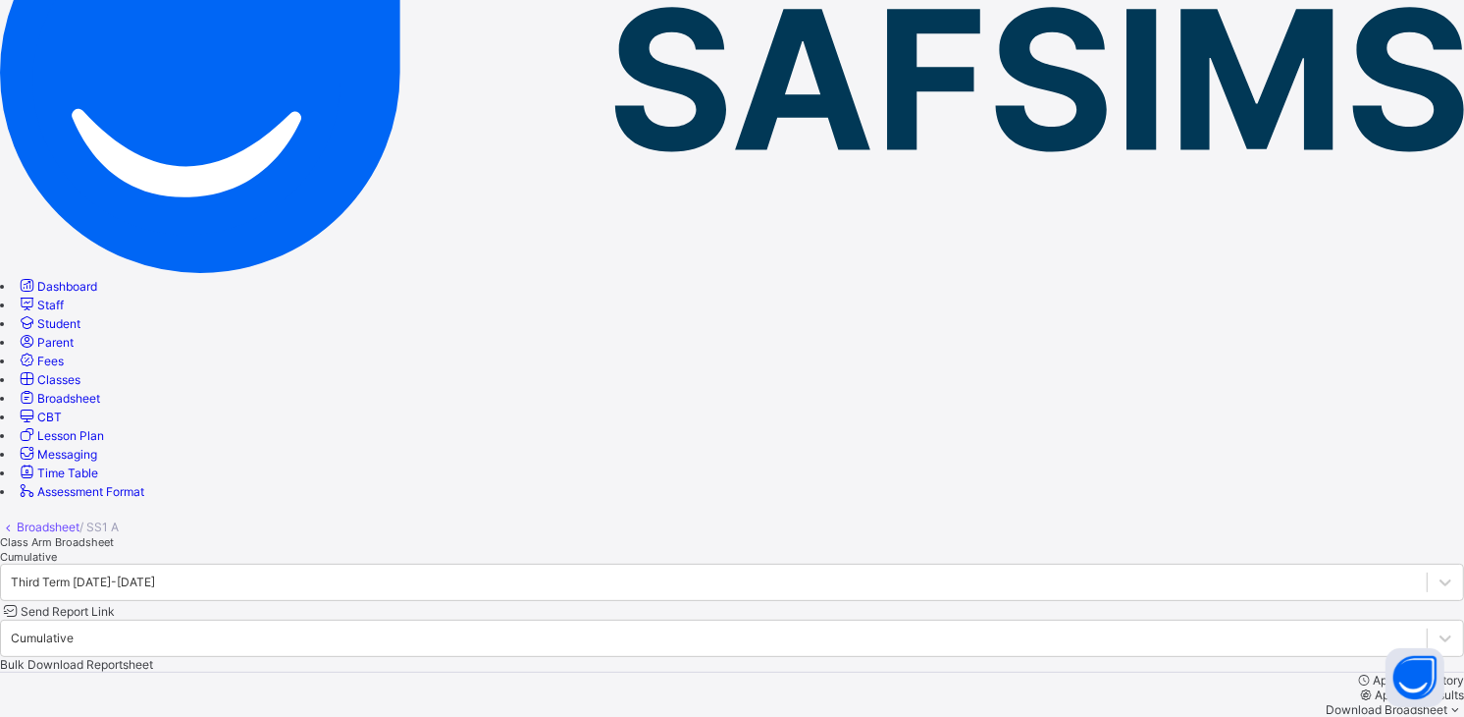
scroll to position [74, 0]
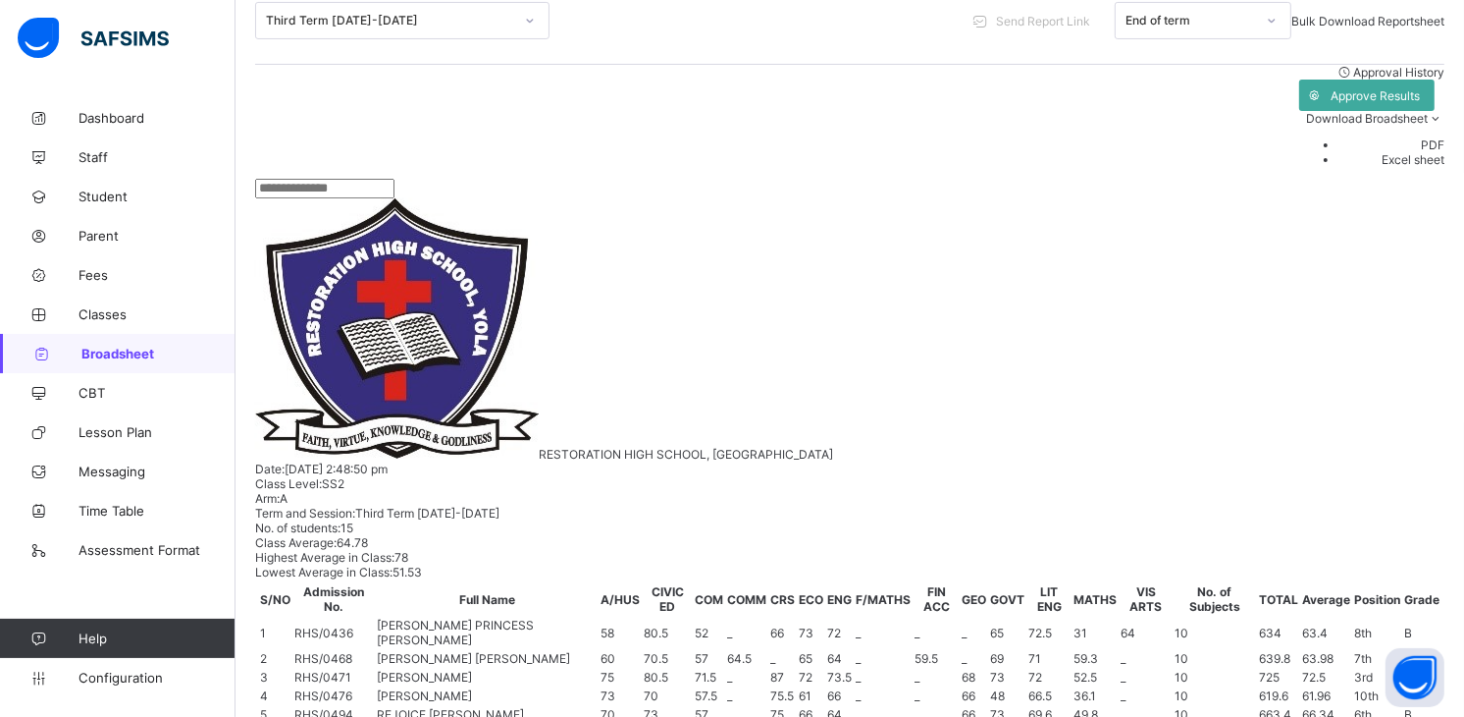
scroll to position [436, 0]
drag, startPoint x: 226, startPoint y: 489, endPoint x: 1148, endPoint y: 502, distance: 922.8
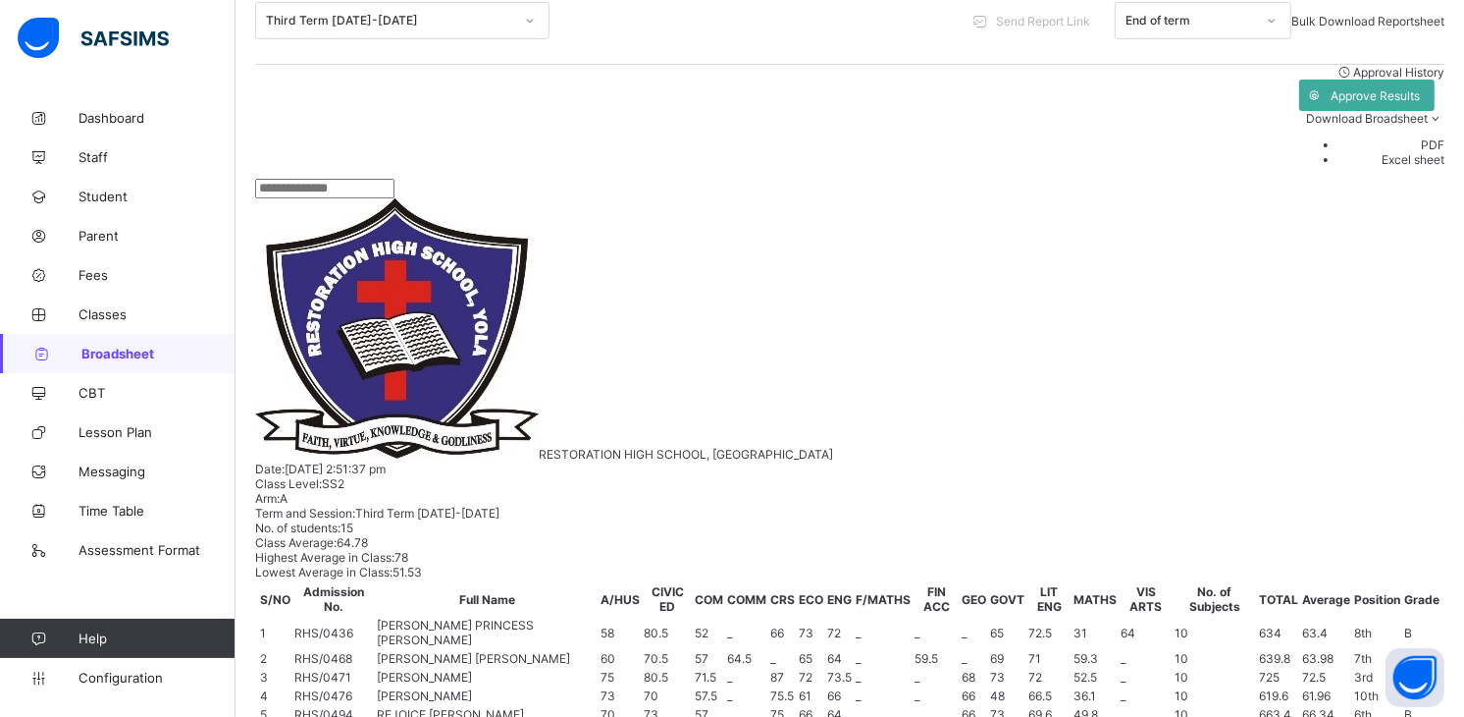
copy tbody "ENGLISH LANGUAGE 38.5 / 60 12.5 / 20 11 / 20 62 B 8th 15 63 GENERAL MATHEMATICS…"
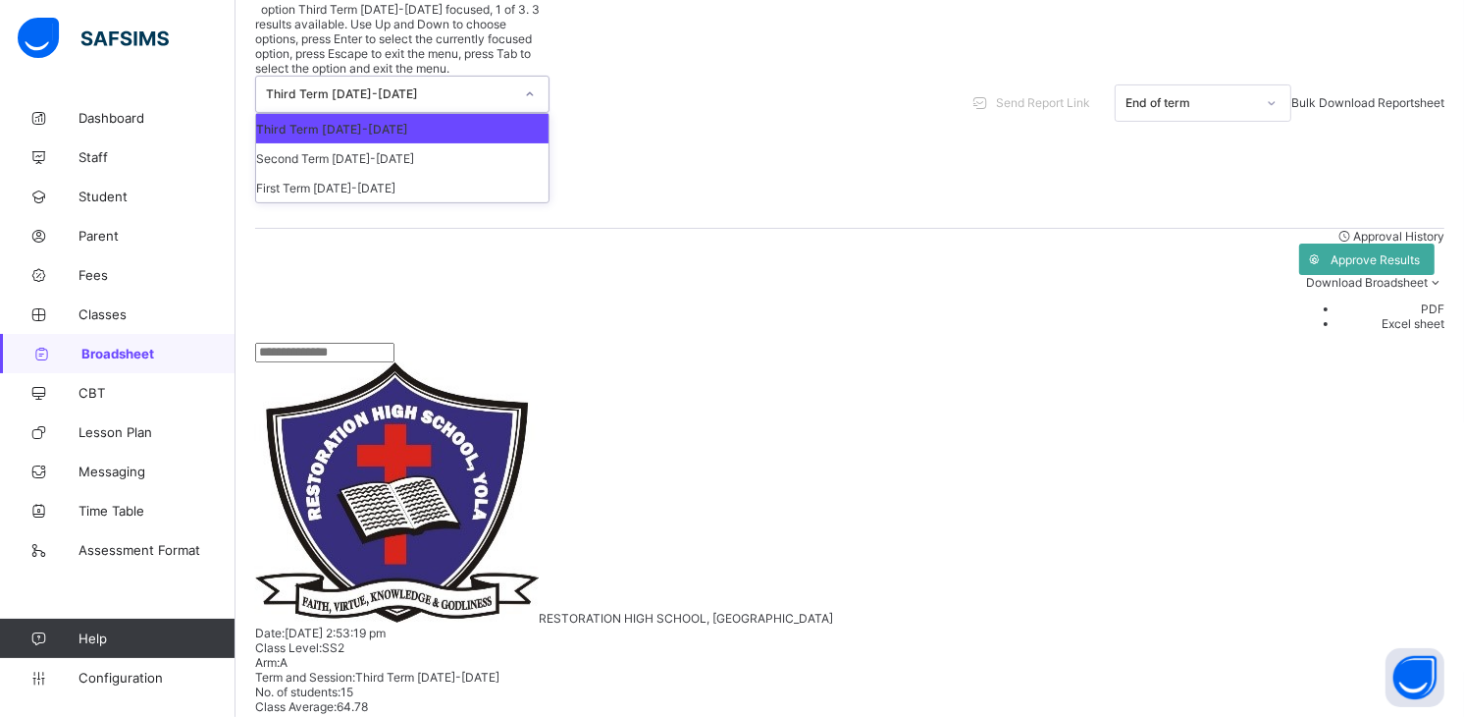
click at [513, 79] on div at bounding box center [529, 94] width 33 height 31
click at [433, 143] on div "Second Term [DATE]-[DATE]" at bounding box center [402, 157] width 293 height 29
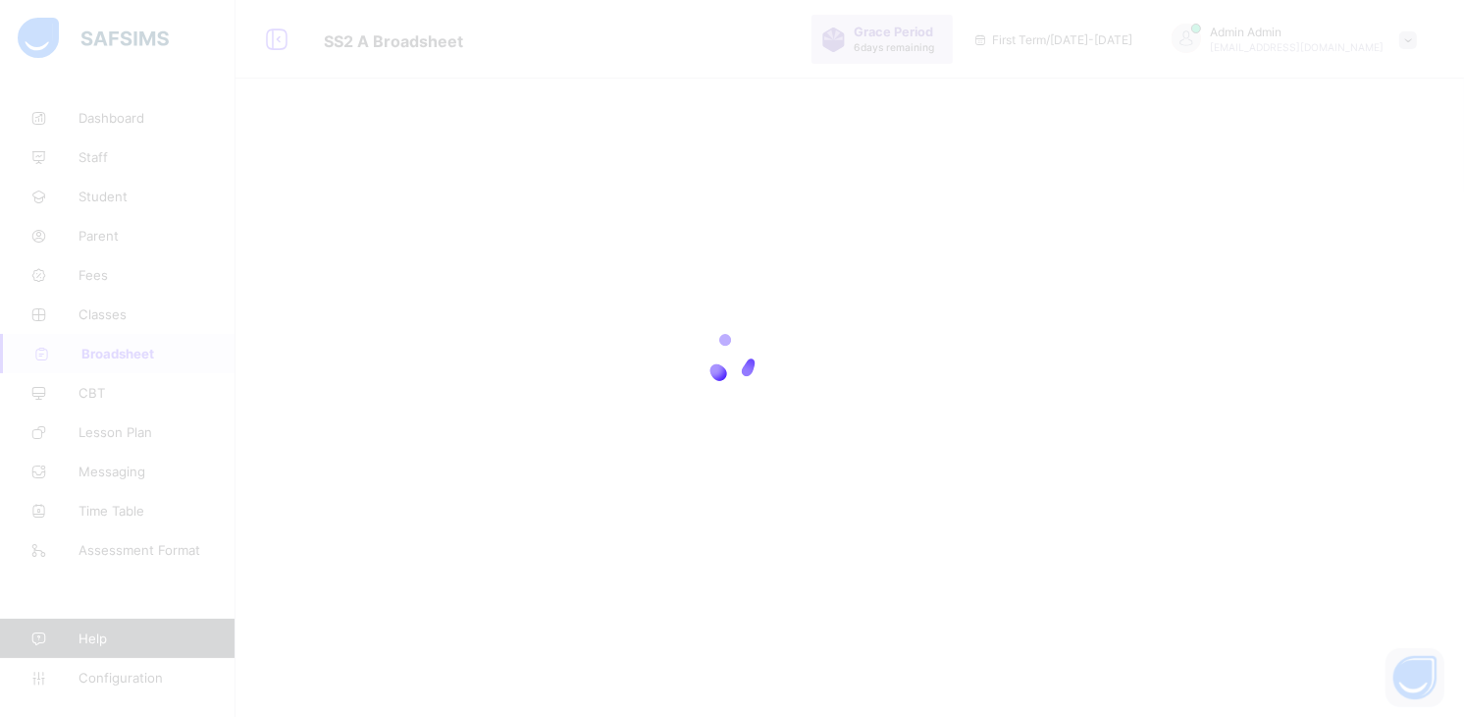
scroll to position [59, 0]
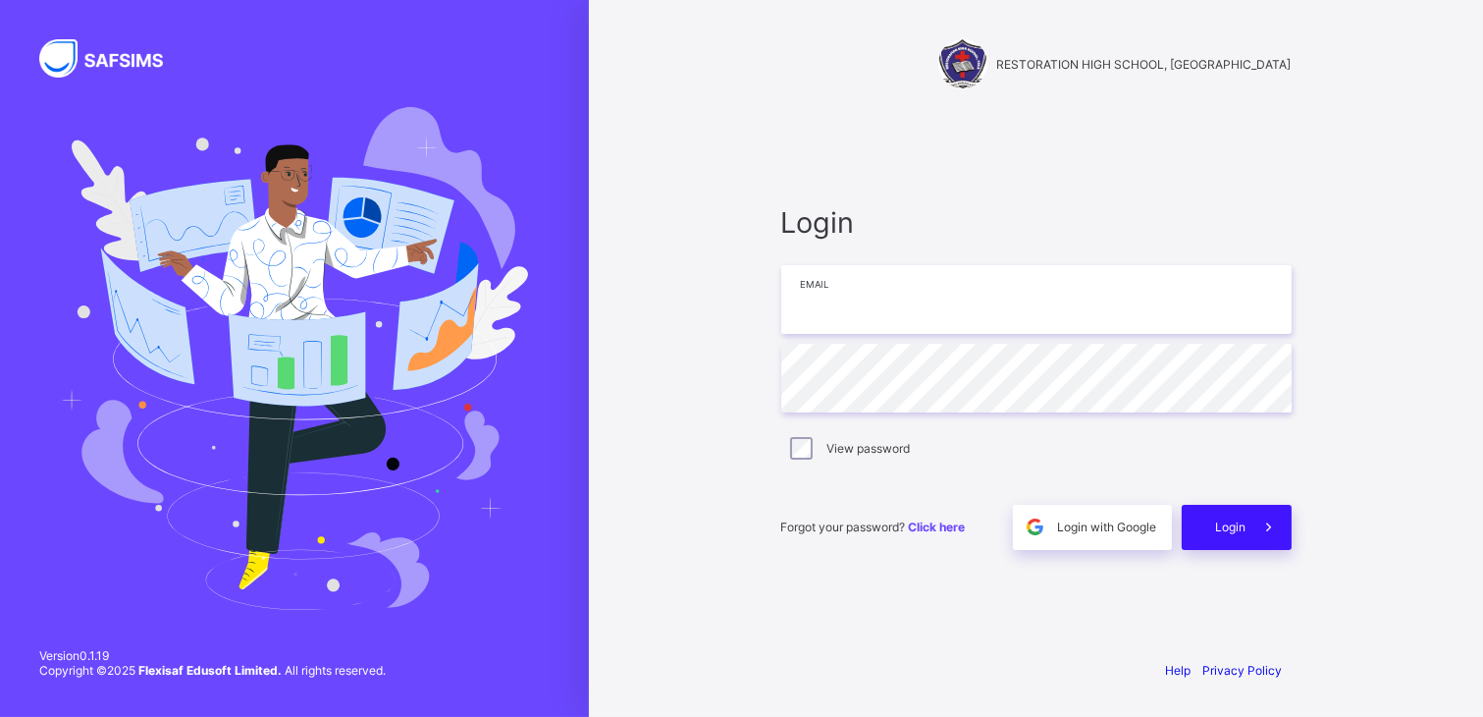
type input "**********"
drag, startPoint x: 1220, startPoint y: 515, endPoint x: 1146, endPoint y: 412, distance: 126.7
click at [1219, 514] on div "Login" at bounding box center [1237, 527] width 110 height 45
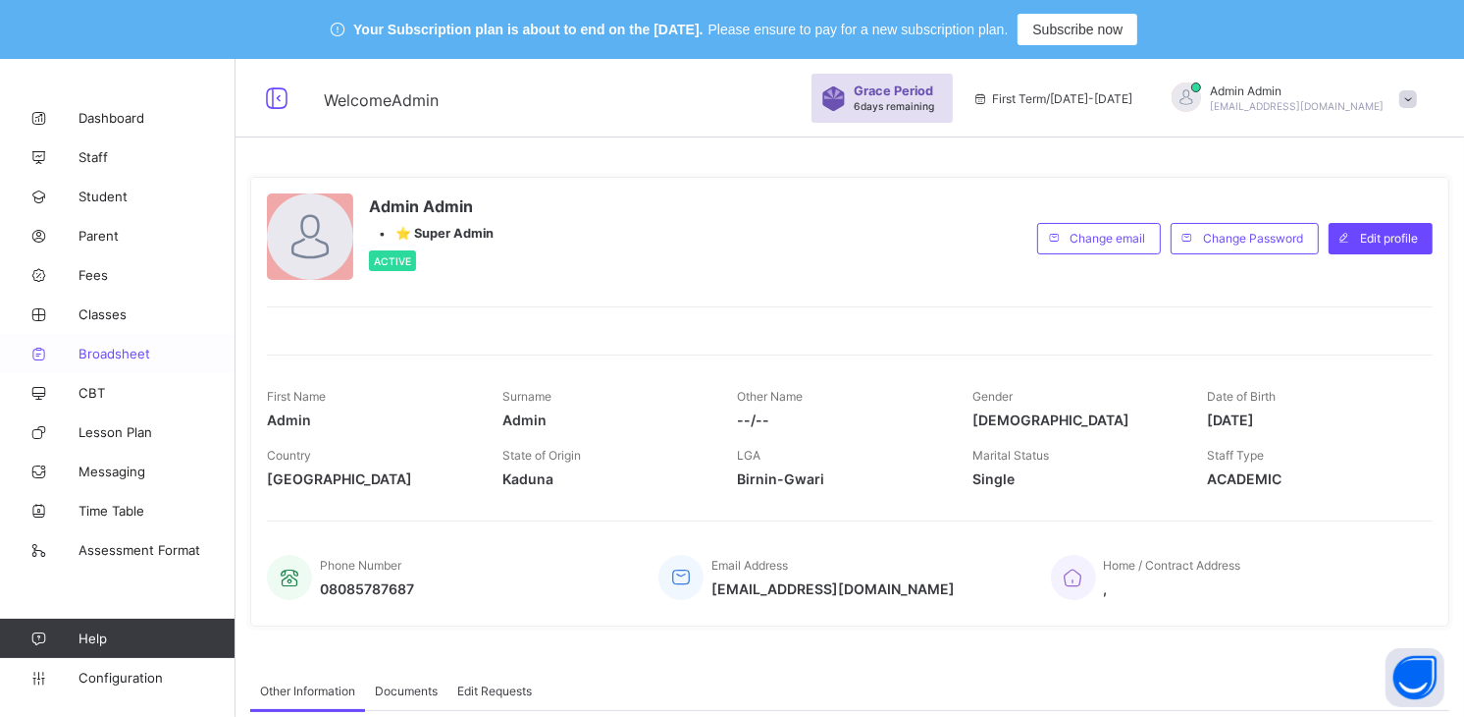
click at [111, 347] on span "Broadsheet" at bounding box center [157, 354] width 157 height 16
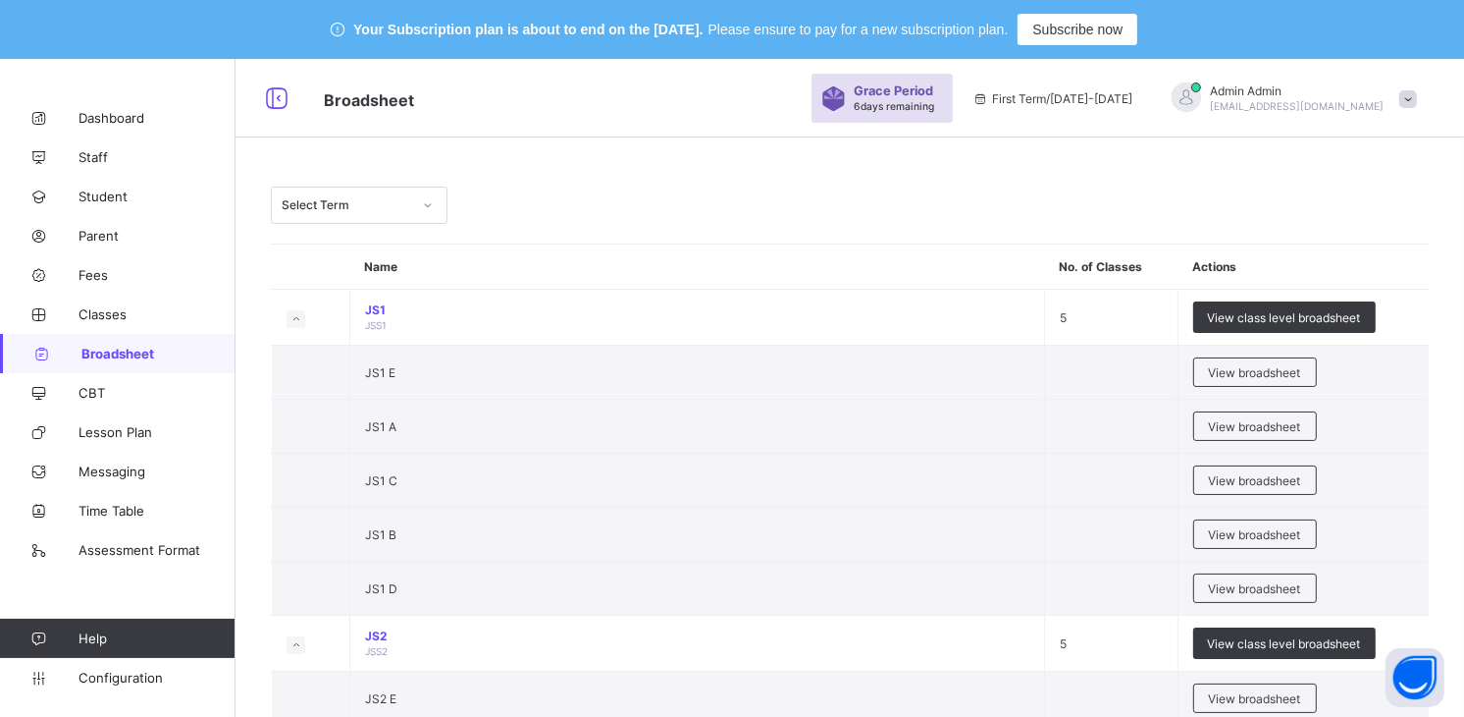
click at [405, 198] on div "Select Term" at bounding box center [347, 205] width 130 height 15
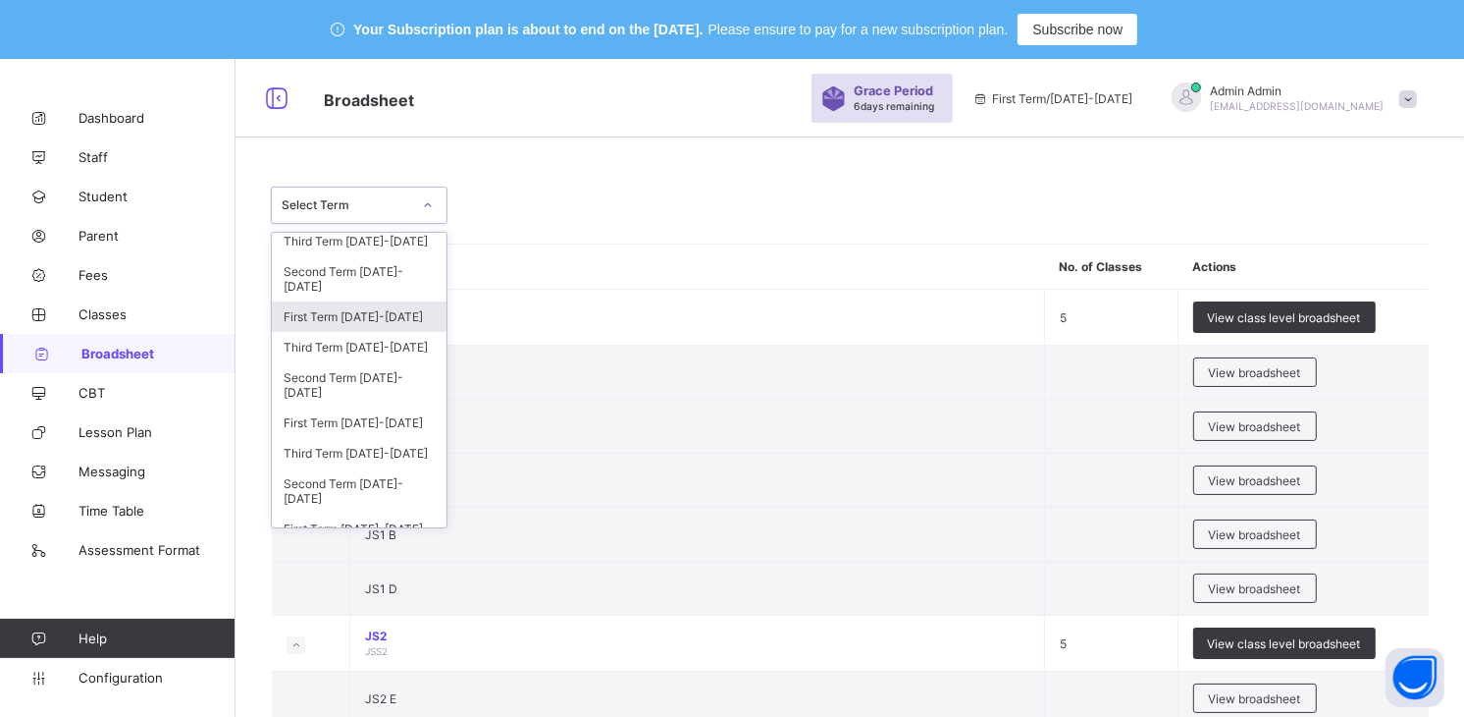
scroll to position [152, 0]
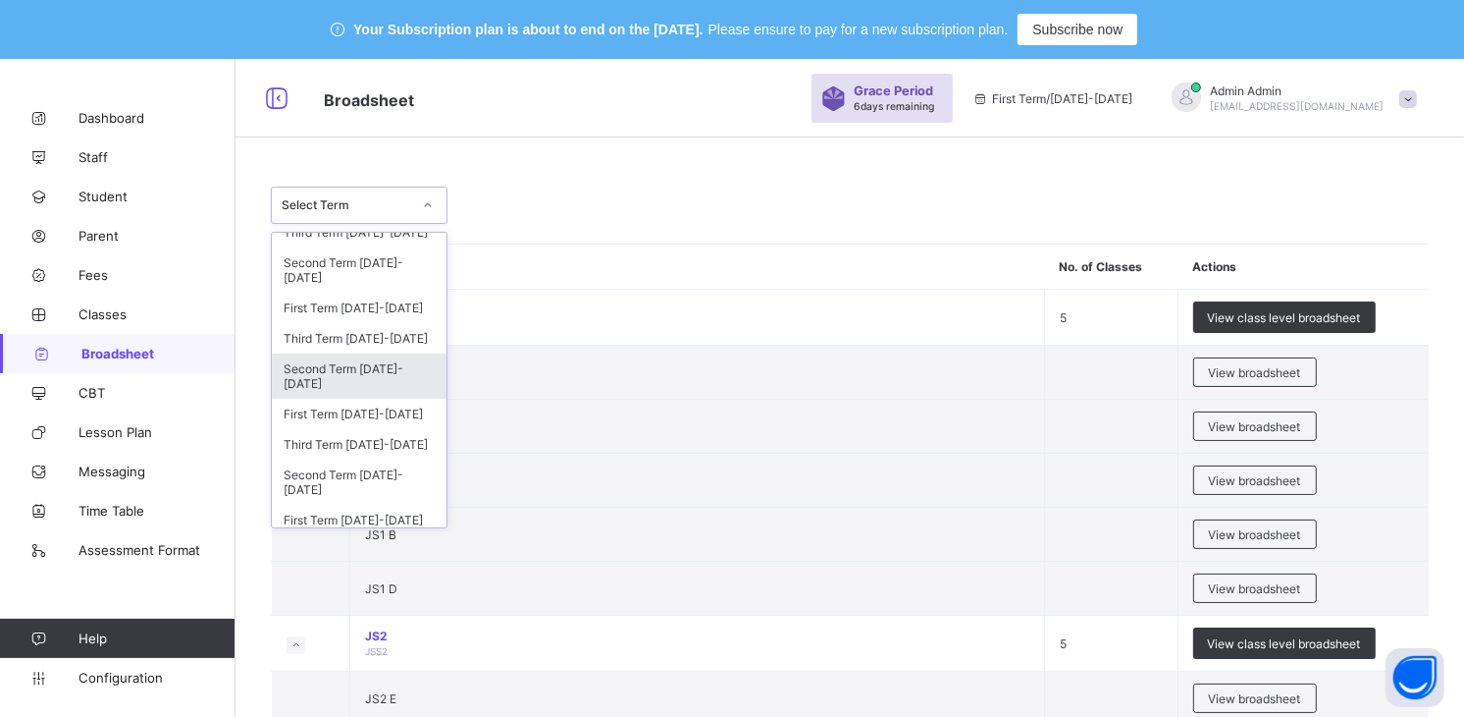
click at [359, 374] on div "Second Term 2023-2024" at bounding box center [359, 375] width 175 height 45
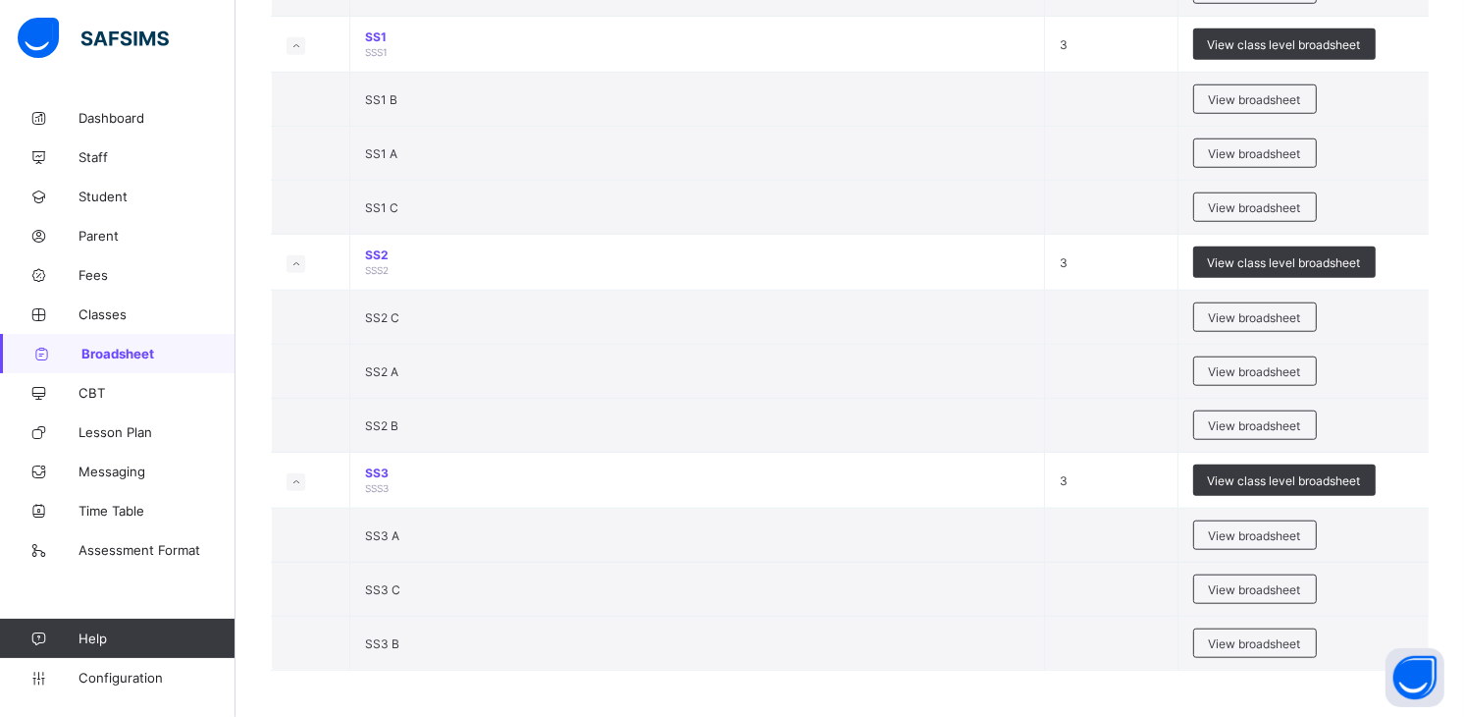
scroll to position [1488, 0]
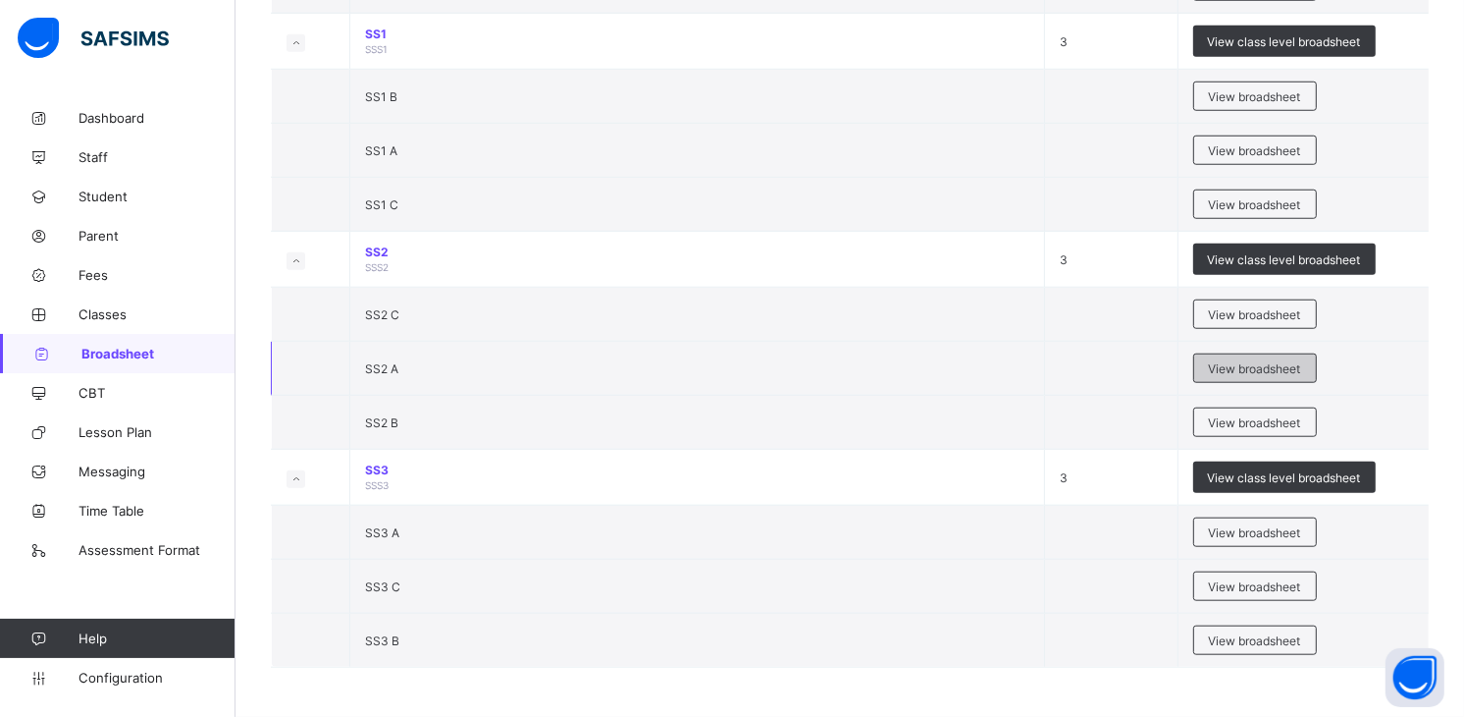
click at [1244, 367] on span "View broadsheet" at bounding box center [1255, 368] width 92 height 15
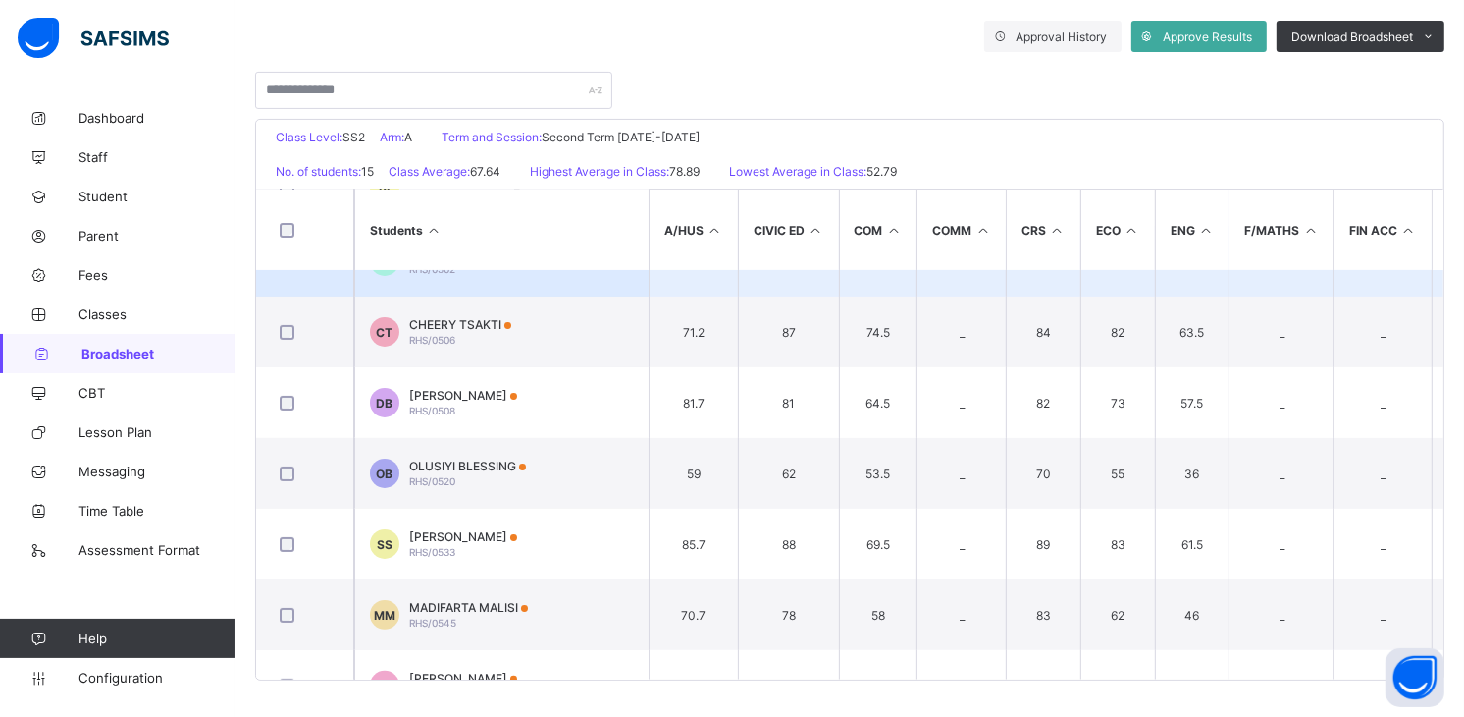
scroll to position [436, 0]
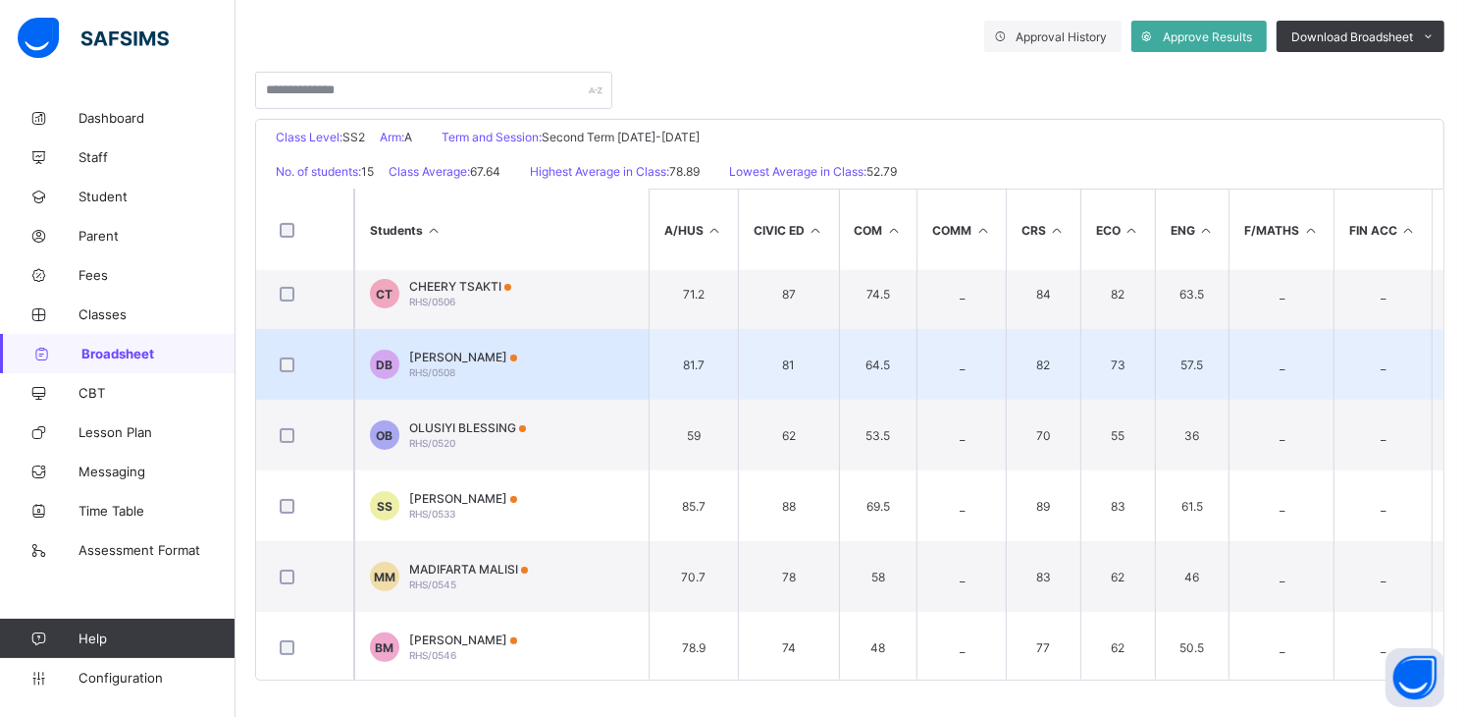
click at [449, 349] on span "DAVID BENJAMIN" at bounding box center [463, 356] width 108 height 15
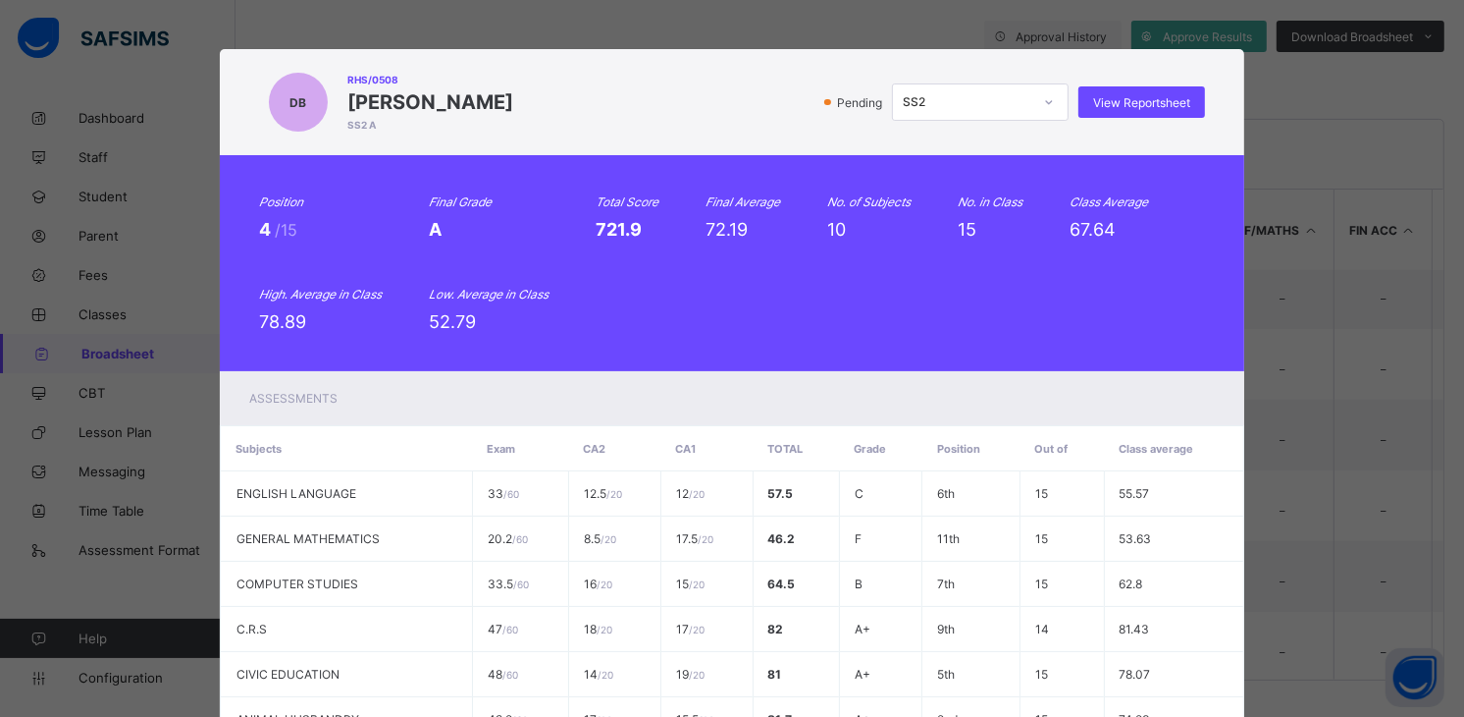
click at [770, 354] on div "Position 4 /15 Final Grade A Total Score 721.9 Final Average 72.19 No. of Subje…" at bounding box center [732, 263] width 1025 height 216
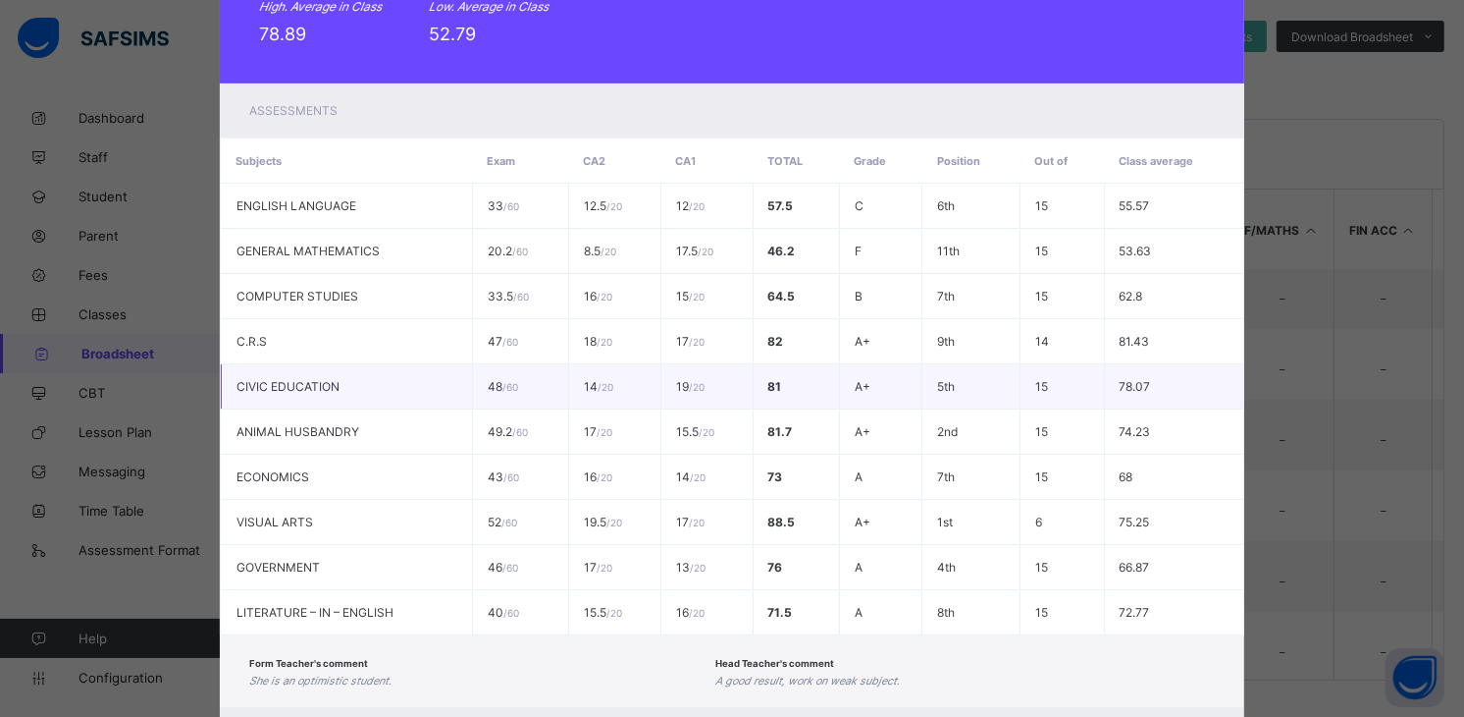
scroll to position [327, 0]
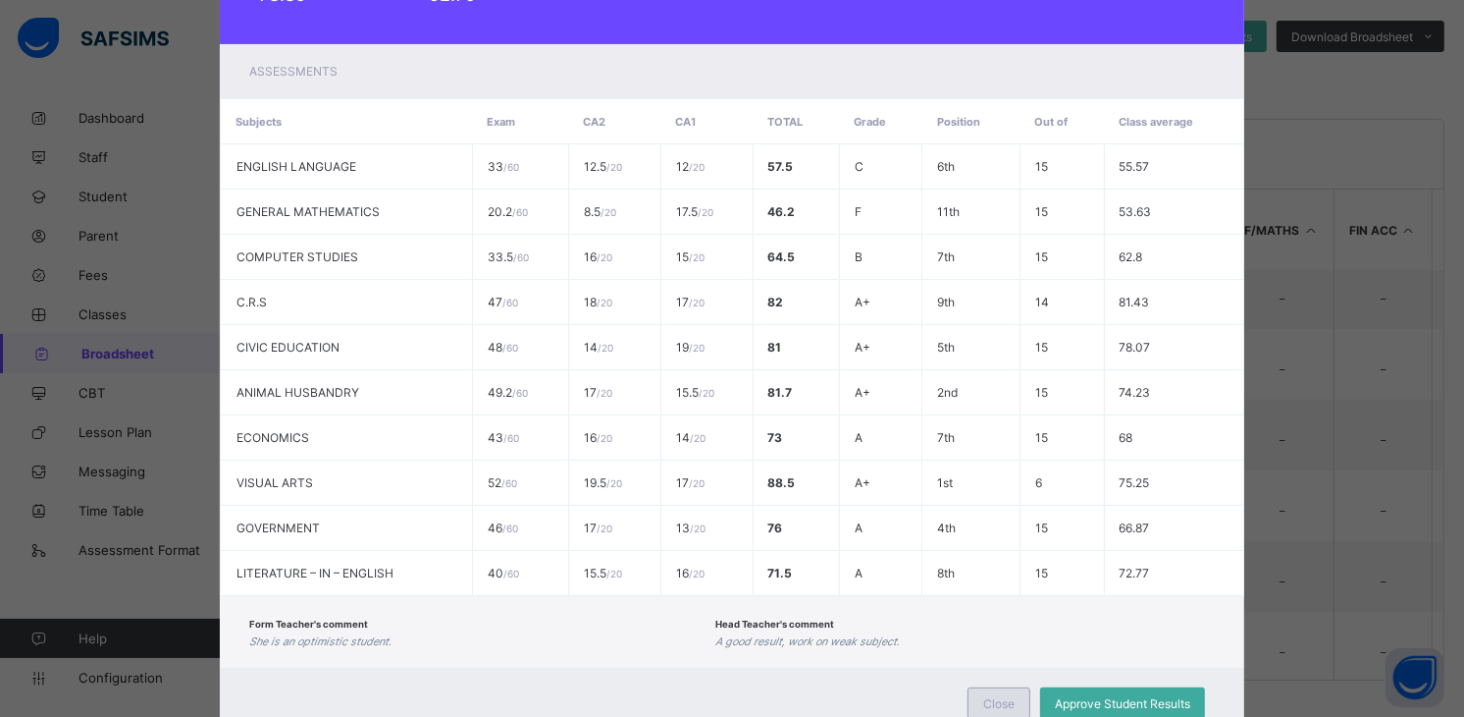
click at [1003, 687] on div "Close" at bounding box center [999, 702] width 63 height 31
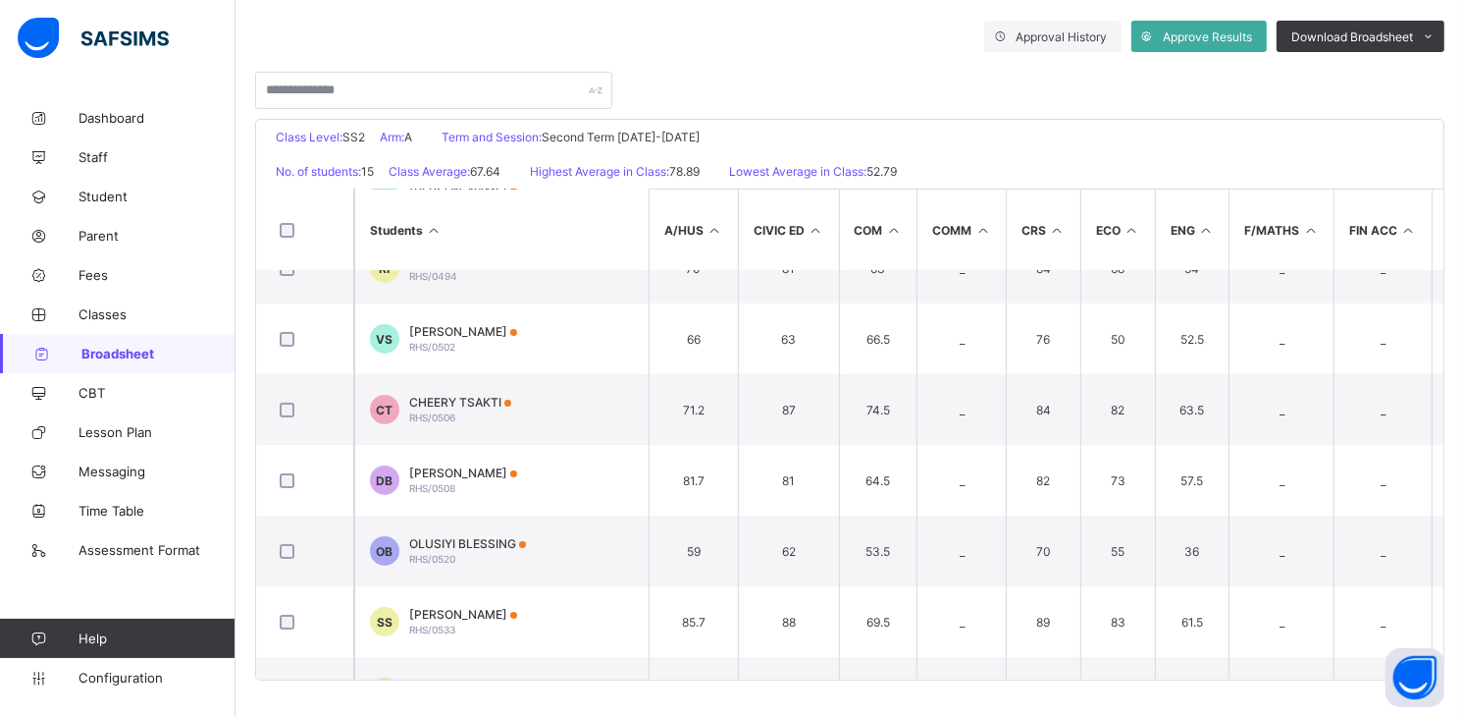
scroll to position [222, 0]
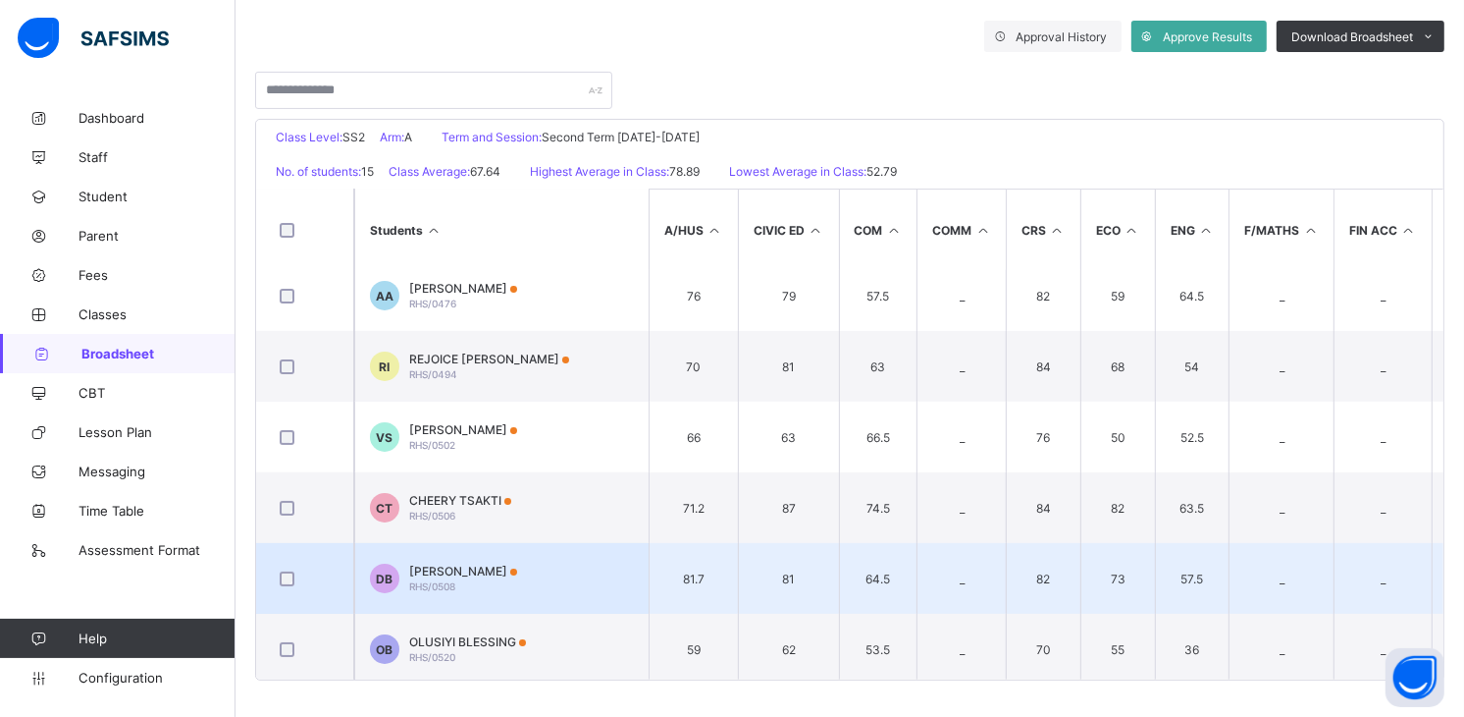
click at [516, 563] on span "DAVID BENJAMIN" at bounding box center [463, 570] width 108 height 15
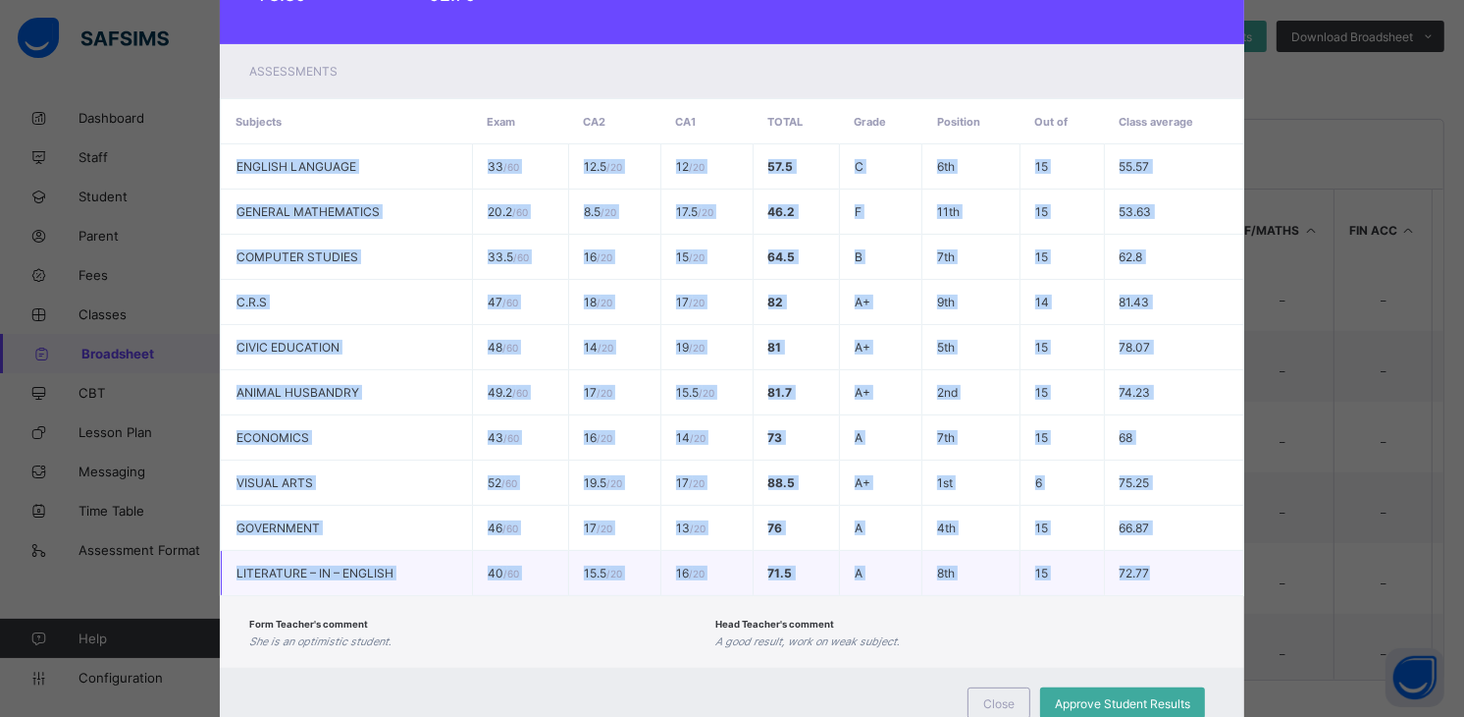
drag, startPoint x: 221, startPoint y: 164, endPoint x: 1170, endPoint y: 572, distance: 1033.3
click at [1170, 572] on tbody "ENGLISH LANGUAGE 33 / 60 12.5 / 20 12 / 20 57.5 C 6th 15 55.57 GENERAL MATHEMAT…" at bounding box center [732, 370] width 1023 height 452
copy tbody "ENGLISH LANGUAGE 33 / 60 12.5 / 20 12 / 20 57.5 C 6th 15 55.57 GENERAL MATHEMAT…"
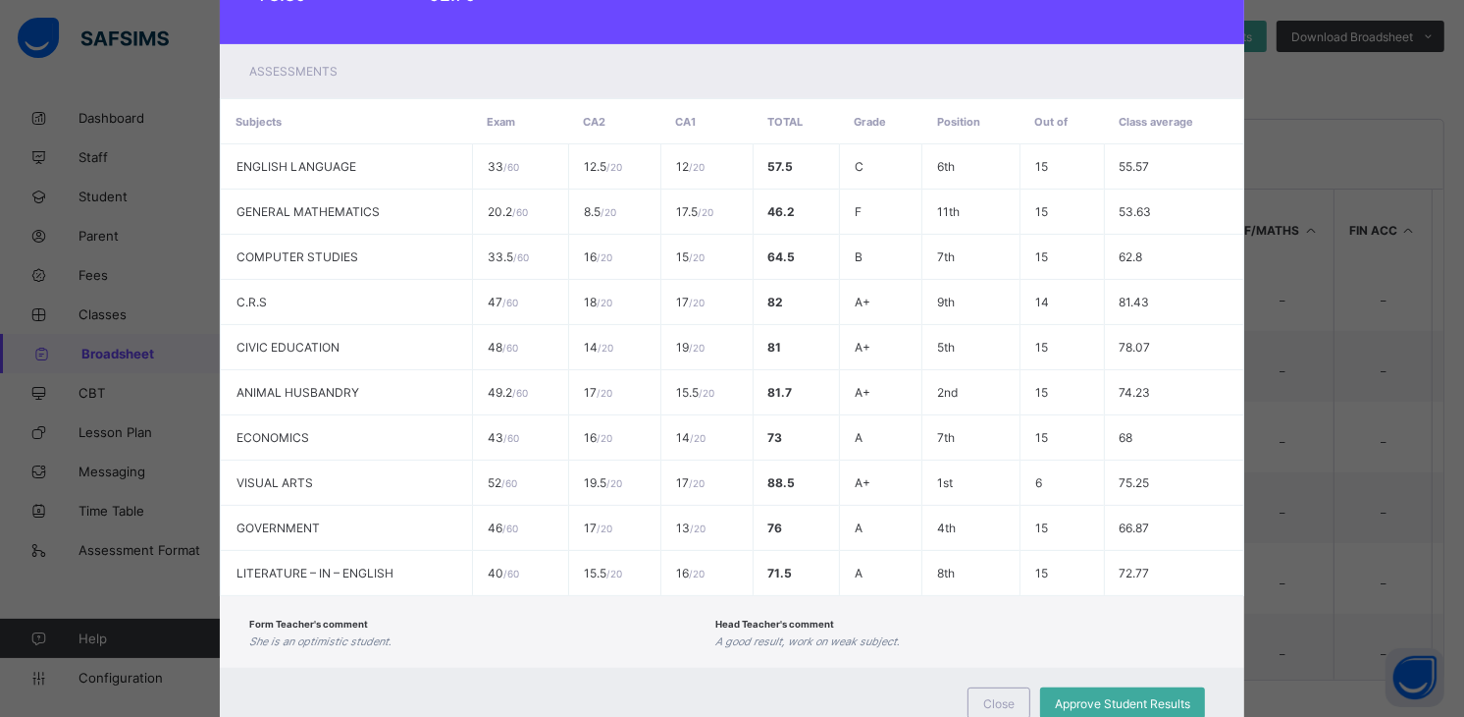
click at [986, 699] on span "Close" at bounding box center [999, 703] width 31 height 15
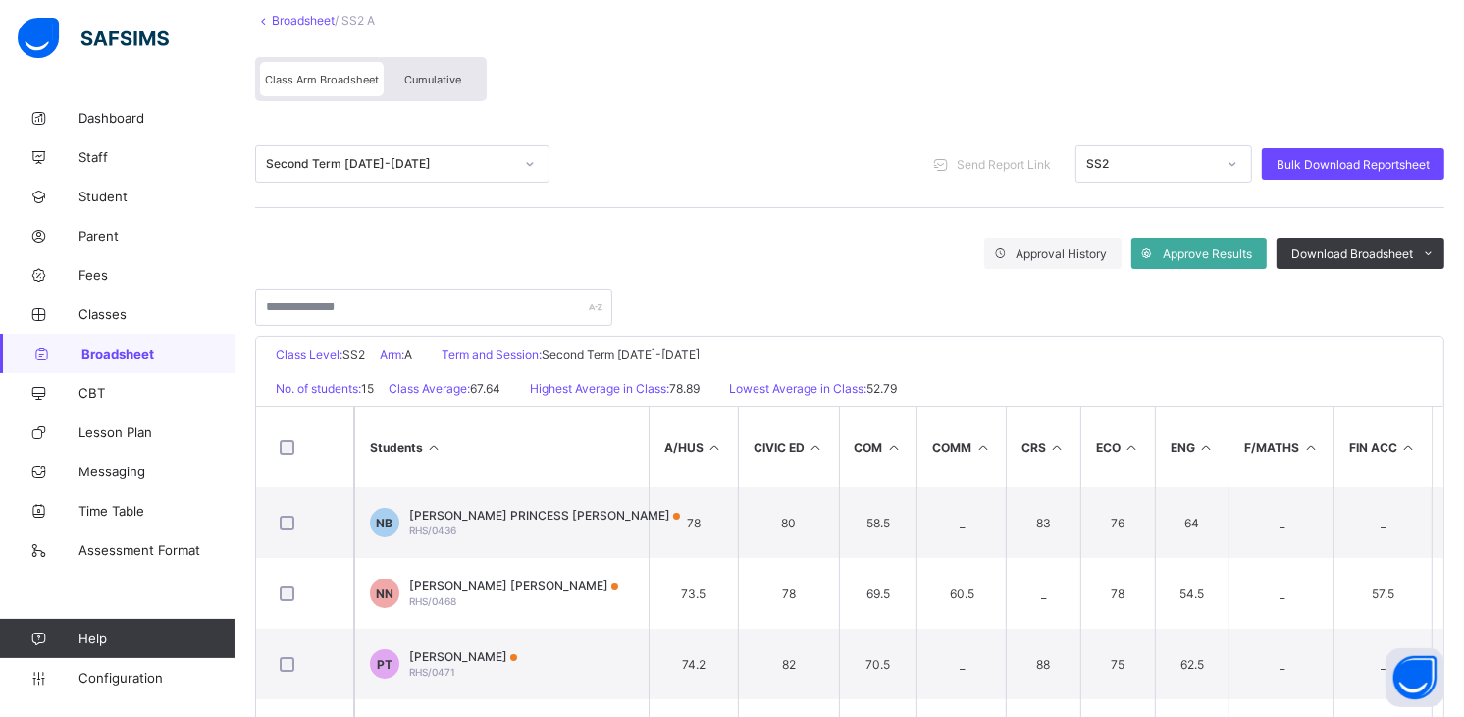
scroll to position [183, 0]
click at [326, 161] on div "Second Term 2023-2024" at bounding box center [389, 165] width 247 height 15
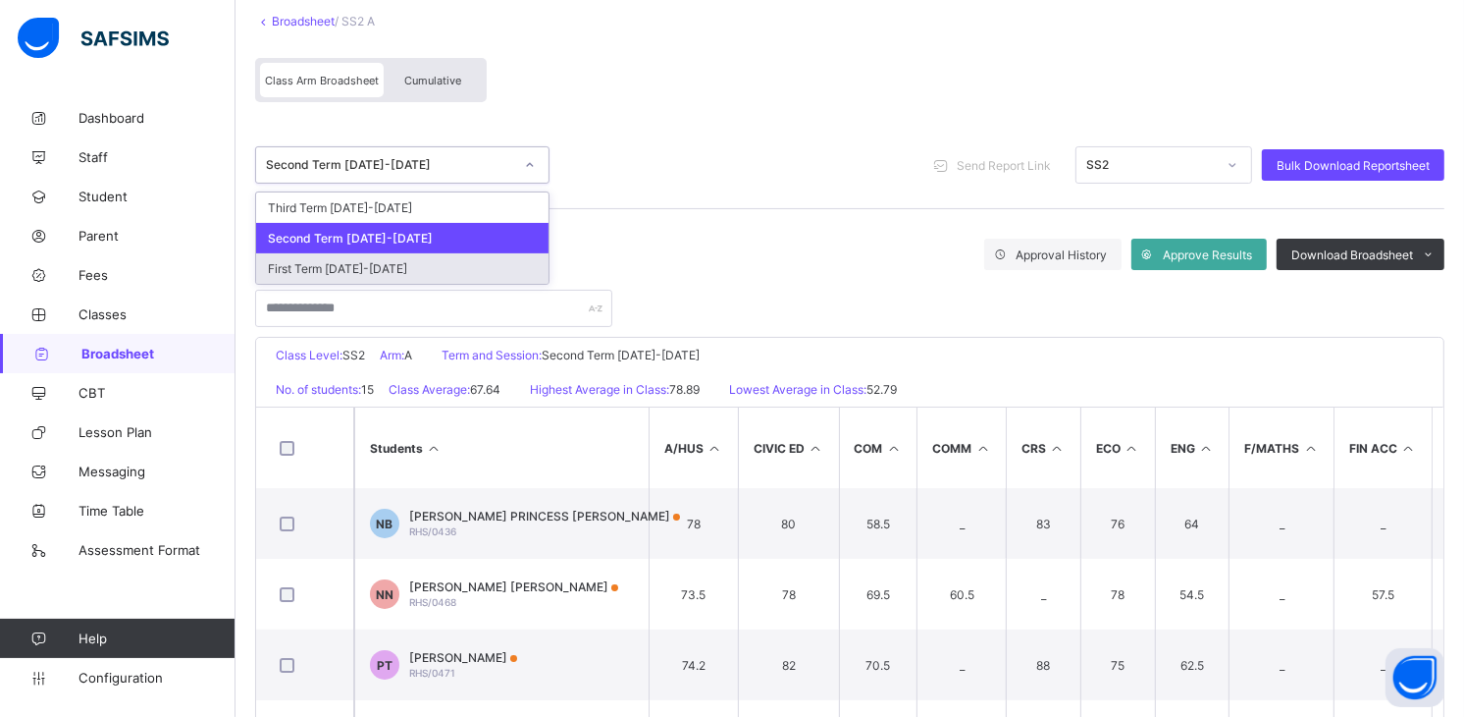
click at [320, 253] on div "First Term 2023-2024" at bounding box center [402, 268] width 293 height 30
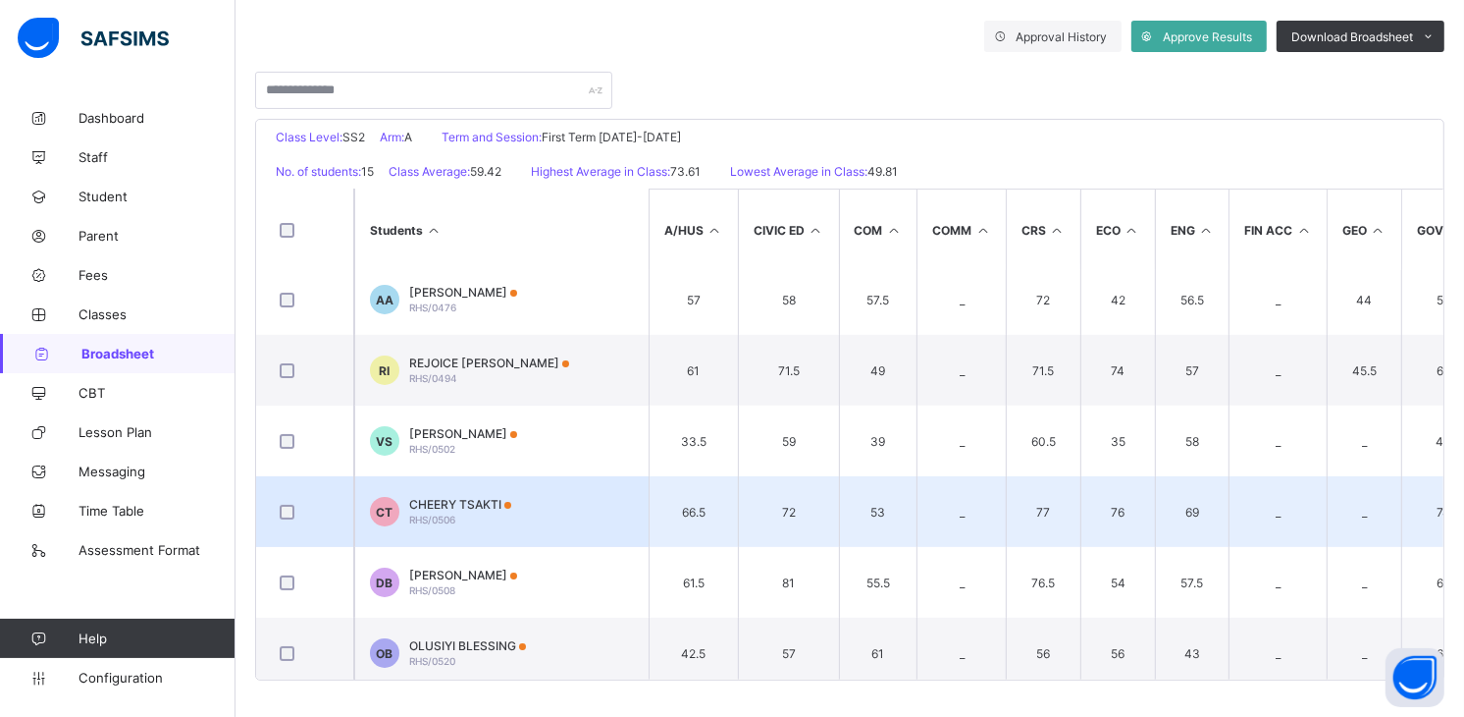
scroll to position [436, 0]
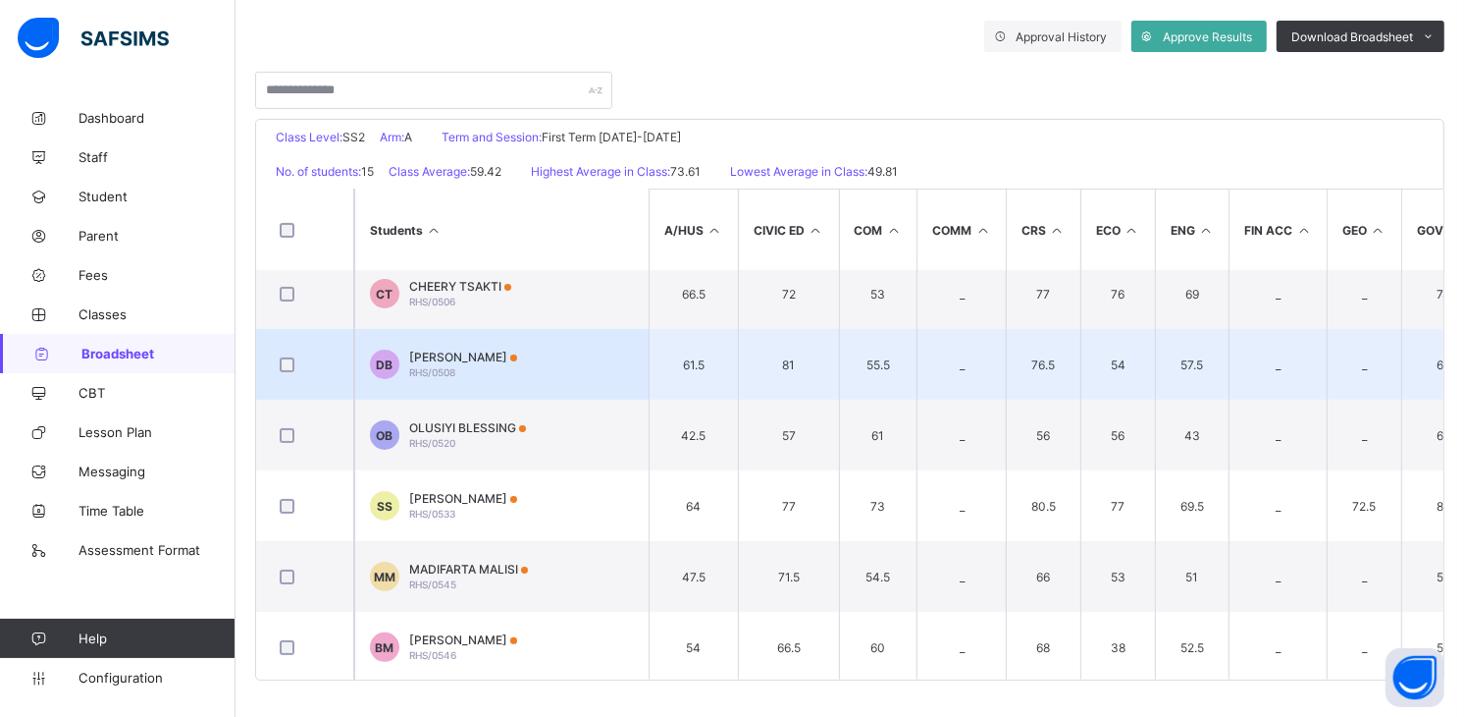
click at [448, 353] on span "DAVID BENJAMIN" at bounding box center [463, 356] width 108 height 15
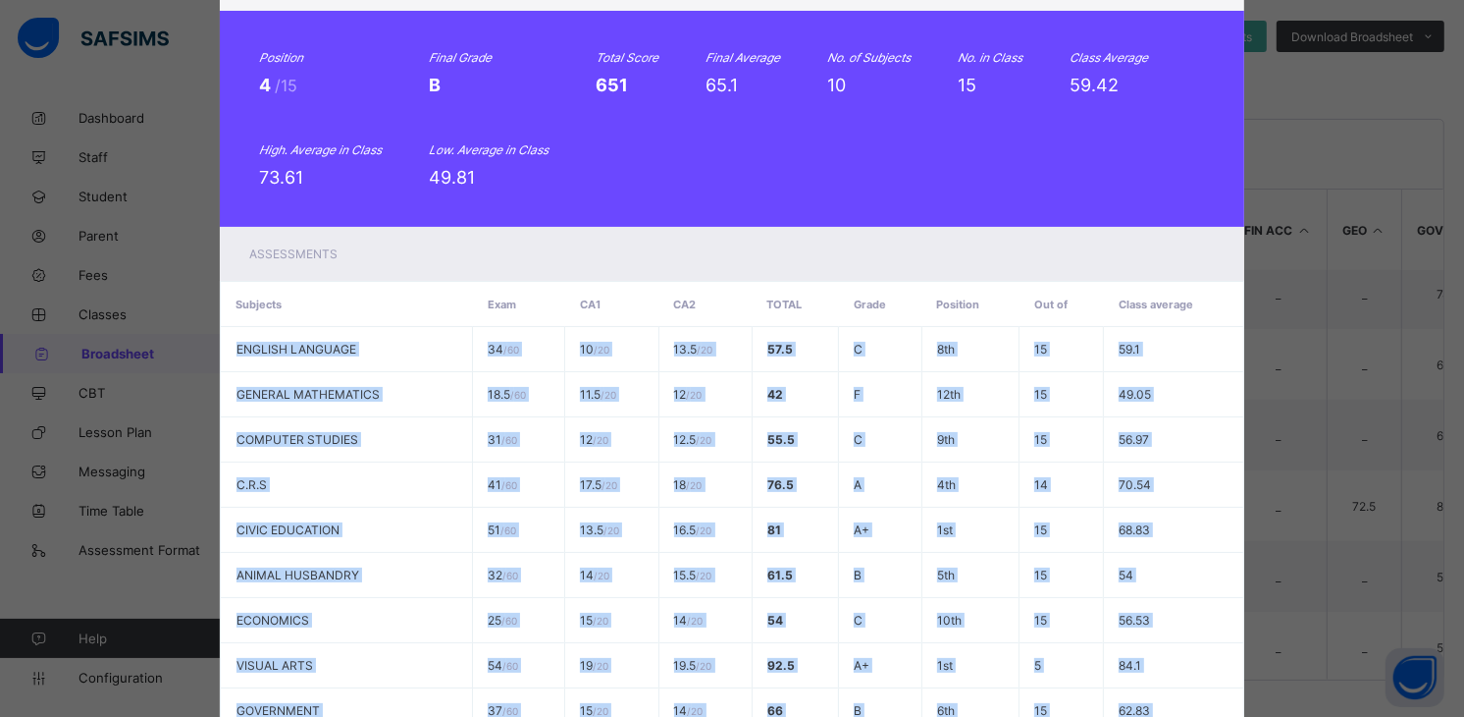
scroll to position [245, 0]
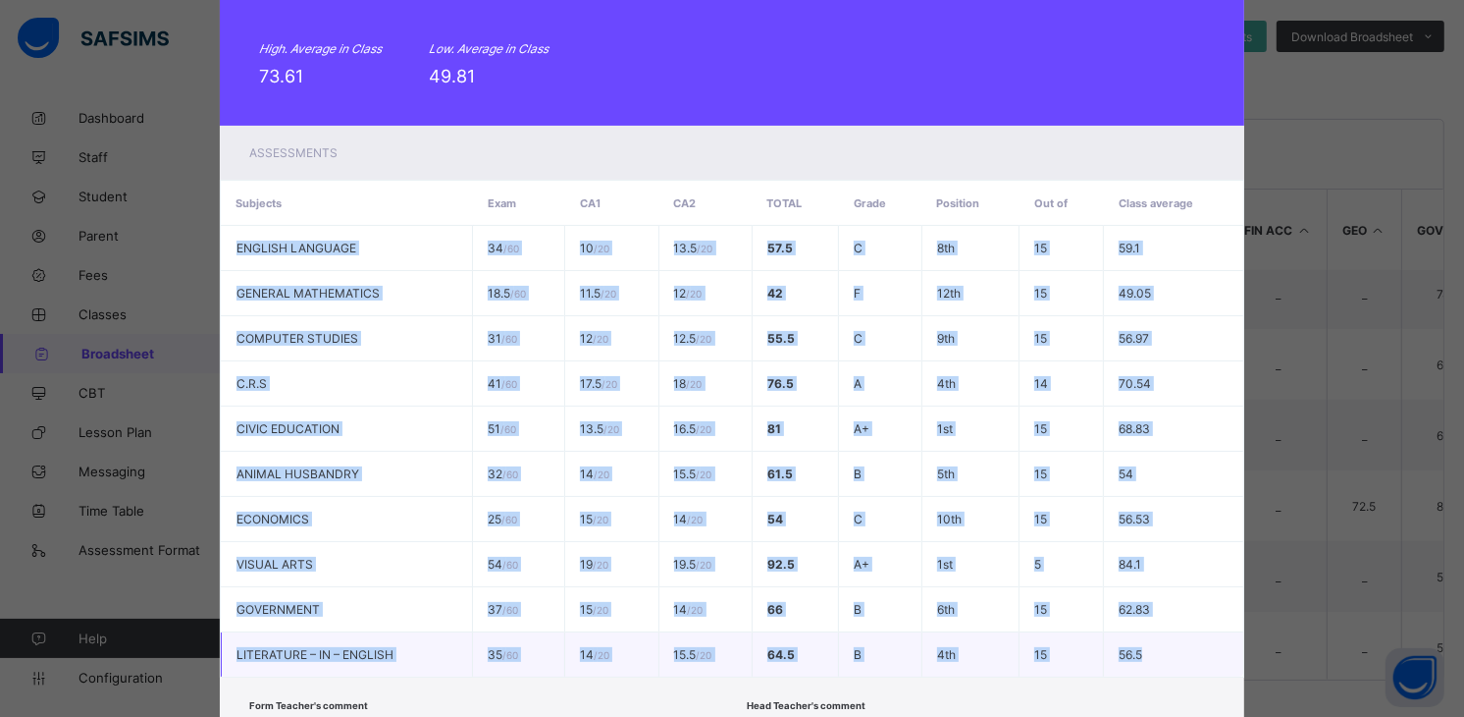
drag, startPoint x: 222, startPoint y: 492, endPoint x: 1141, endPoint y: 653, distance: 932.7
click at [1141, 653] on tbody "ENGLISH LANGUAGE 34 / 60 10 / 20 13.5 / 20 57.5 C 8th 15 59.1 GENERAL MATHEMATI…" at bounding box center [732, 452] width 1023 height 452
copy tbody "ENGLISH LANGUAGE 34 / 60 10 / 20 13.5 / 20 57.5 C 8th 15 59.1 GENERAL MATHEMATI…"
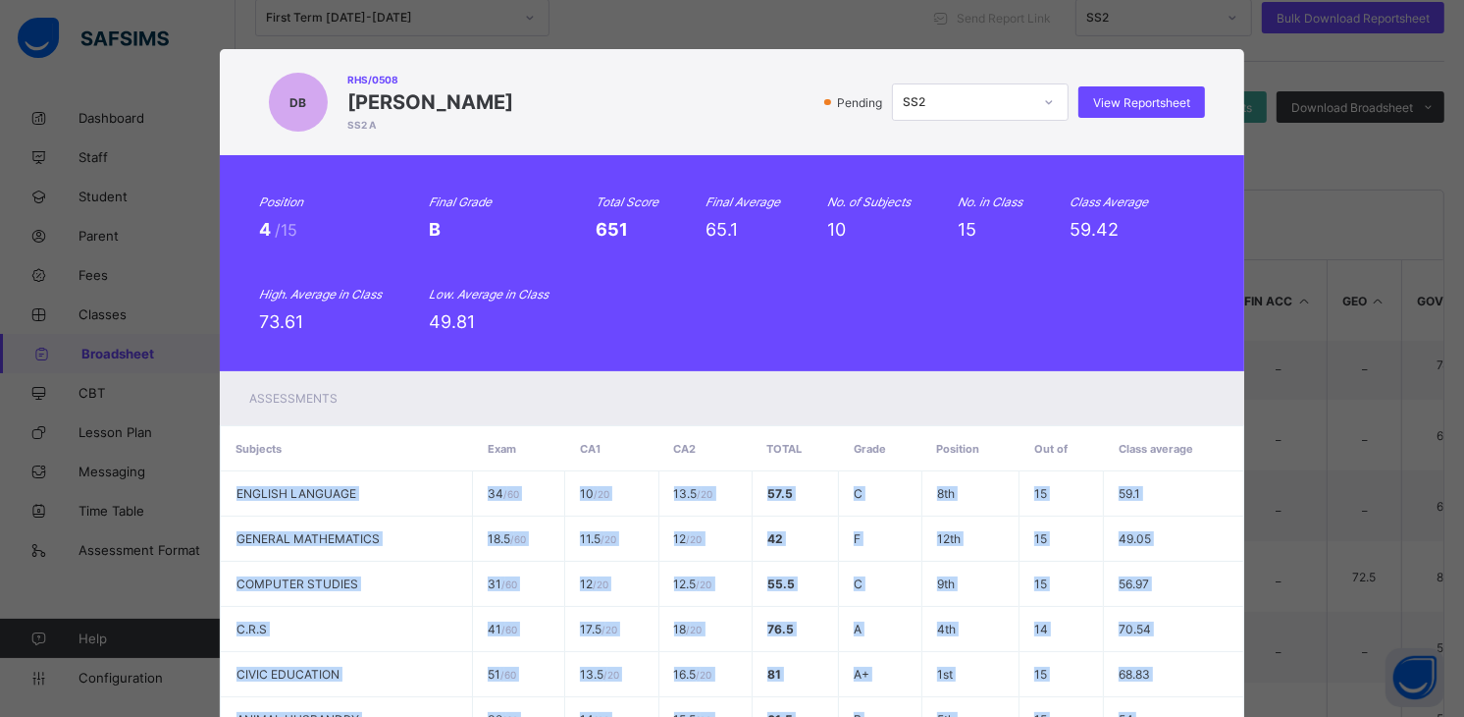
scroll to position [292, 0]
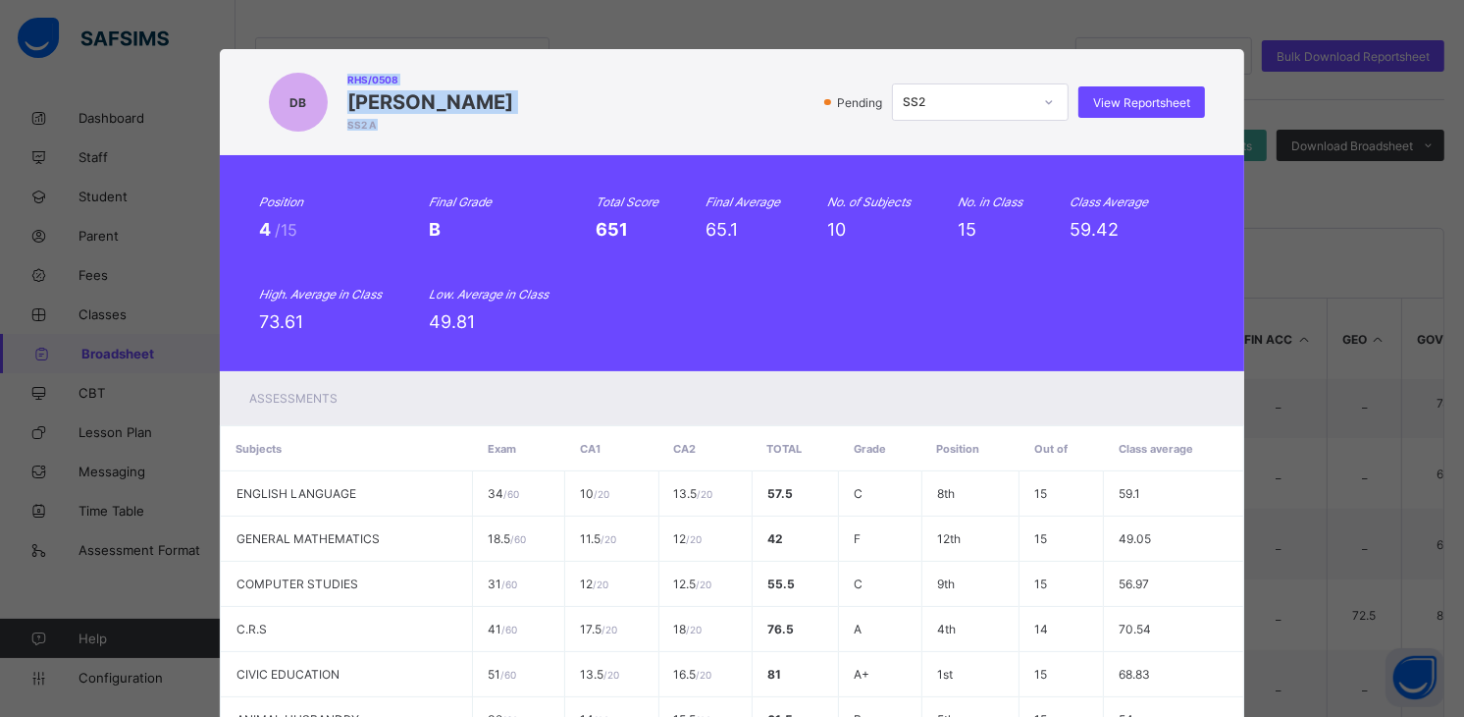
drag, startPoint x: 334, startPoint y: 79, endPoint x: 512, endPoint y: 101, distance: 180.1
click at [512, 101] on div "DB RHS/0508 DAVID BENJAMIN SS2 A Pending SS2 View Reportsheet" at bounding box center [732, 102] width 946 height 67
click at [523, 102] on div "Pending SS2 View Reportsheet" at bounding box center [864, 101] width 682 height 37
click at [506, 96] on div "DB RHS/0508 DAVID BENJAMIN SS2 A Pending SS2 View Reportsheet" at bounding box center [732, 102] width 946 height 67
drag, startPoint x: 506, startPoint y: 100, endPoint x: 325, endPoint y: 75, distance: 182.4
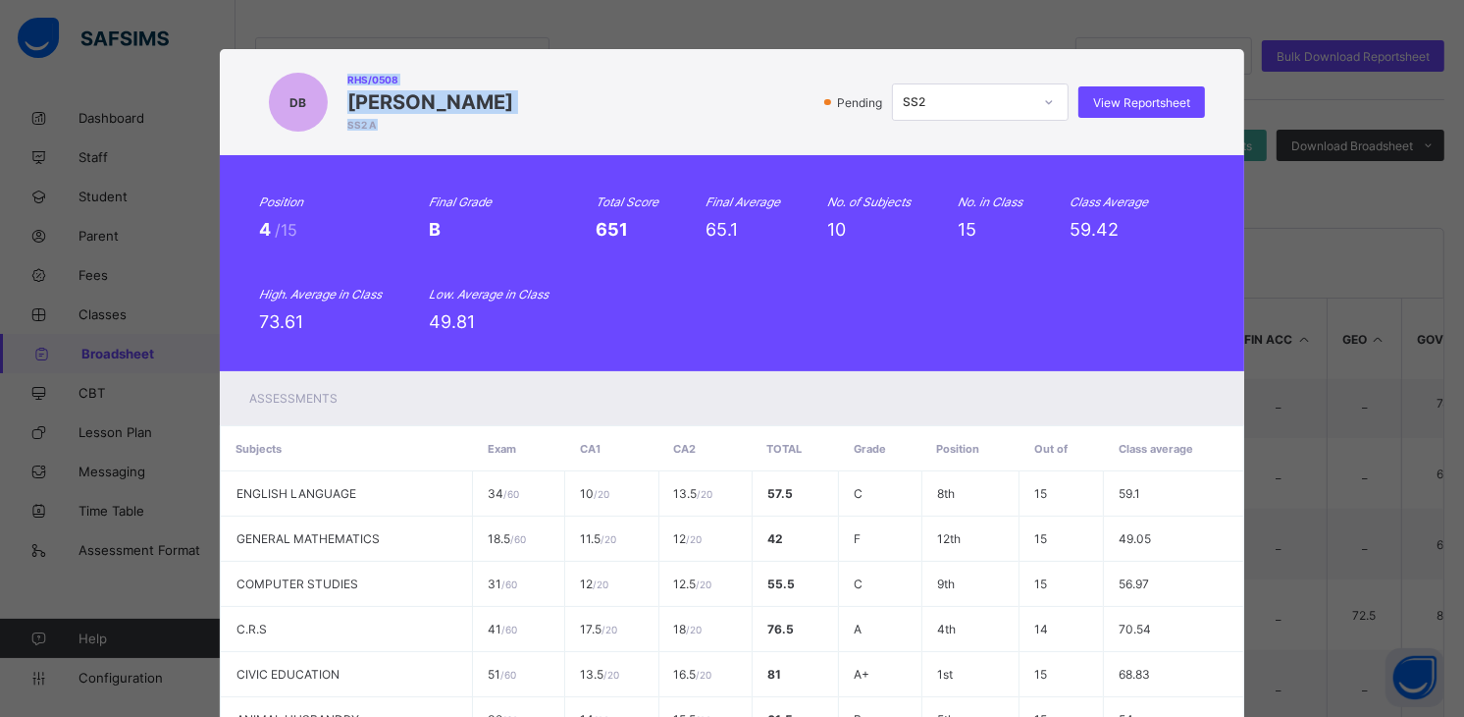
click at [325, 76] on div "DB RHS/0508 DAVID BENJAMIN SS2 A Pending SS2 View Reportsheet" at bounding box center [732, 102] width 946 height 67
copy div "RHS/0508 DAVID BENJAMIN SS2 A"
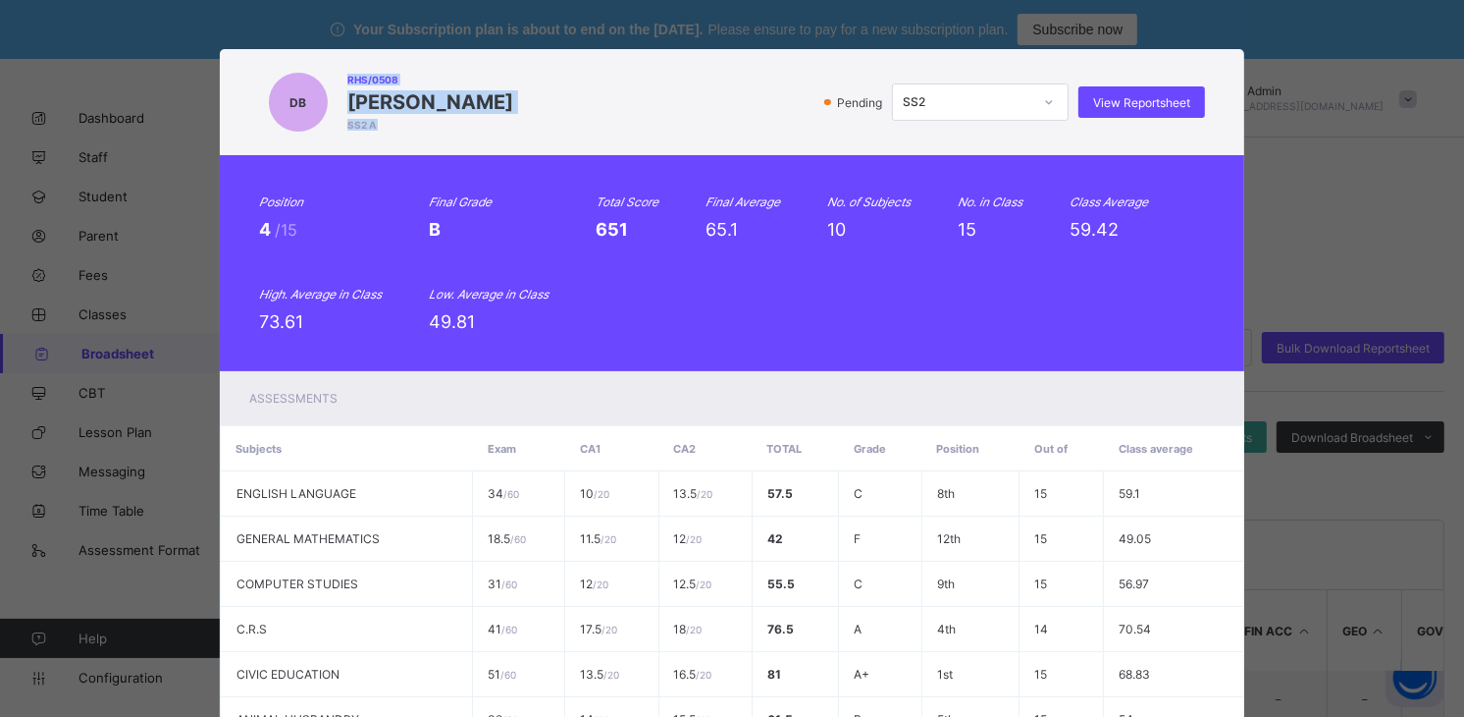
scroll to position [391, 0]
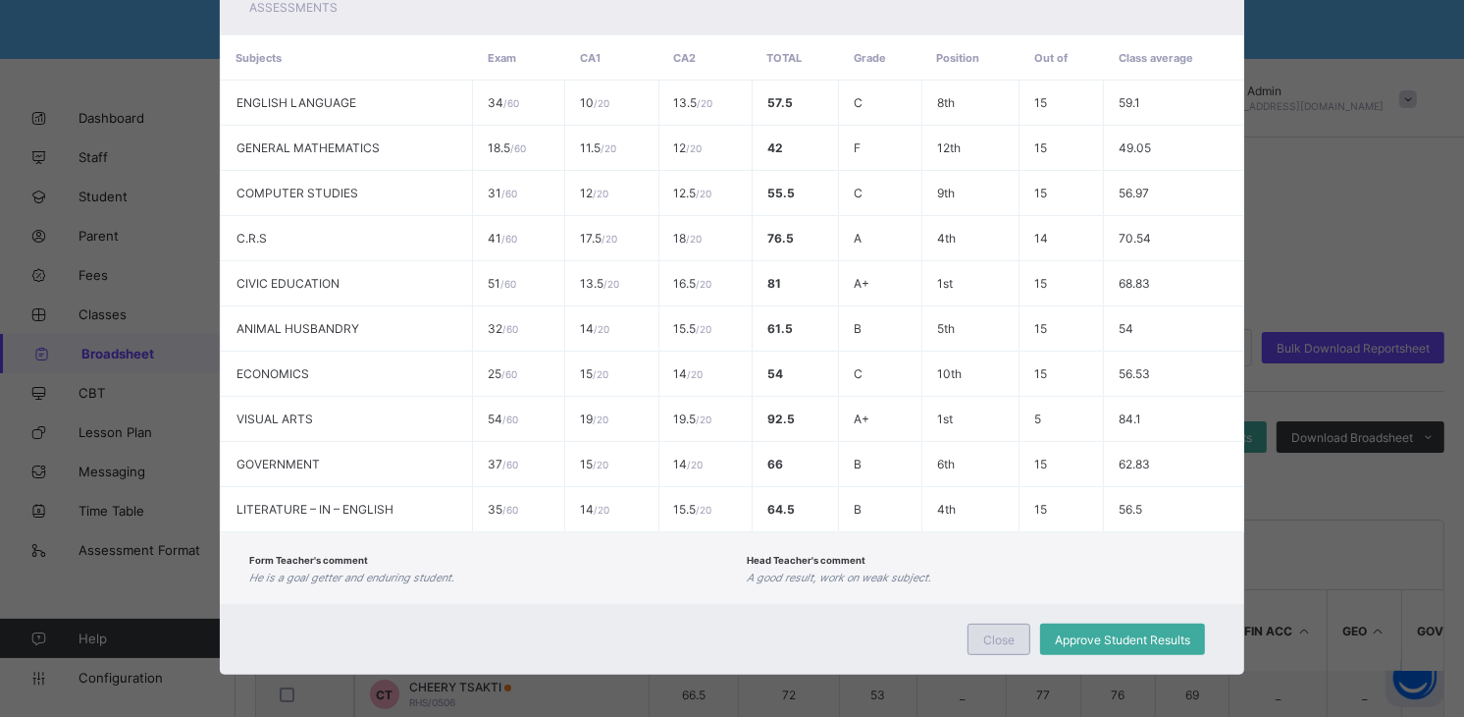
click at [986, 623] on div "Close" at bounding box center [999, 638] width 63 height 31
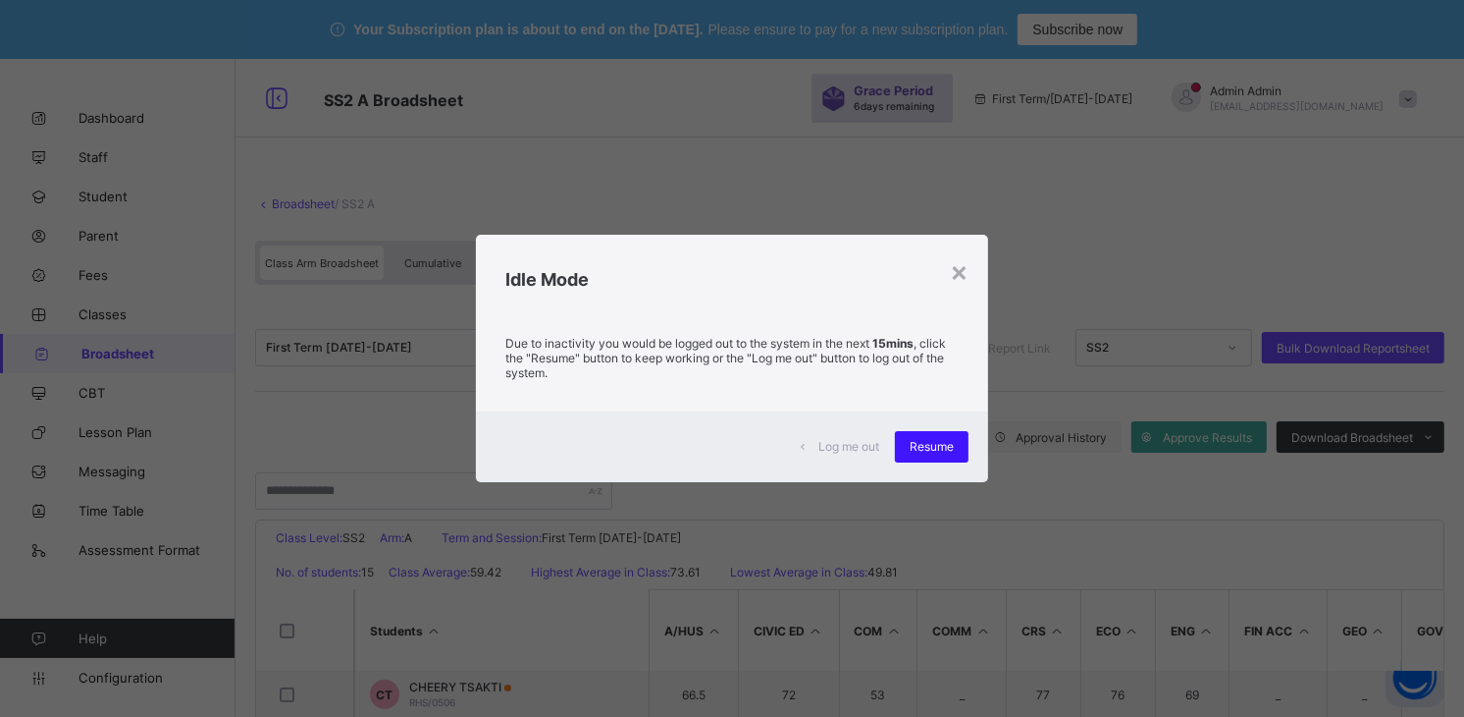
click at [918, 452] on span "Resume" at bounding box center [932, 446] width 44 height 15
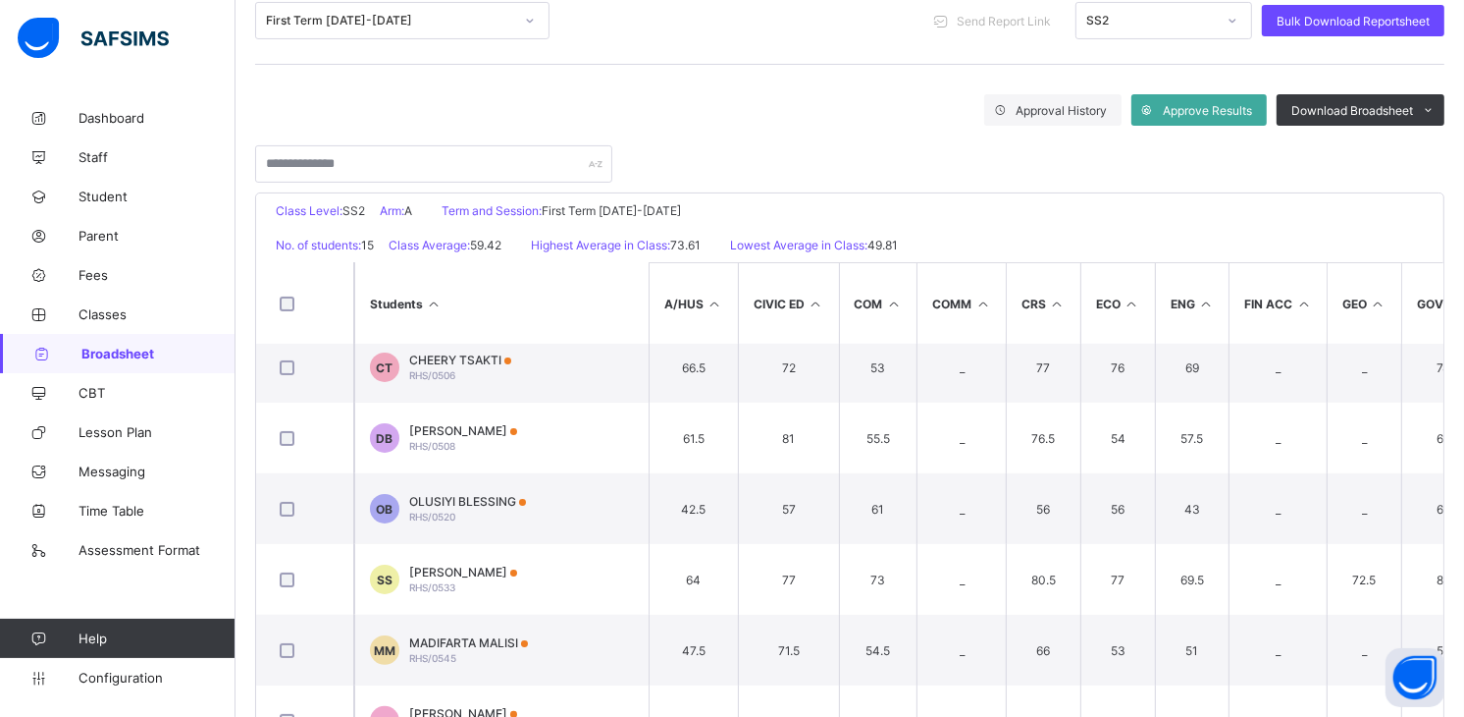
scroll to position [400, 0]
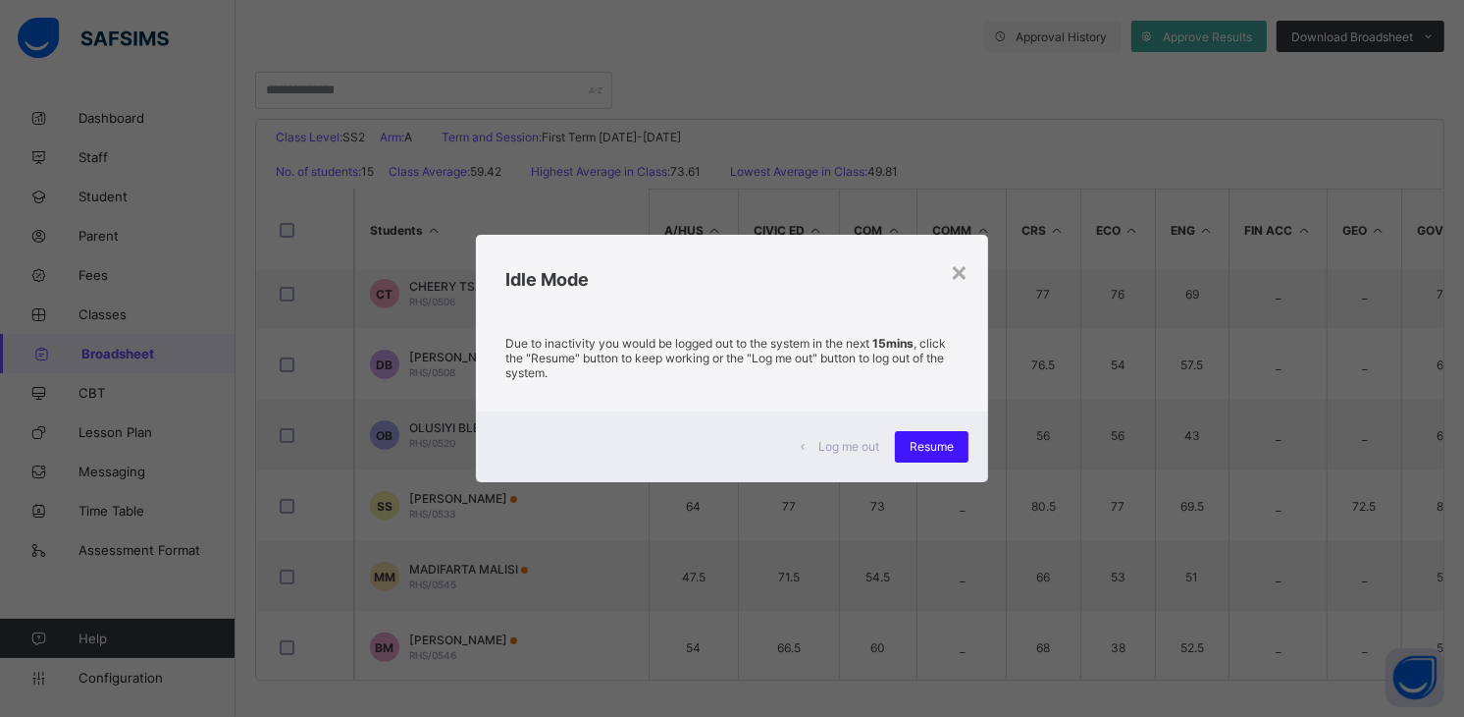
click at [943, 447] on span "Resume" at bounding box center [932, 446] width 44 height 15
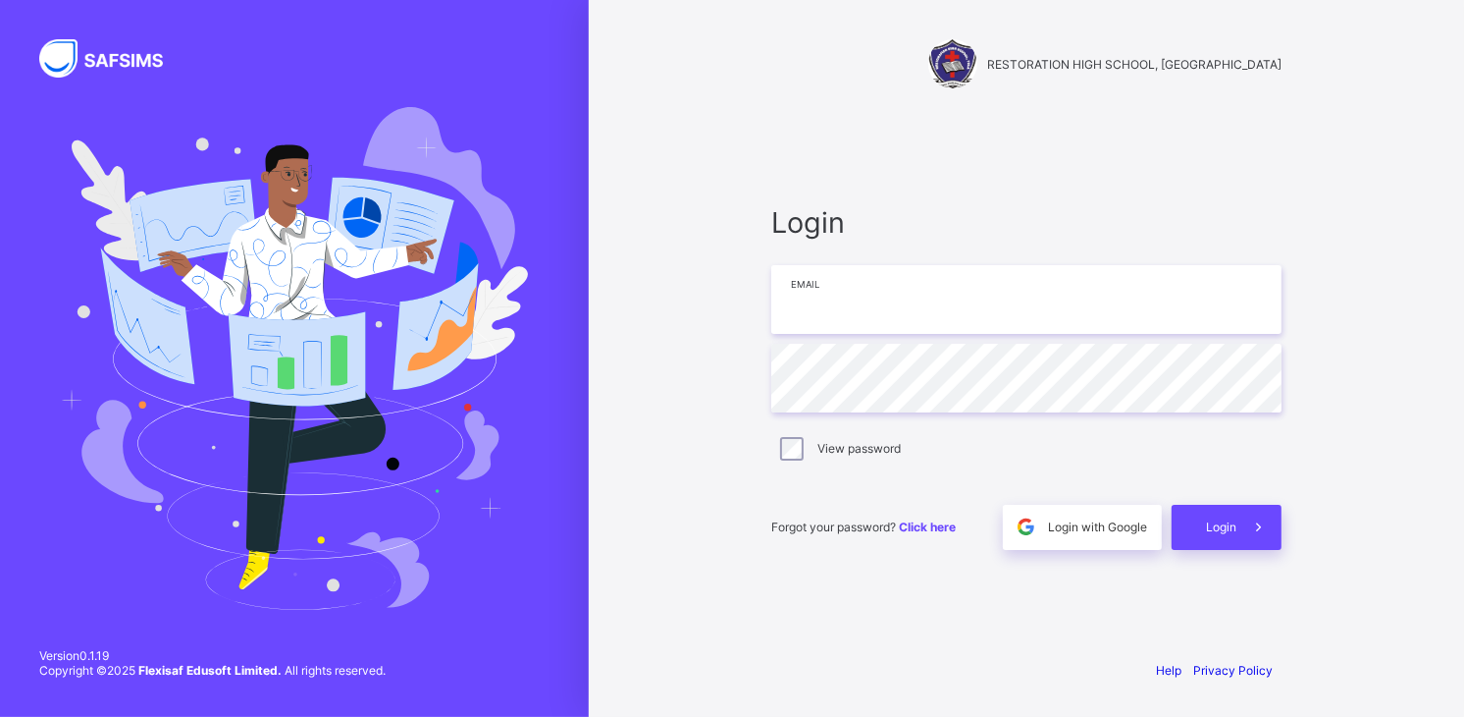
type input "**********"
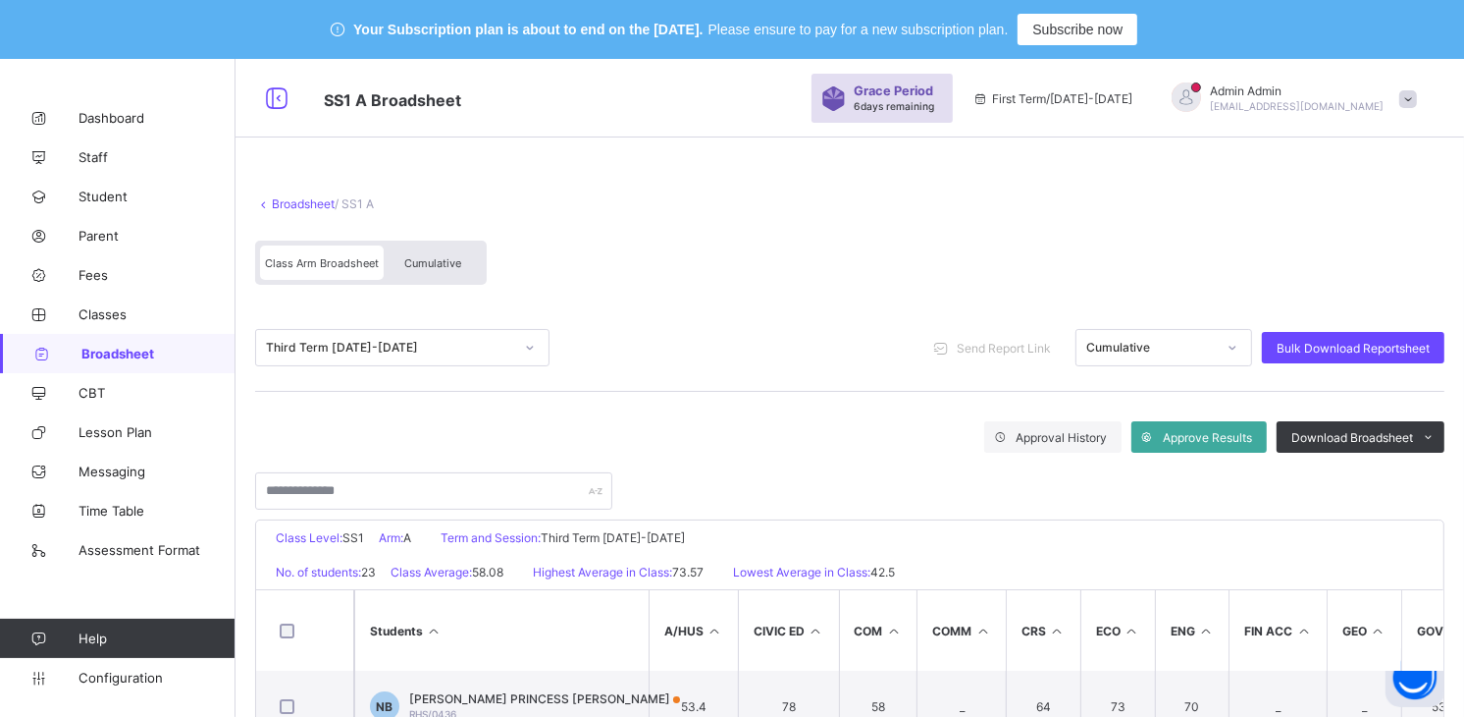
click at [459, 263] on span "Cumulative" at bounding box center [432, 263] width 57 height 14
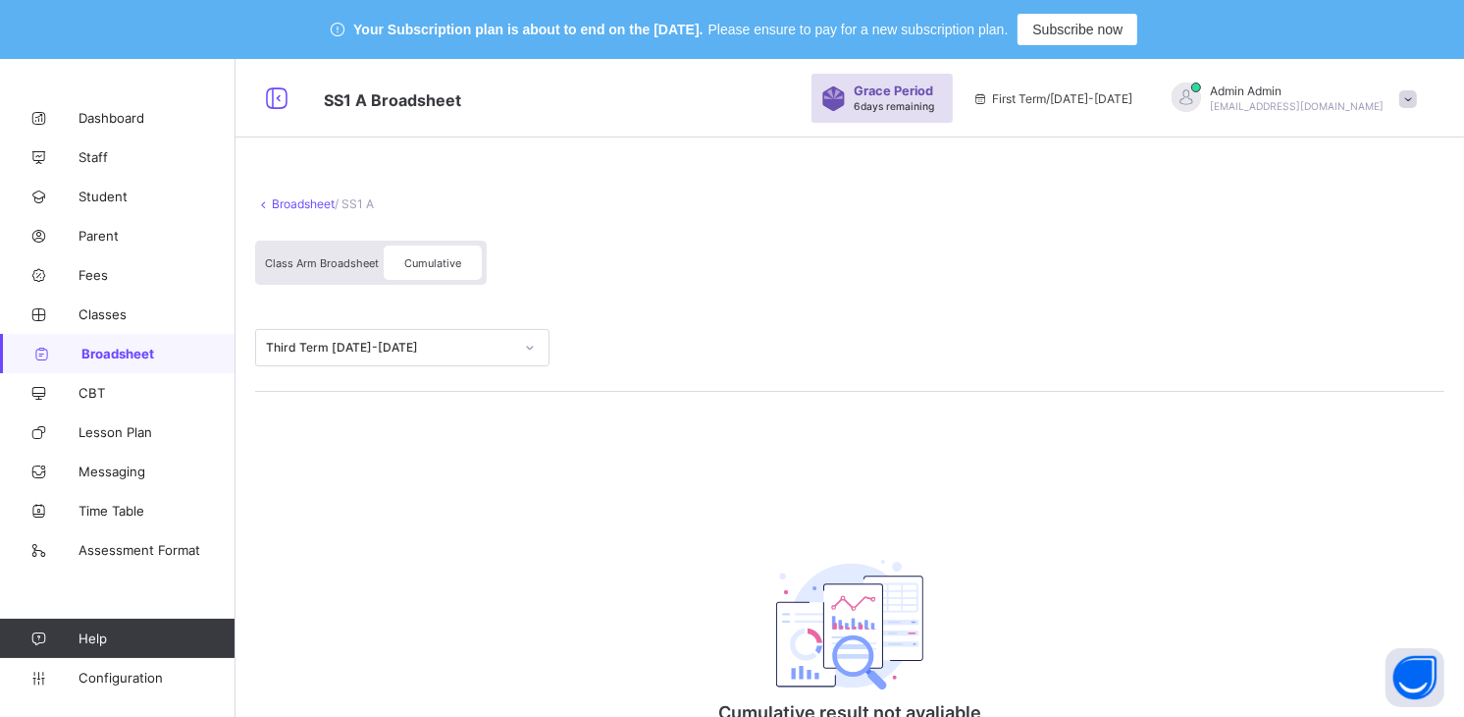
click at [336, 270] on div "Class Arm Broadsheet" at bounding box center [322, 262] width 124 height 34
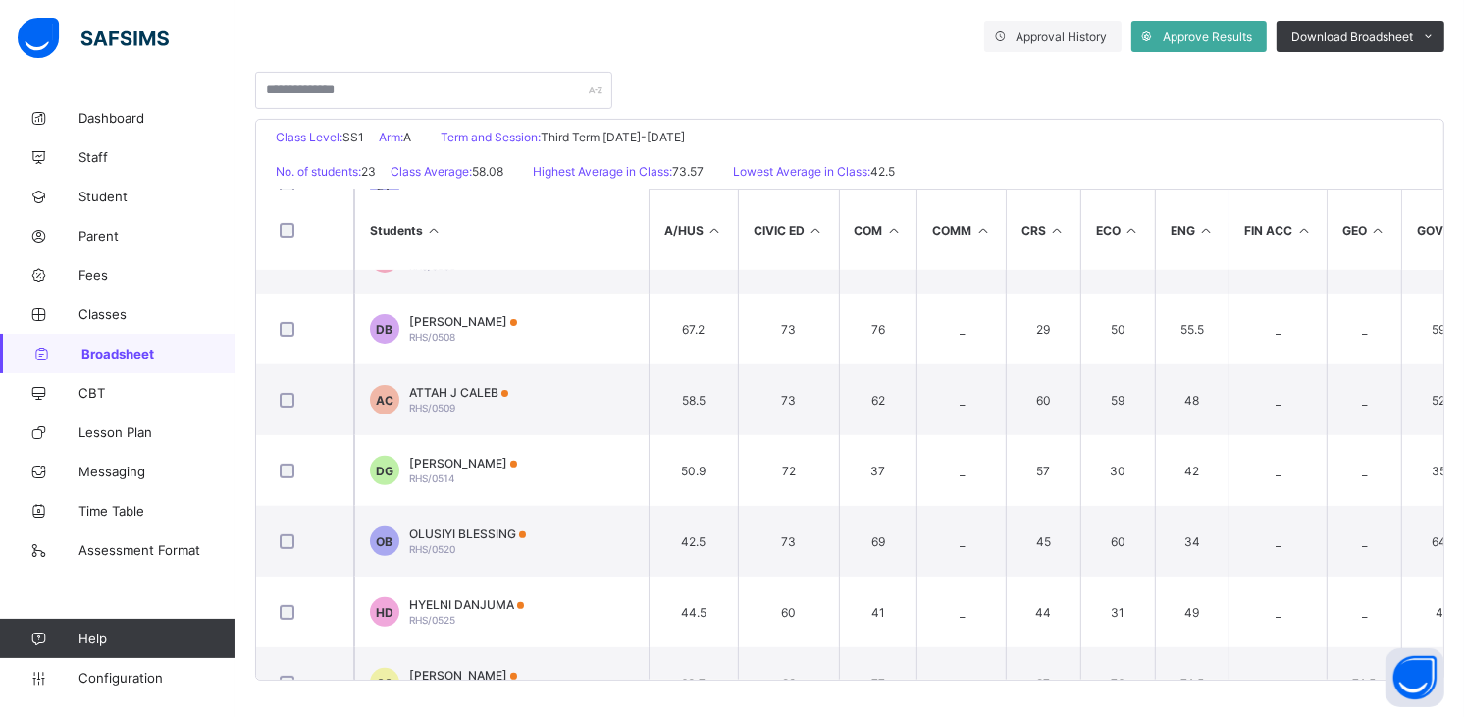
scroll to position [569, 0]
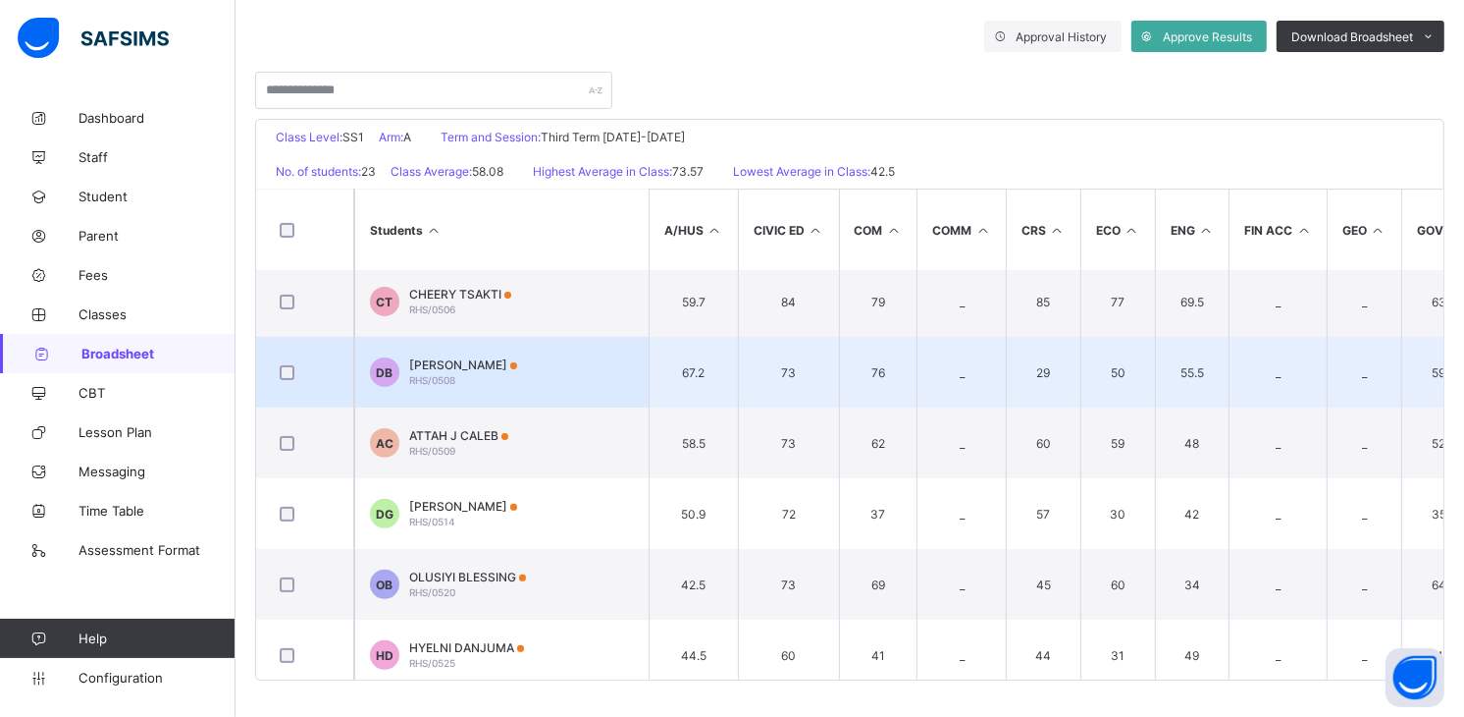
click at [463, 364] on span "DAVID BENJAMIN" at bounding box center [463, 364] width 108 height 15
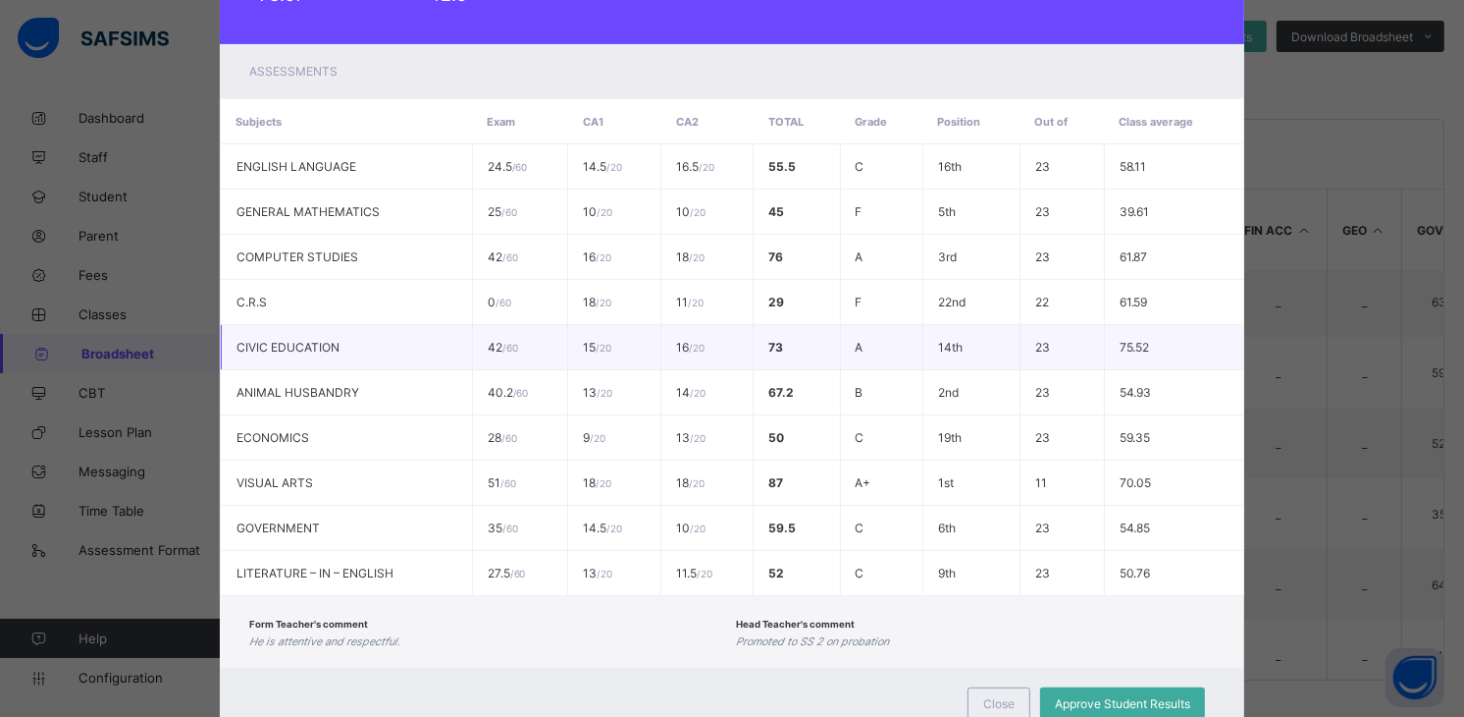
scroll to position [391, 0]
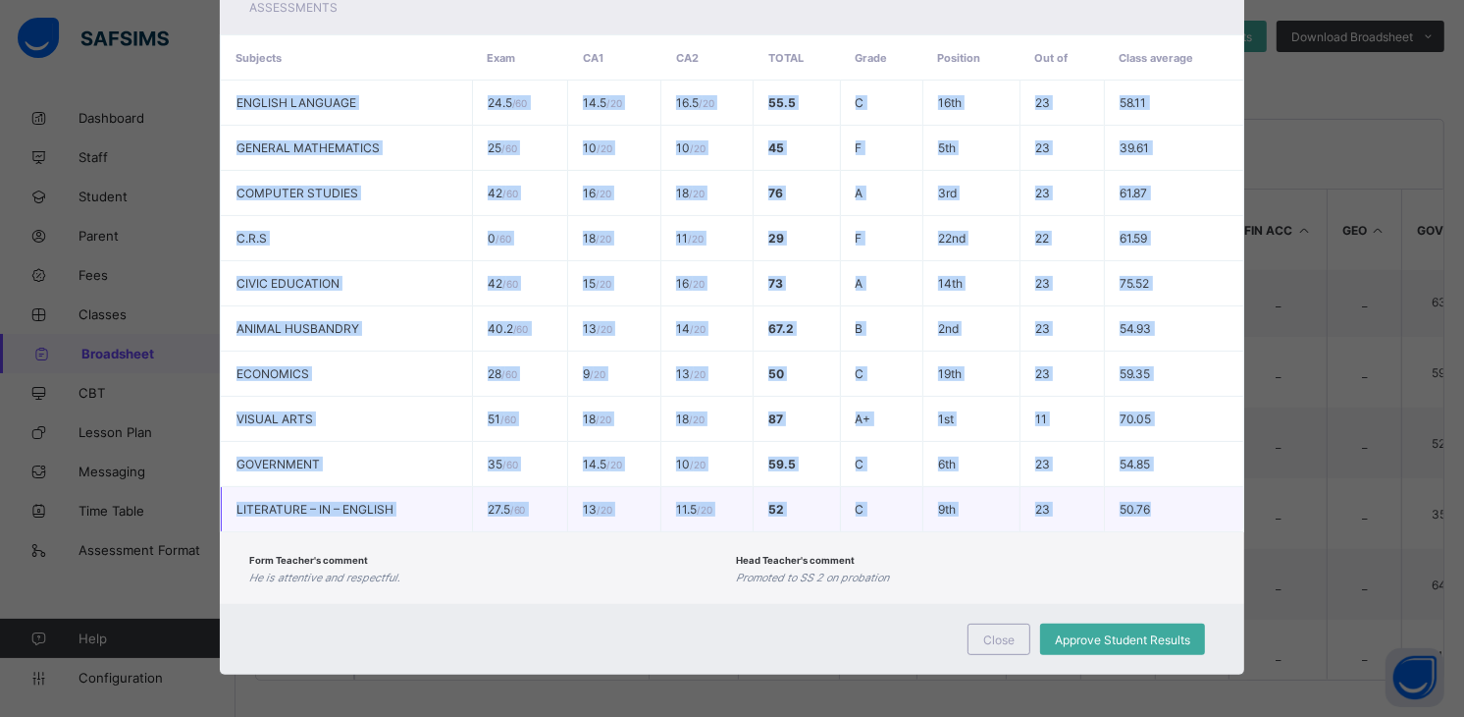
drag, startPoint x: 219, startPoint y: 99, endPoint x: 1178, endPoint y: 505, distance: 1041.1
click at [1178, 505] on tbody "ENGLISH LANGUAGE 24.5 / 60 14.5 / 20 16.5 / 20 55.5 C 16th 23 58.11 GENERAL MAT…" at bounding box center [732, 306] width 1023 height 452
copy tbody "ENGLISH LANGUAGE 24.5 / 60 14.5 / 20 16.5 / 20 55.5 C 16th 23 58.11 GENERAL MAT…"
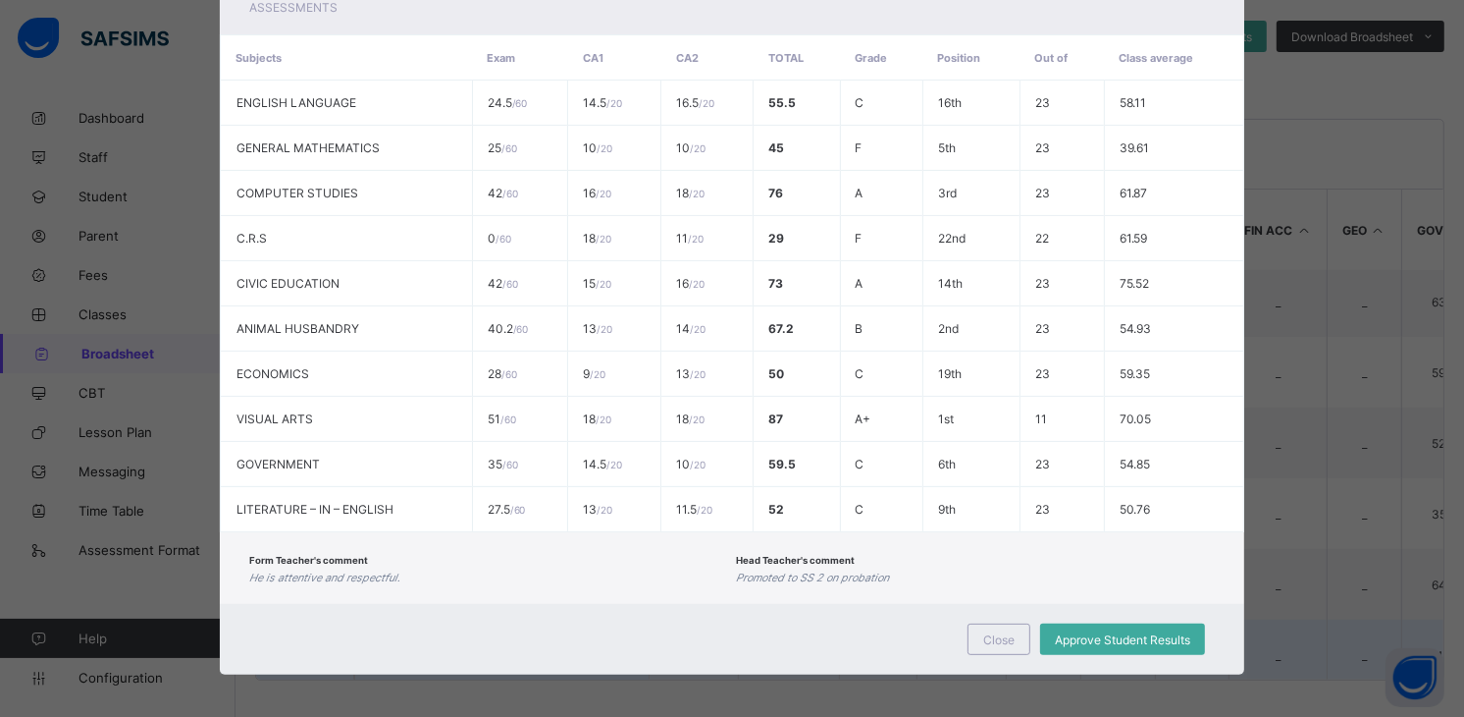
click at [998, 623] on div "Close" at bounding box center [999, 638] width 63 height 31
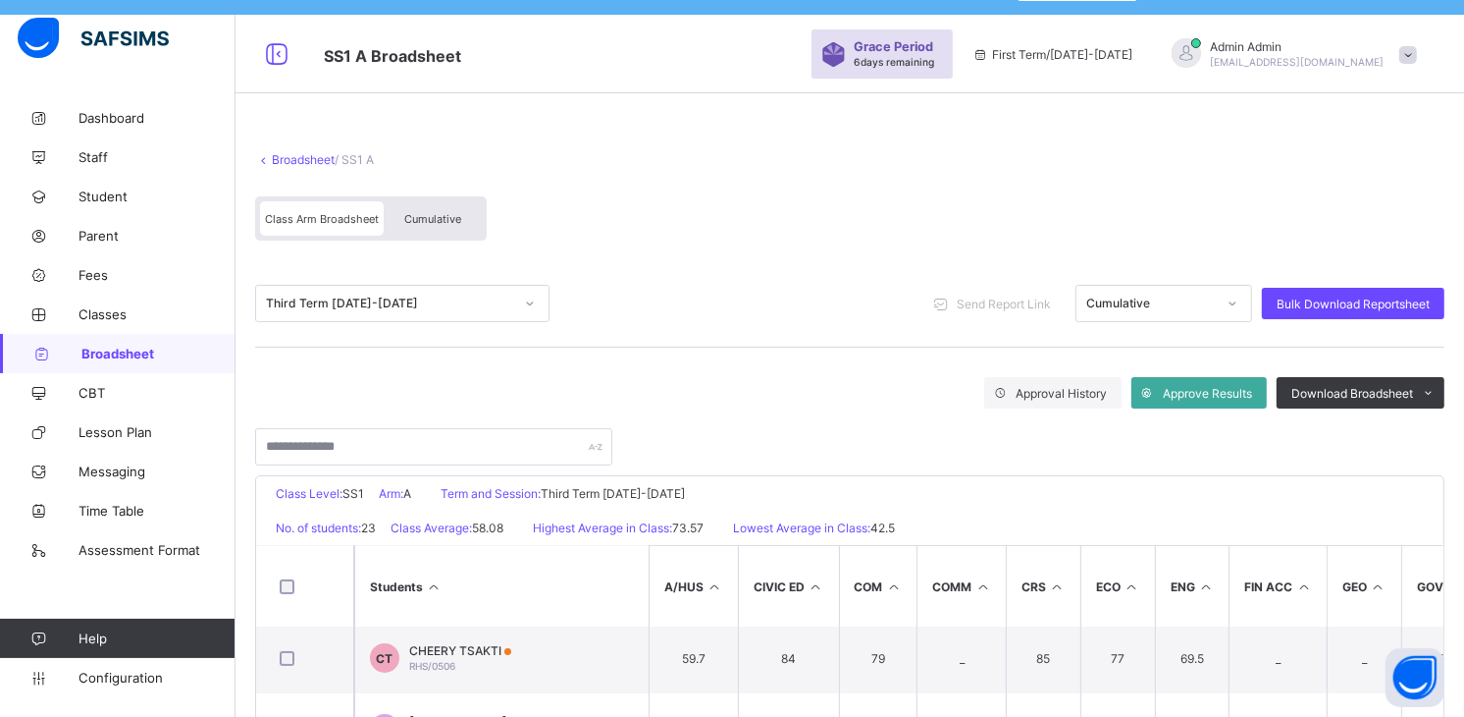
scroll to position [0, 0]
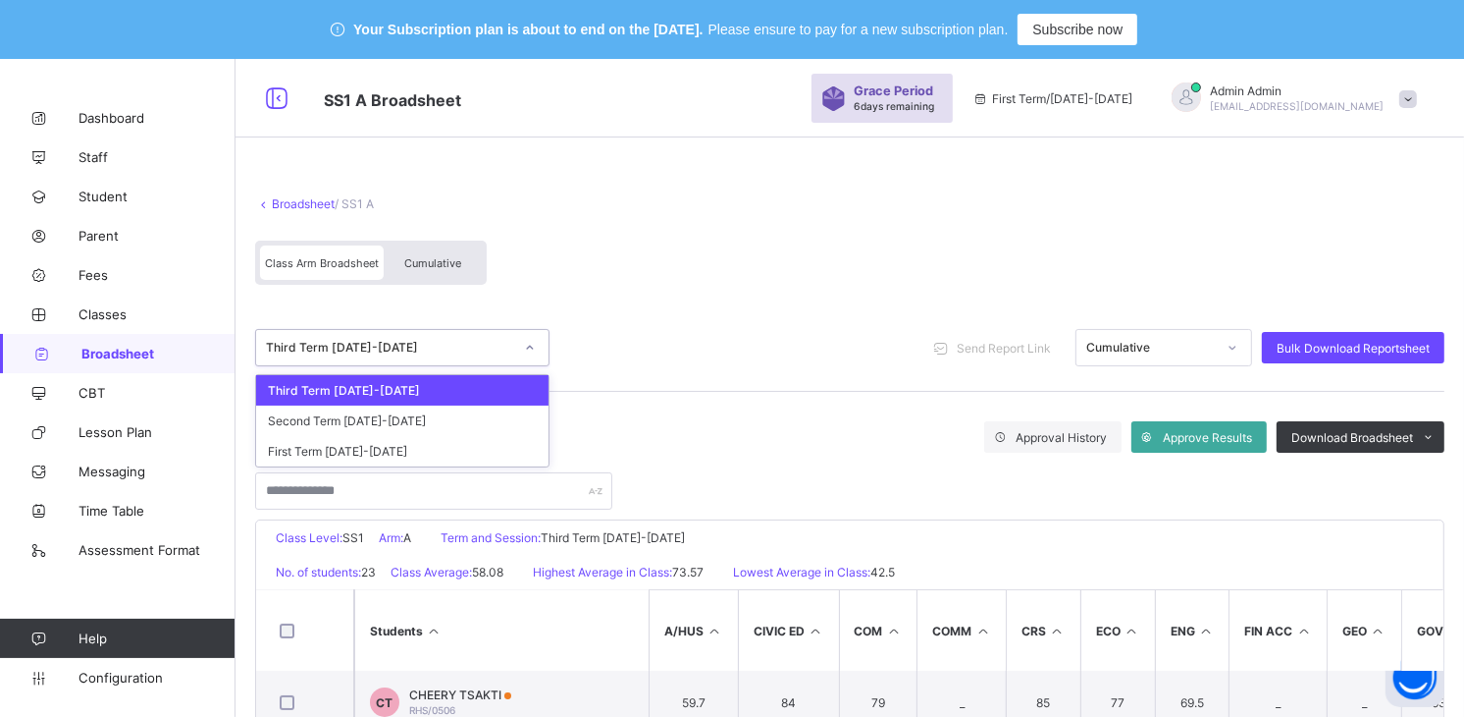
click at [533, 351] on icon at bounding box center [530, 348] width 12 height 20
click at [424, 417] on div "Second Term 2022-2023" at bounding box center [402, 420] width 293 height 30
